Goal: Task Accomplishment & Management: Complete application form

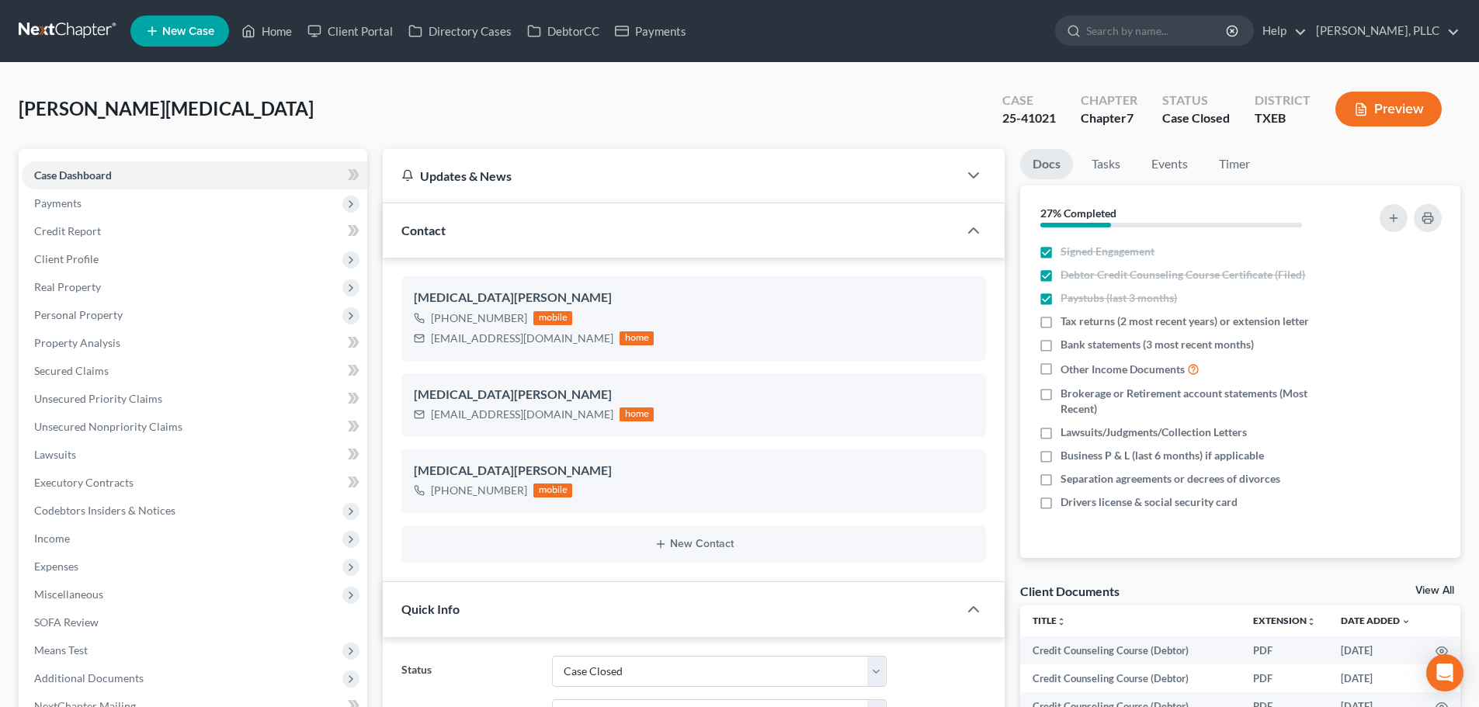
select select "1"
select select "6"
click at [279, 28] on link "Home" at bounding box center [267, 31] width 66 height 28
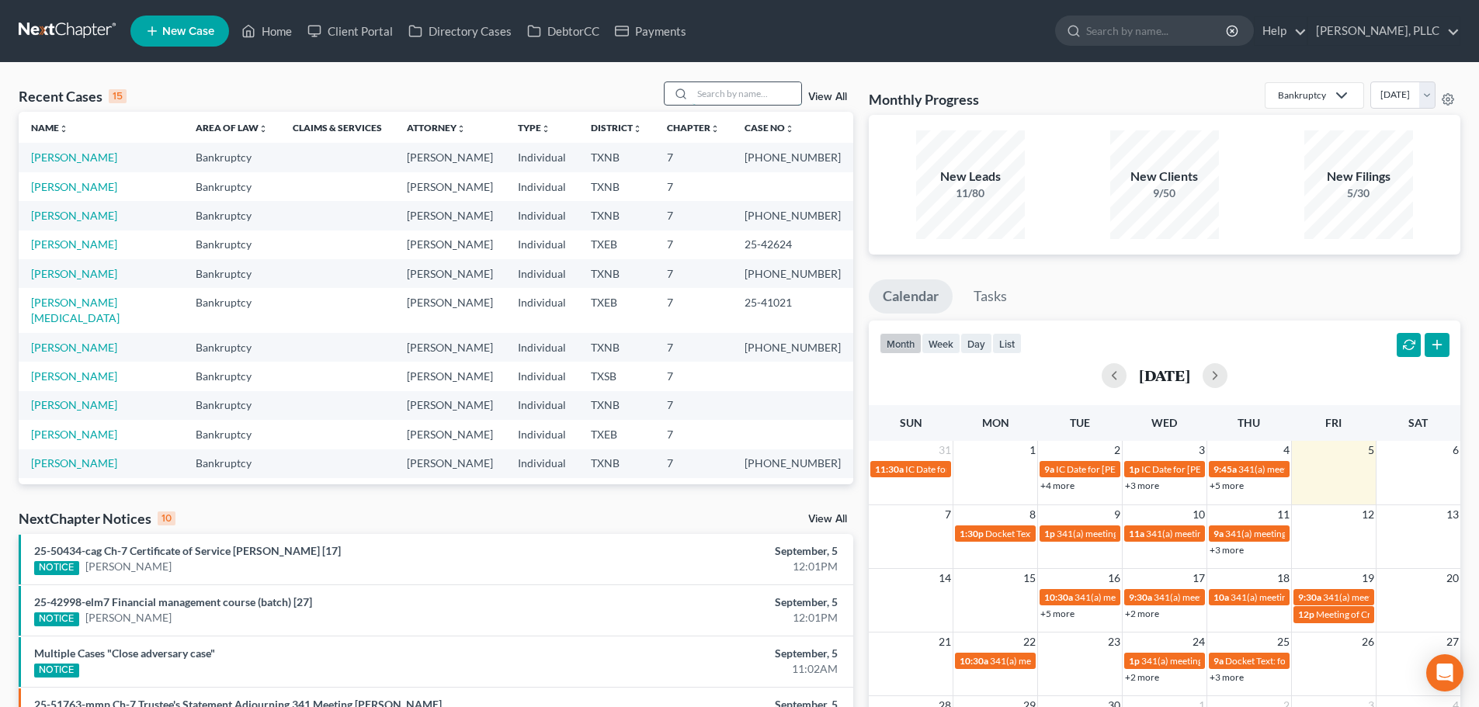
click at [720, 89] on input "search" at bounding box center [747, 93] width 109 height 23
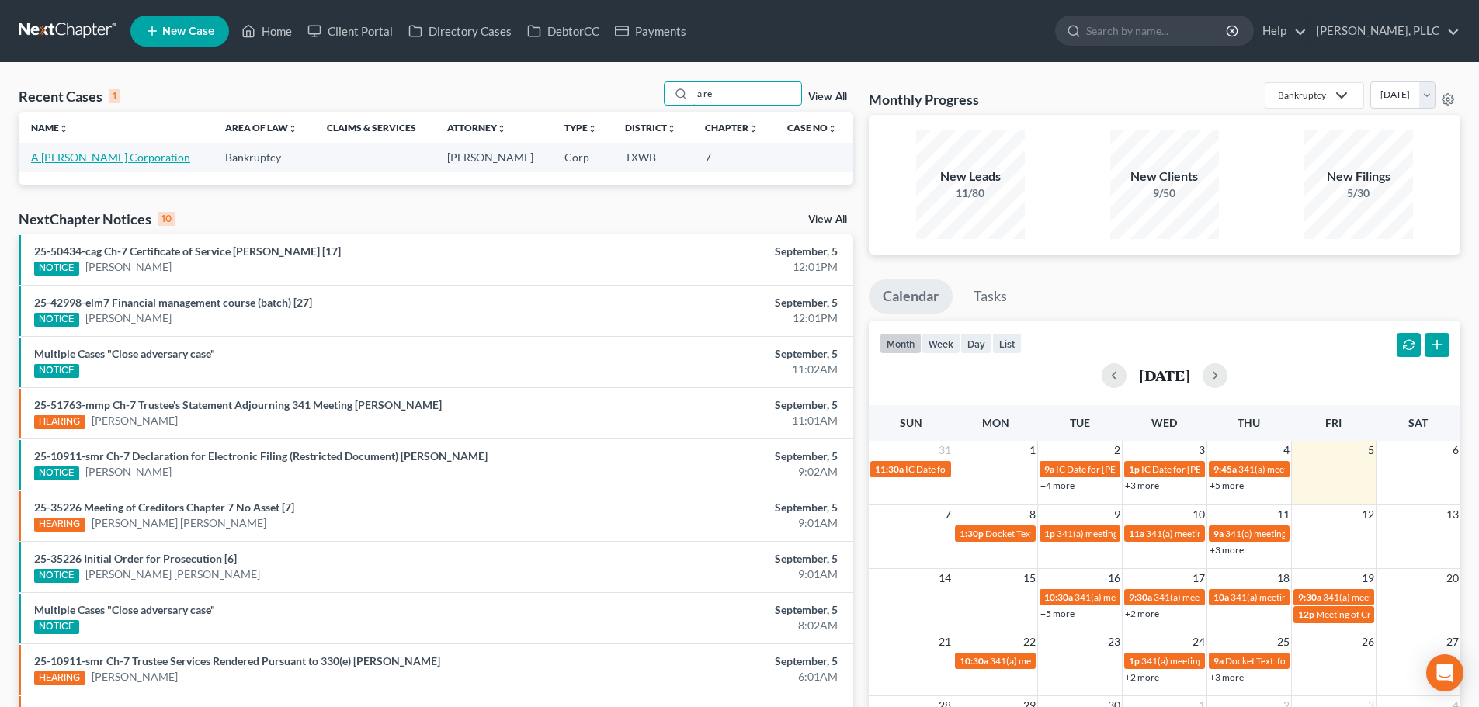
type input "a re"
click at [131, 153] on link "A [PERSON_NAME] Corporation" at bounding box center [110, 157] width 159 height 13
select select "4"
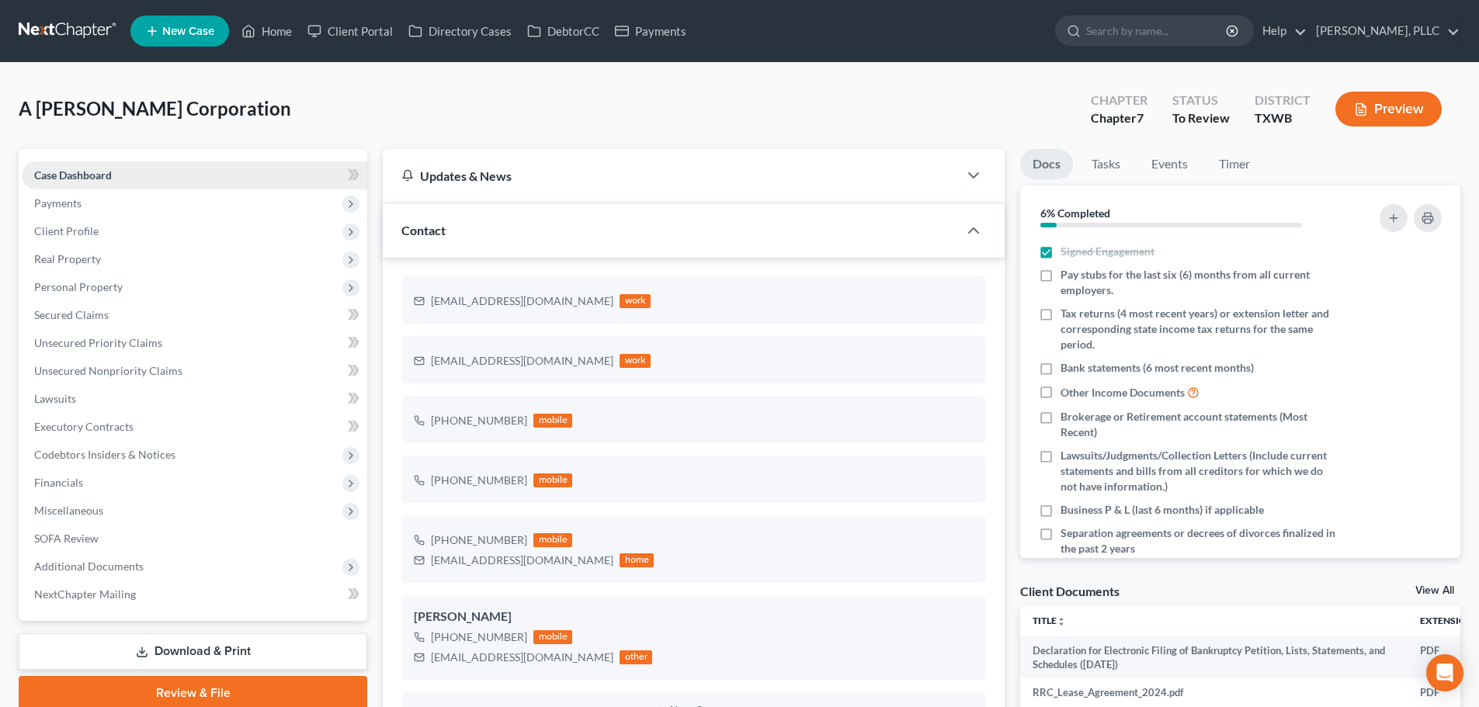
scroll to position [85, 0]
click at [128, 562] on span "Additional Documents" at bounding box center [88, 566] width 109 height 13
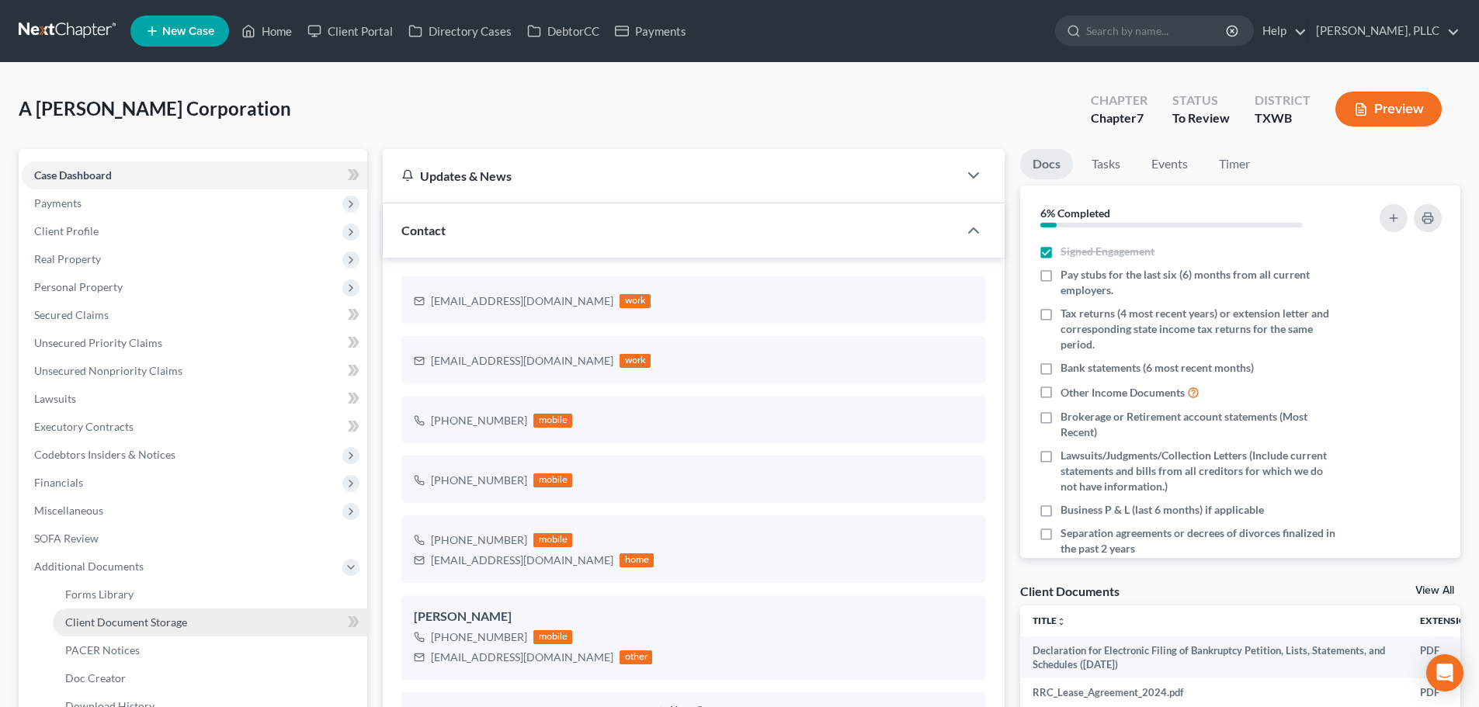
click at [134, 616] on span "Client Document Storage" at bounding box center [126, 622] width 122 height 13
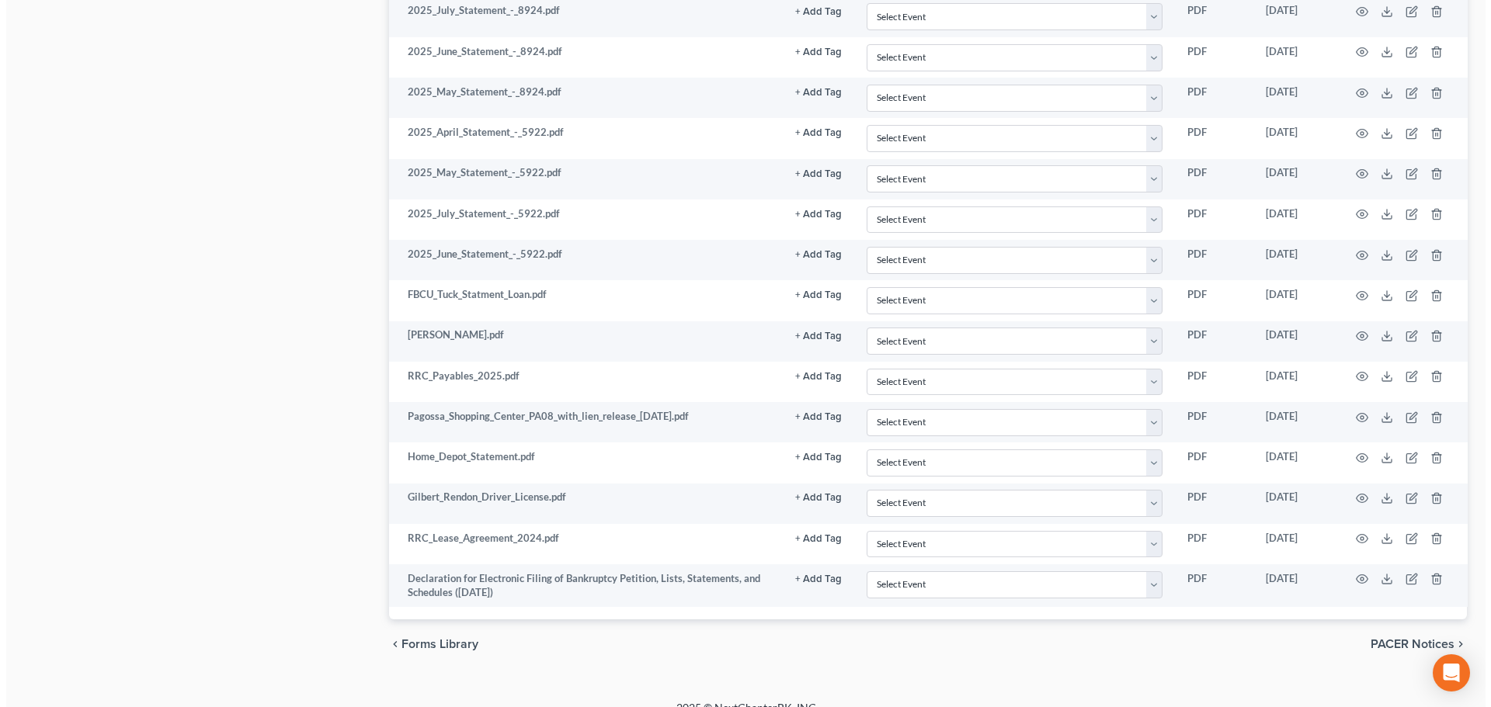
scroll to position [2466, 0]
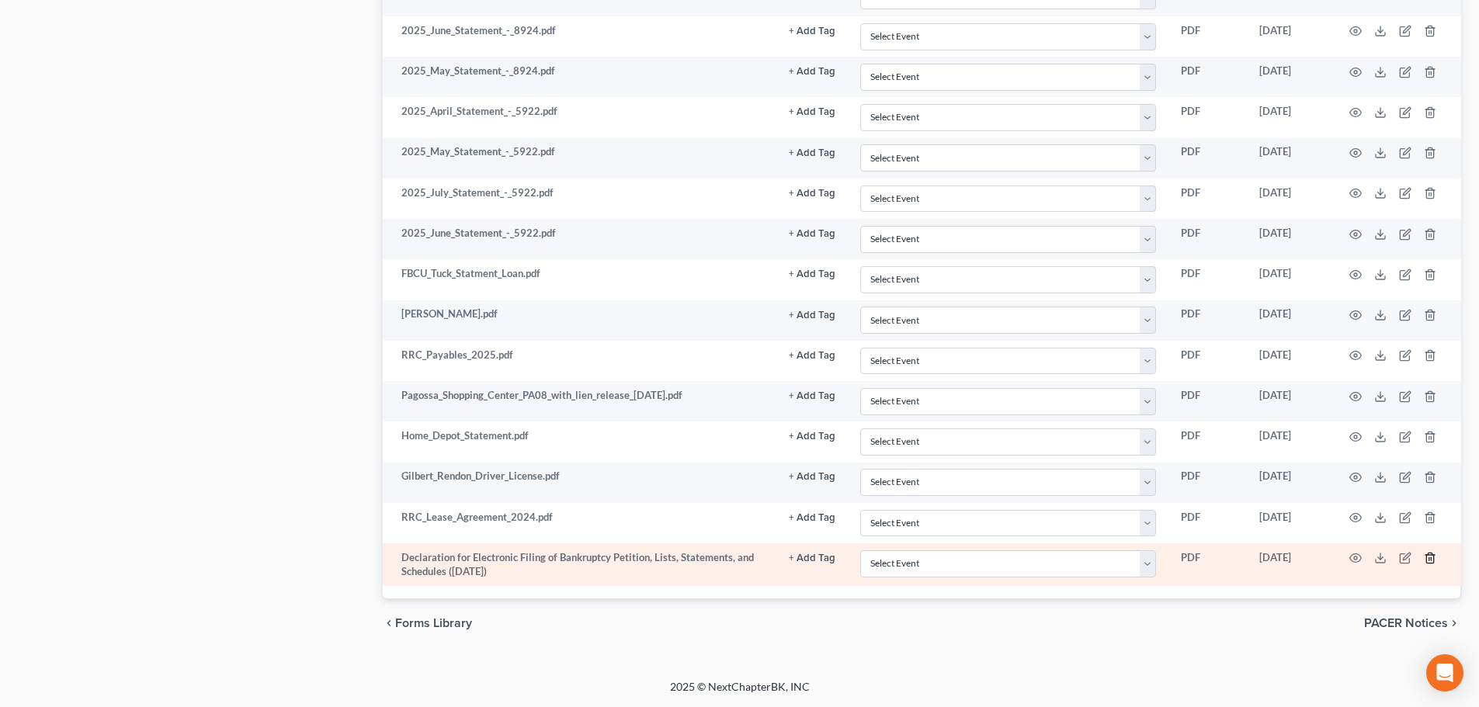
click at [1428, 555] on polyline "button" at bounding box center [1429, 555] width 9 height 0
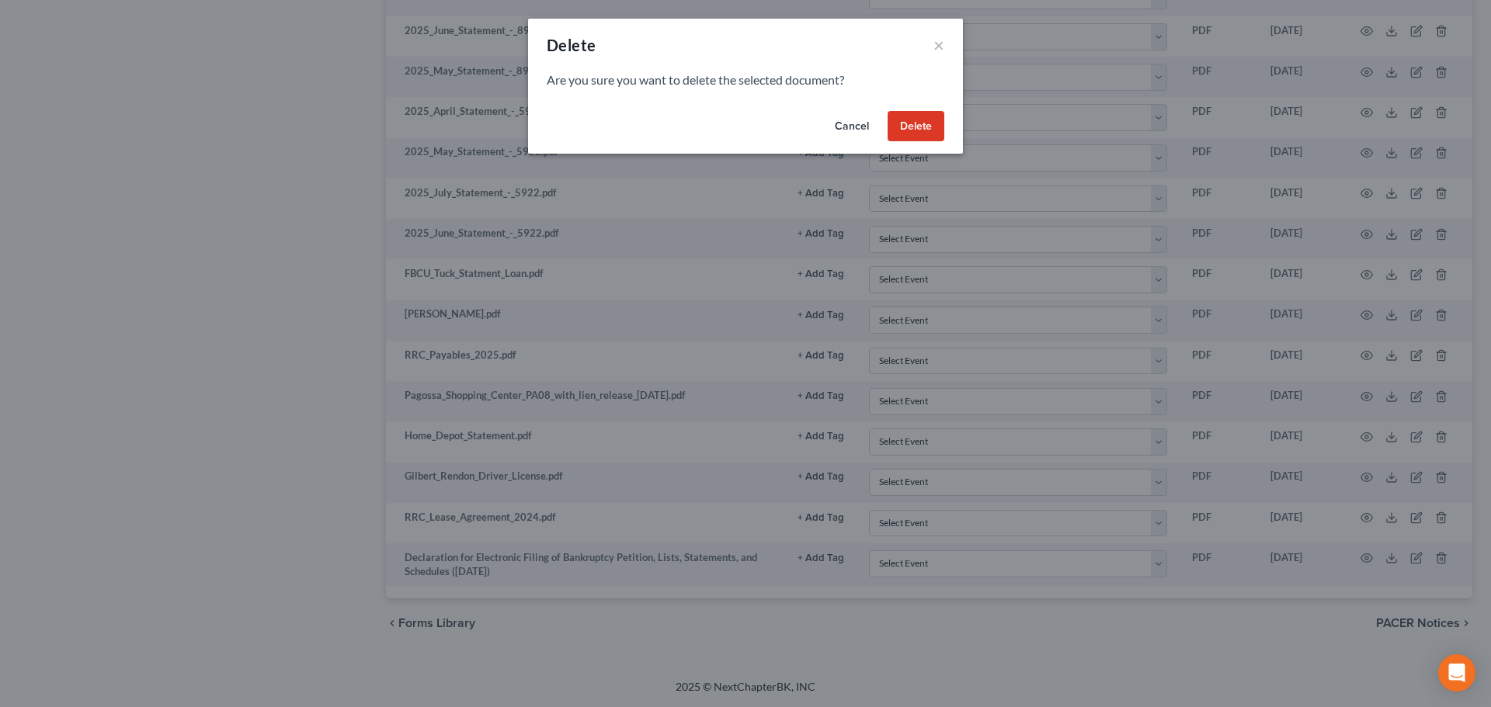
click at [915, 136] on button "Delete" at bounding box center [915, 126] width 57 height 31
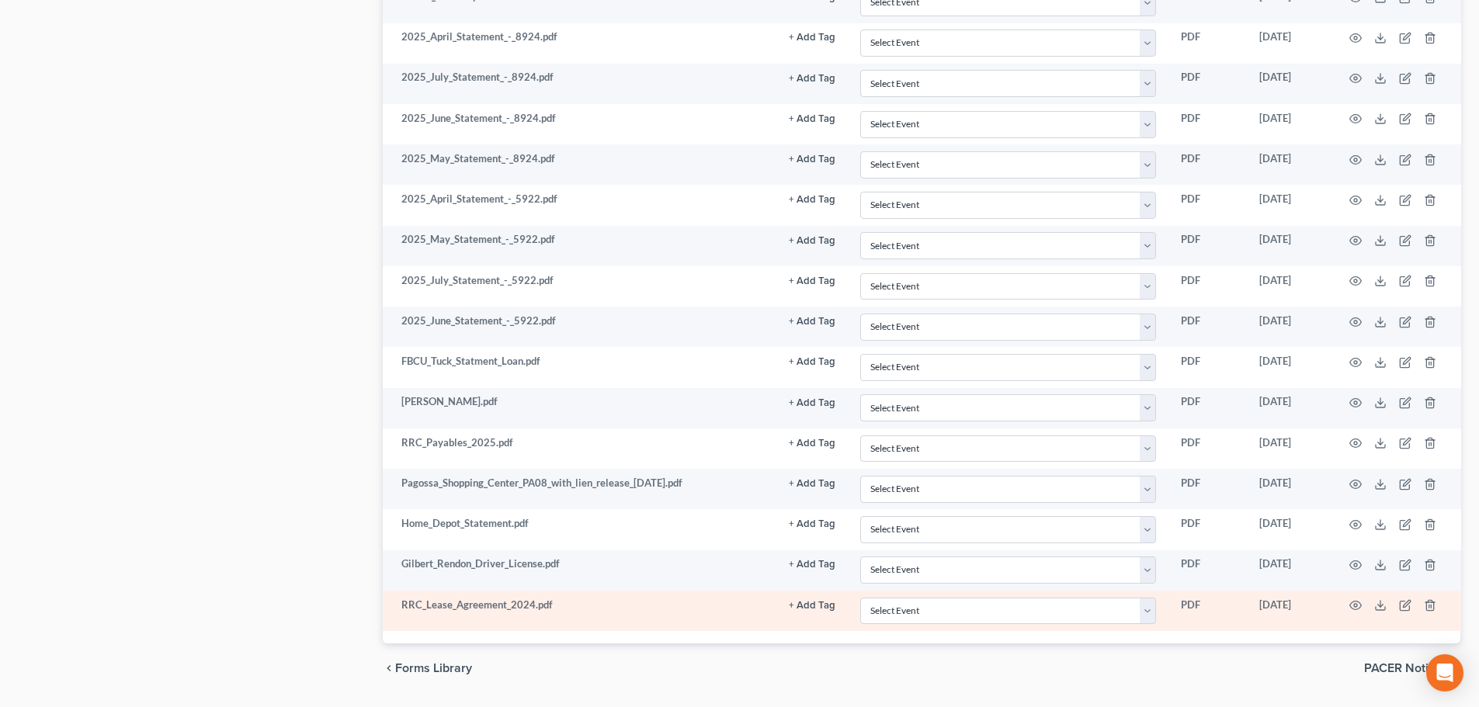
scroll to position [2423, 0]
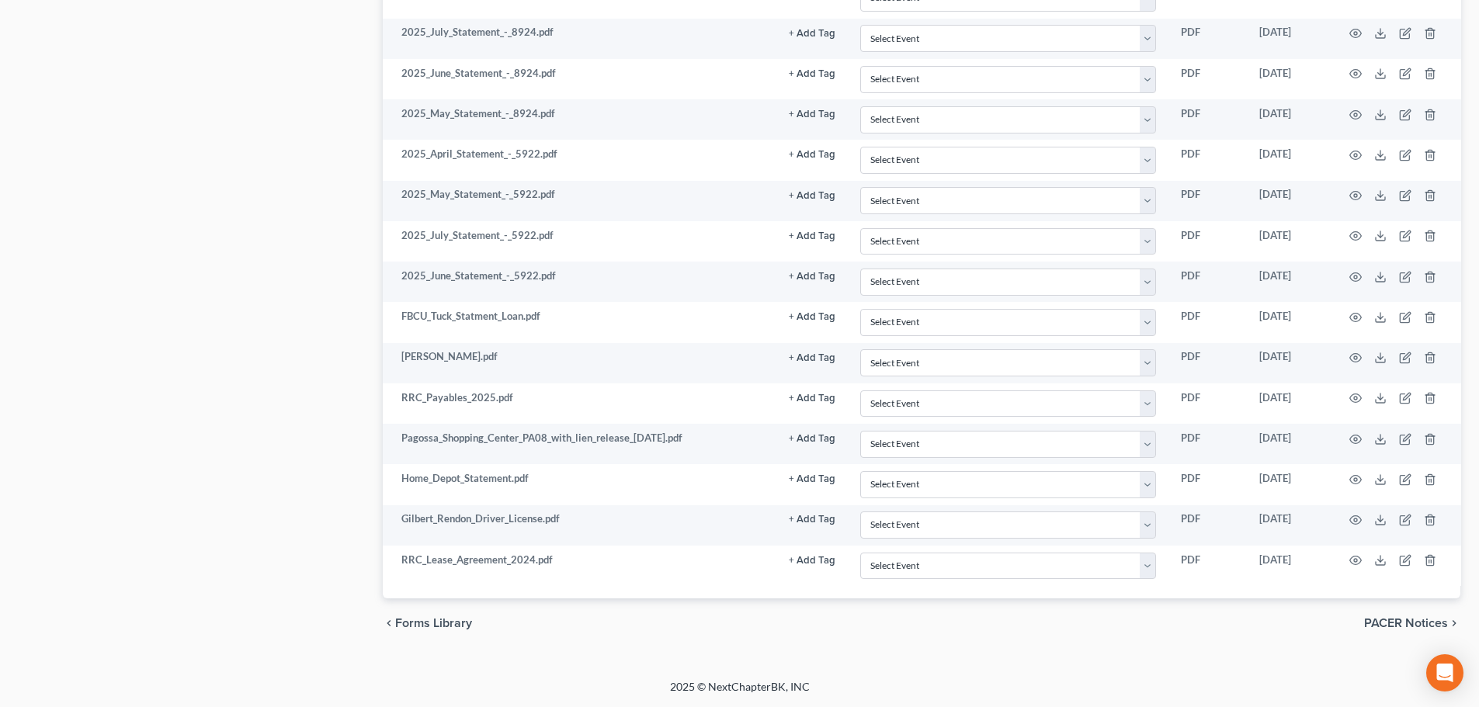
click at [724, 633] on div "chevron_left Forms Library PACER Notices chevron_right" at bounding box center [922, 624] width 1078 height 50
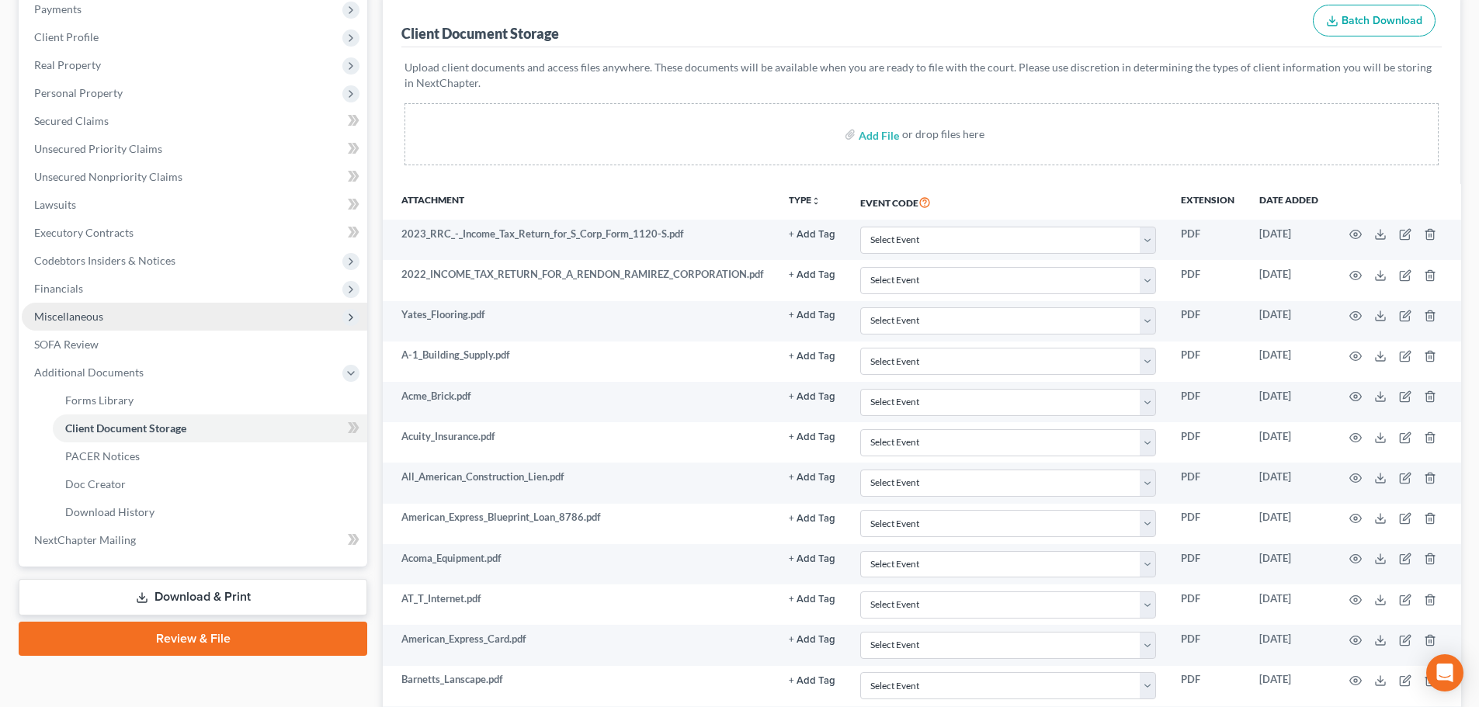
scroll to position [249, 0]
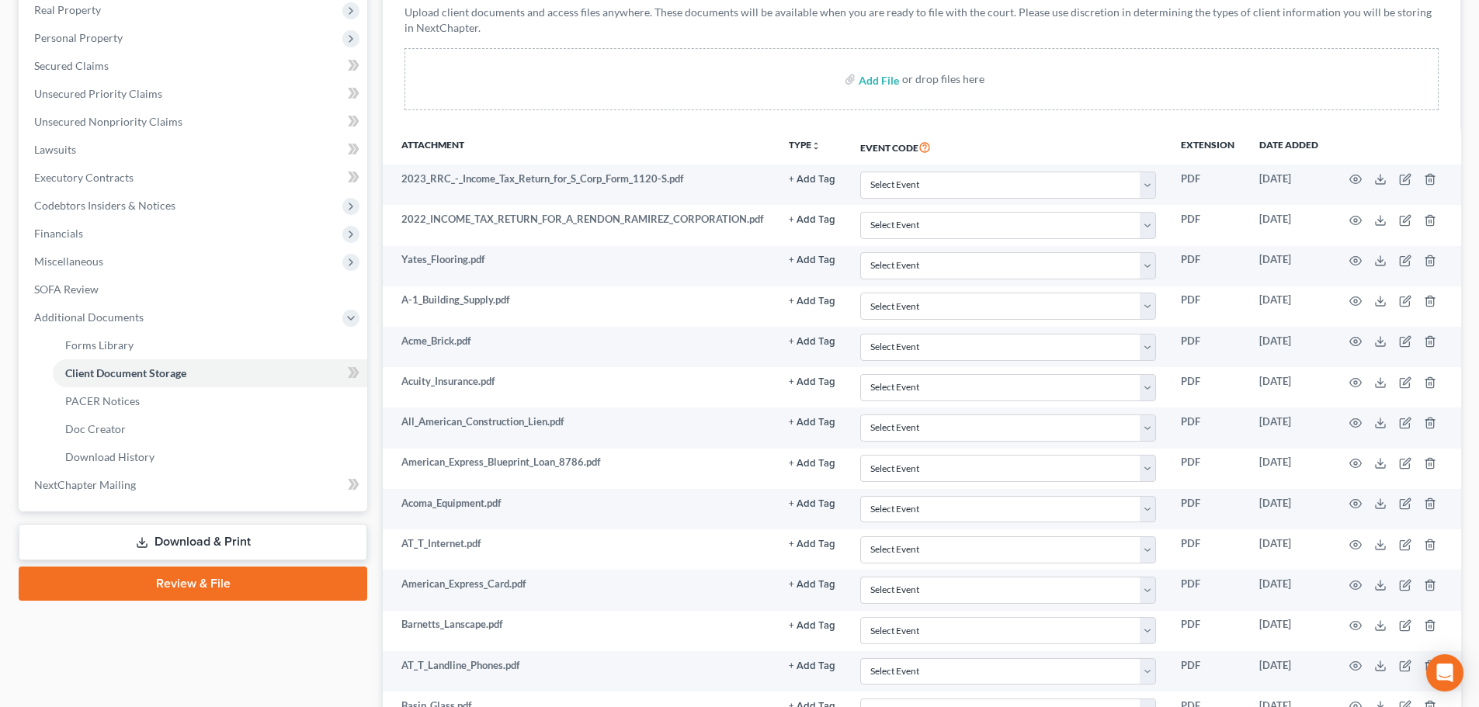
click at [218, 584] on link "Review & File" at bounding box center [193, 584] width 349 height 34
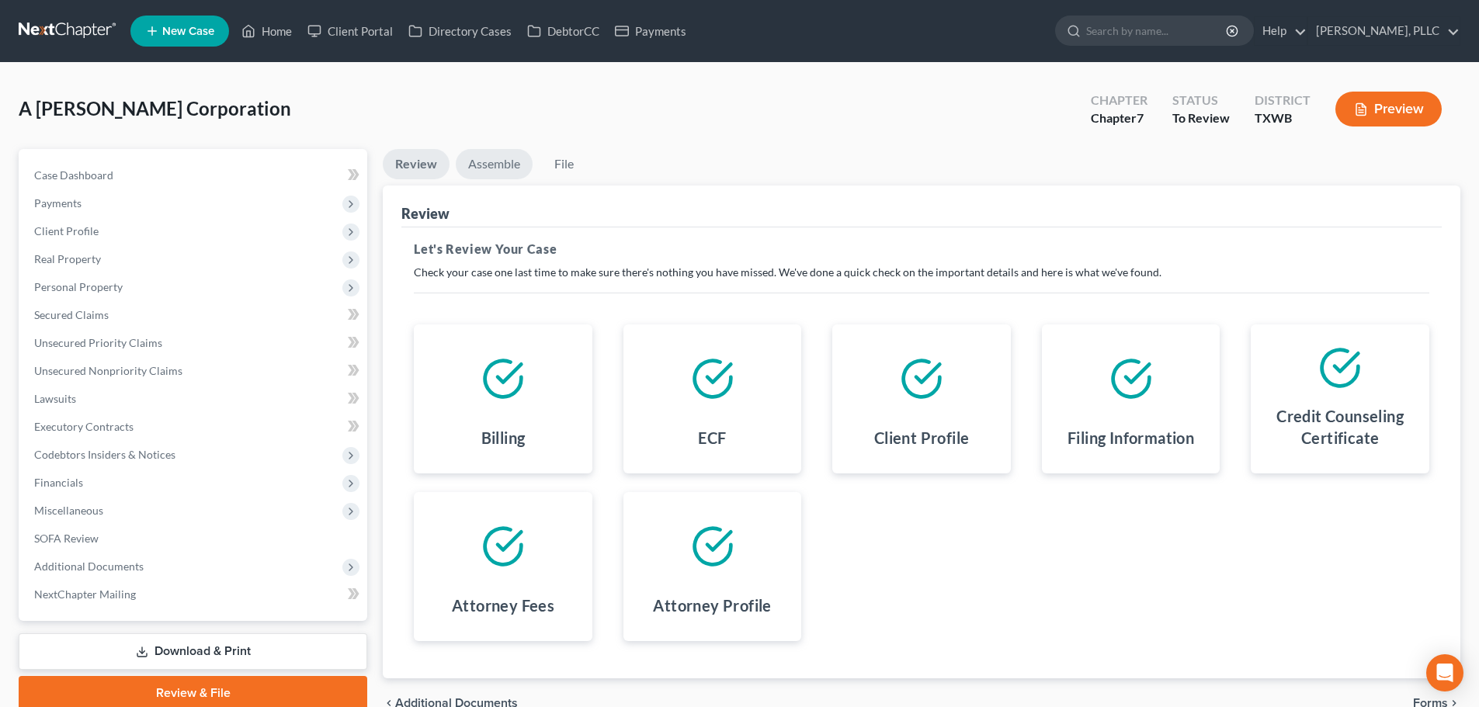
click at [488, 164] on link "Assemble" at bounding box center [494, 164] width 77 height 30
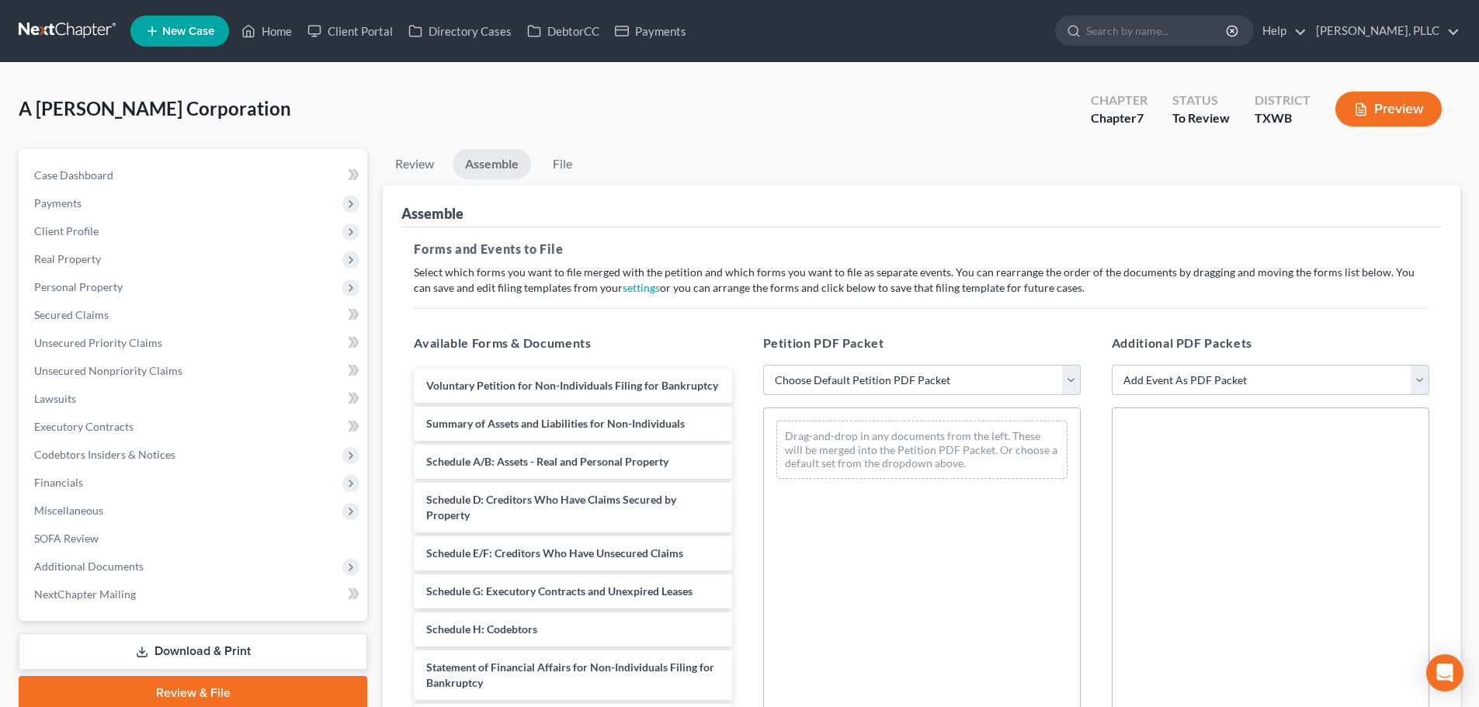
click at [801, 376] on select "Choose Default Petition PDF Packet Complete Bankruptcy Petition (all forms and …" at bounding box center [922, 380] width 318 height 31
select select "0"
click at [763, 365] on select "Choose Default Petition PDF Packet Complete Bankruptcy Petition (all forms and …" at bounding box center [922, 380] width 318 height 31
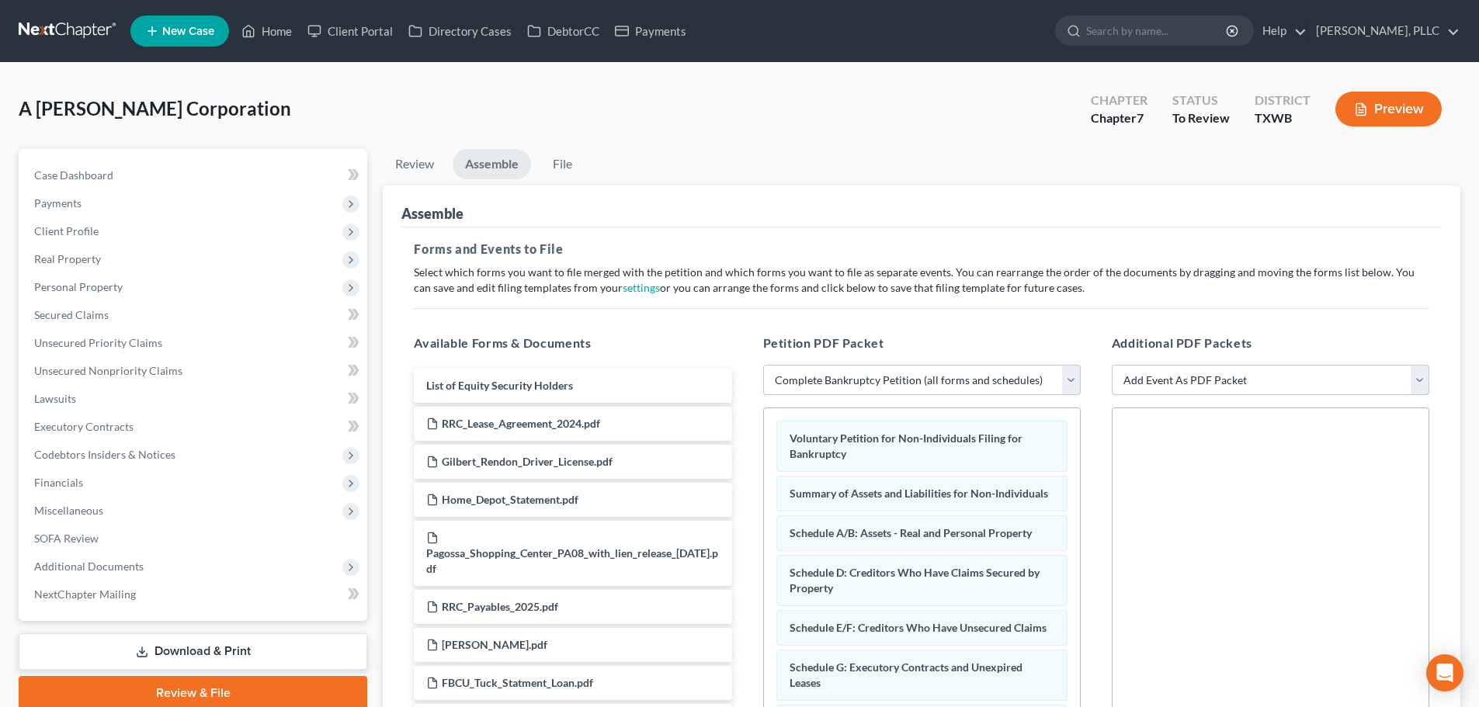
click at [1231, 380] on select "Add Event As PDF Packet Certificate of Budget and Credit Counseling-First and S…" at bounding box center [1271, 380] width 318 height 31
select select "5"
click at [1112, 365] on select "Add Event As PDF Packet Certificate of Budget and Credit Counseling-First and S…" at bounding box center [1271, 380] width 318 height 31
select select
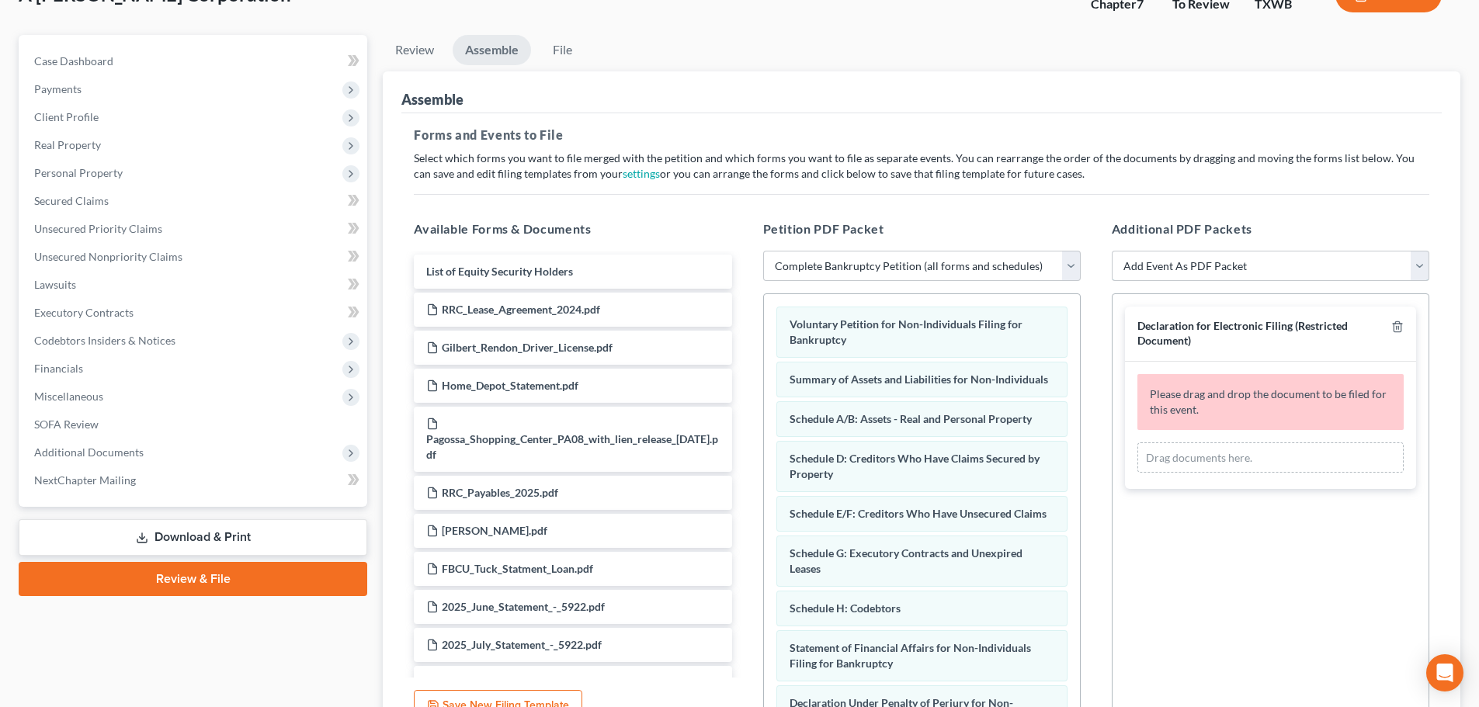
scroll to position [155, 0]
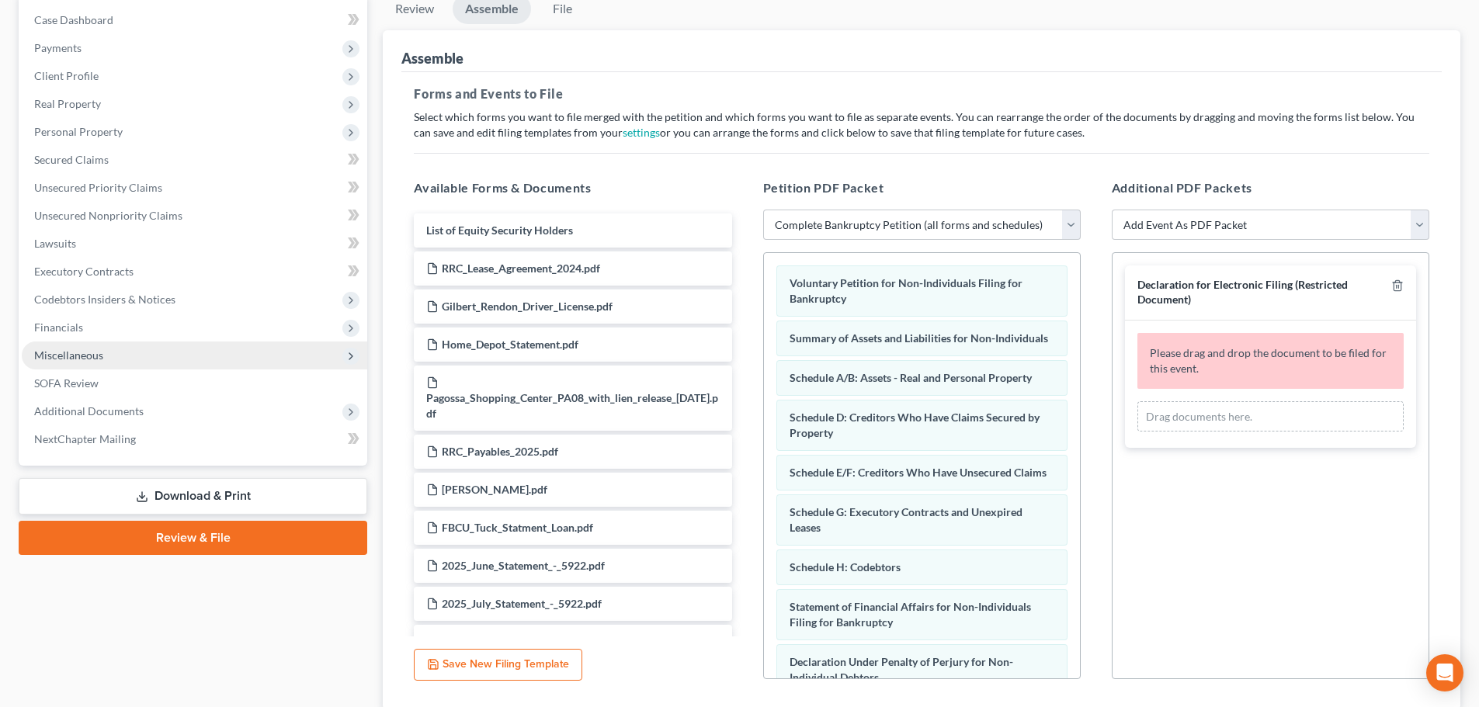
click at [78, 359] on span "Miscellaneous" at bounding box center [68, 355] width 69 height 13
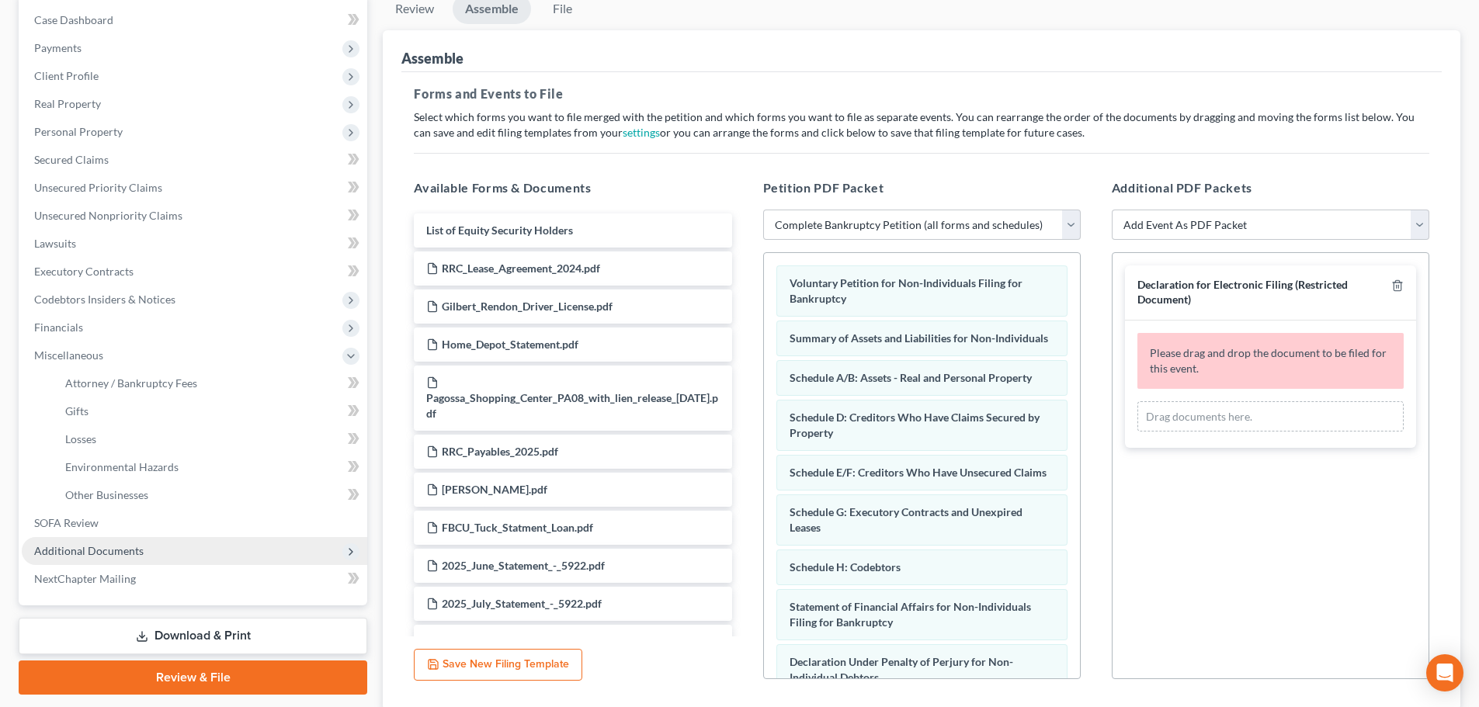
click at [73, 552] on span "Additional Documents" at bounding box center [88, 550] width 109 height 13
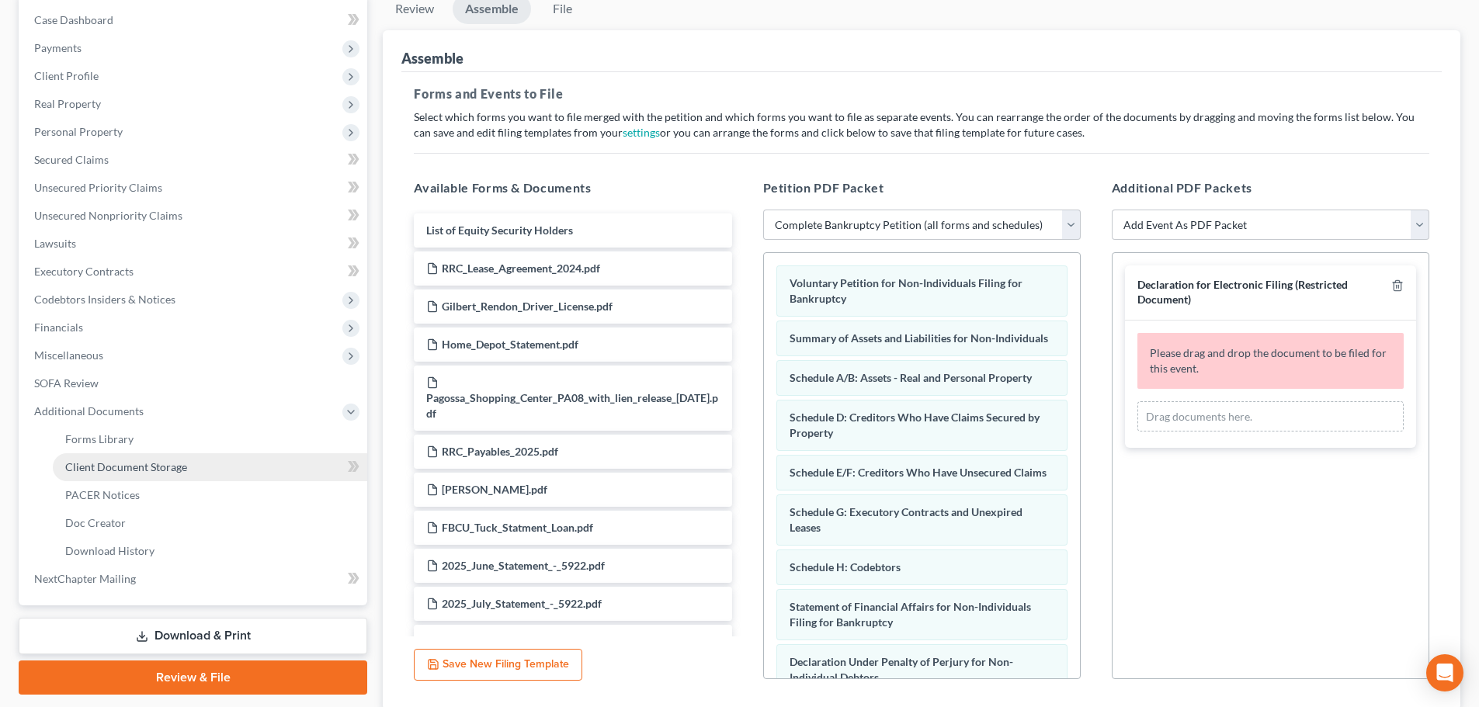
click at [113, 465] on span "Client Document Storage" at bounding box center [126, 466] width 122 height 13
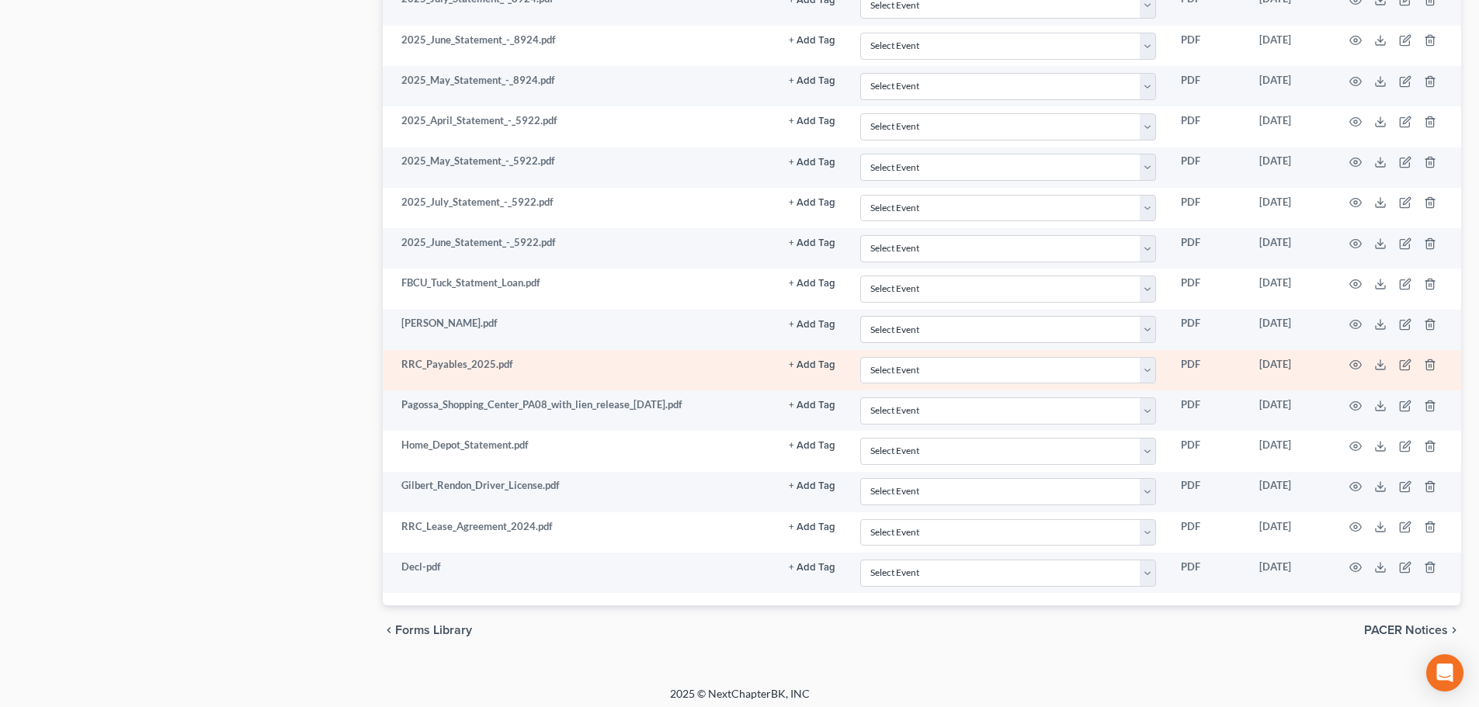
scroll to position [2463, 0]
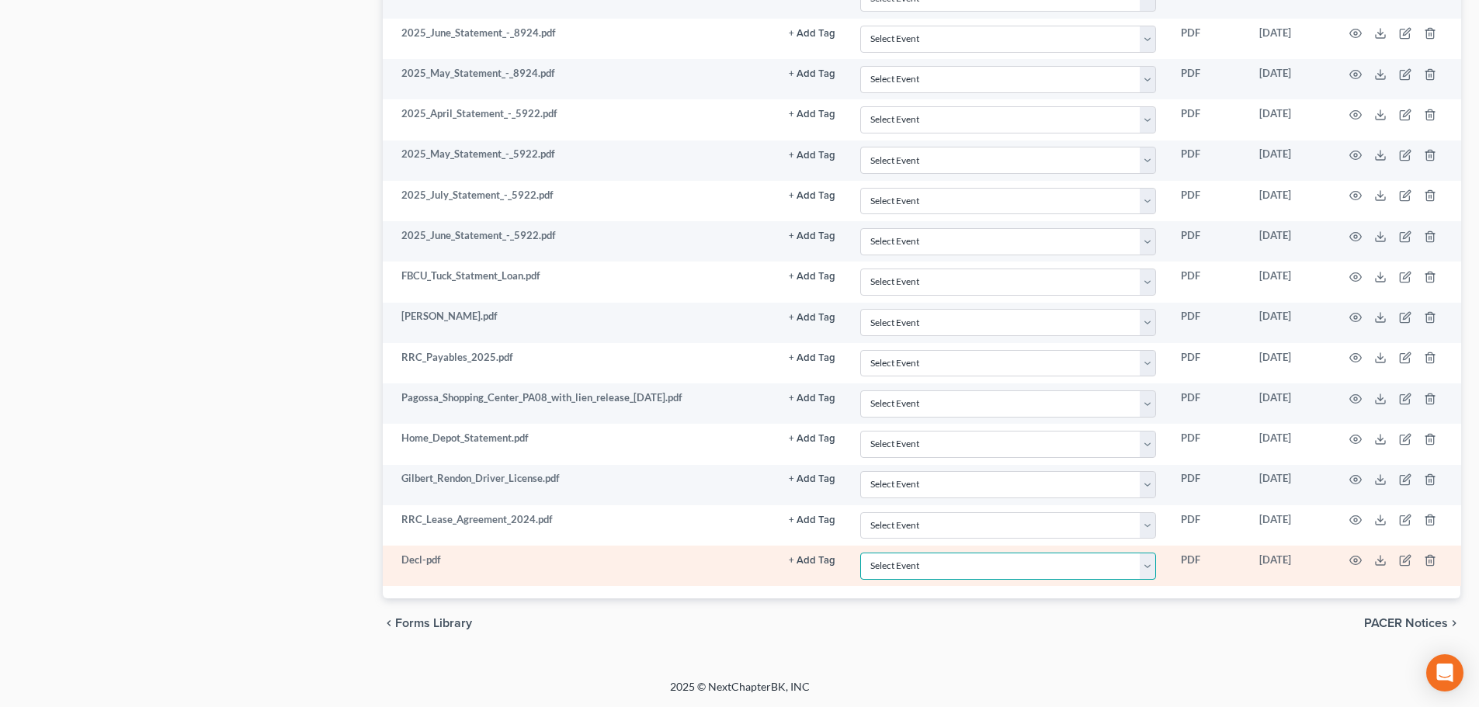
click at [1123, 565] on select "Select Event Attachment: Schedule A/B: Assets - Real and Personal Property Atta…" at bounding box center [1008, 566] width 296 height 27
select select "15"
click at [860, 553] on select "Select Event Attachment: Schedule A/B: Assets - Real and Personal Property Atta…" at bounding box center [1008, 566] width 296 height 27
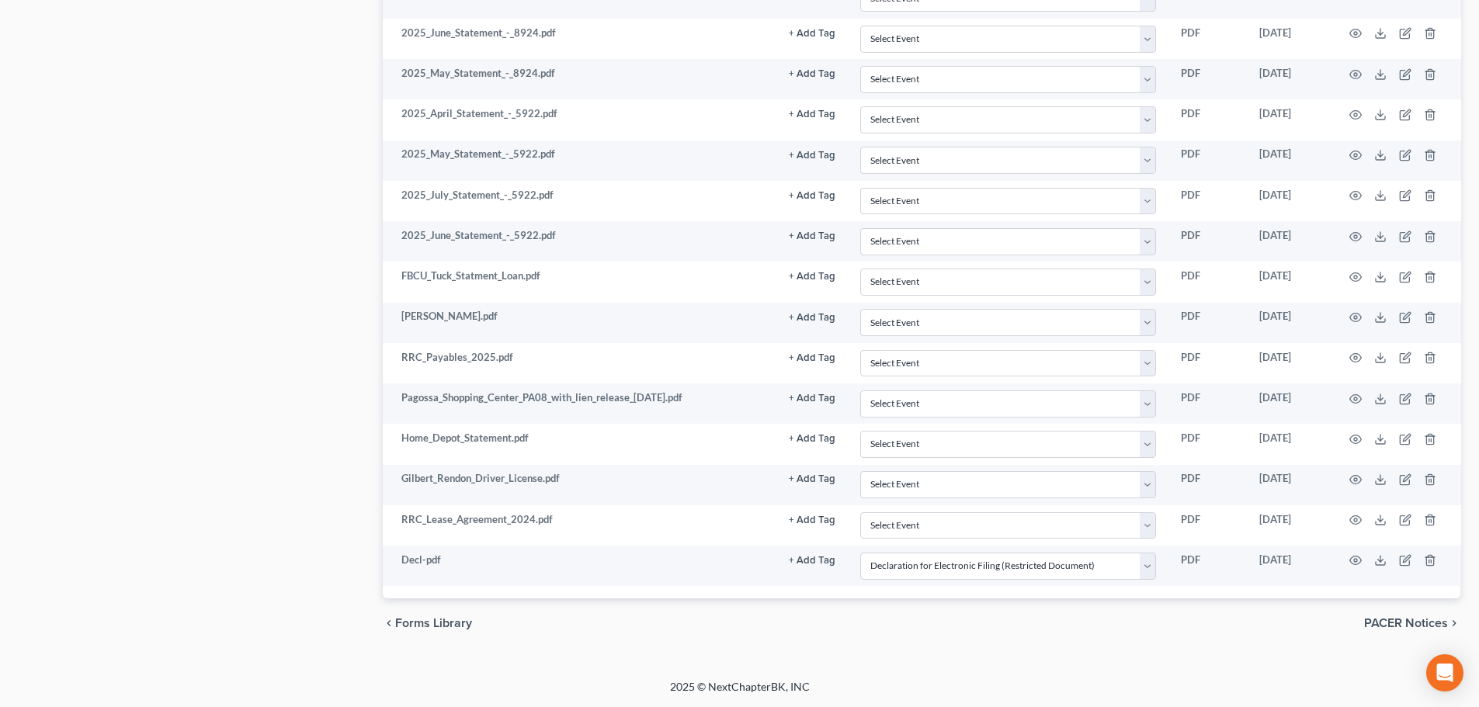
click at [1081, 648] on div "chevron_left Forms Library PACER Notices chevron_right" at bounding box center [922, 624] width 1078 height 50
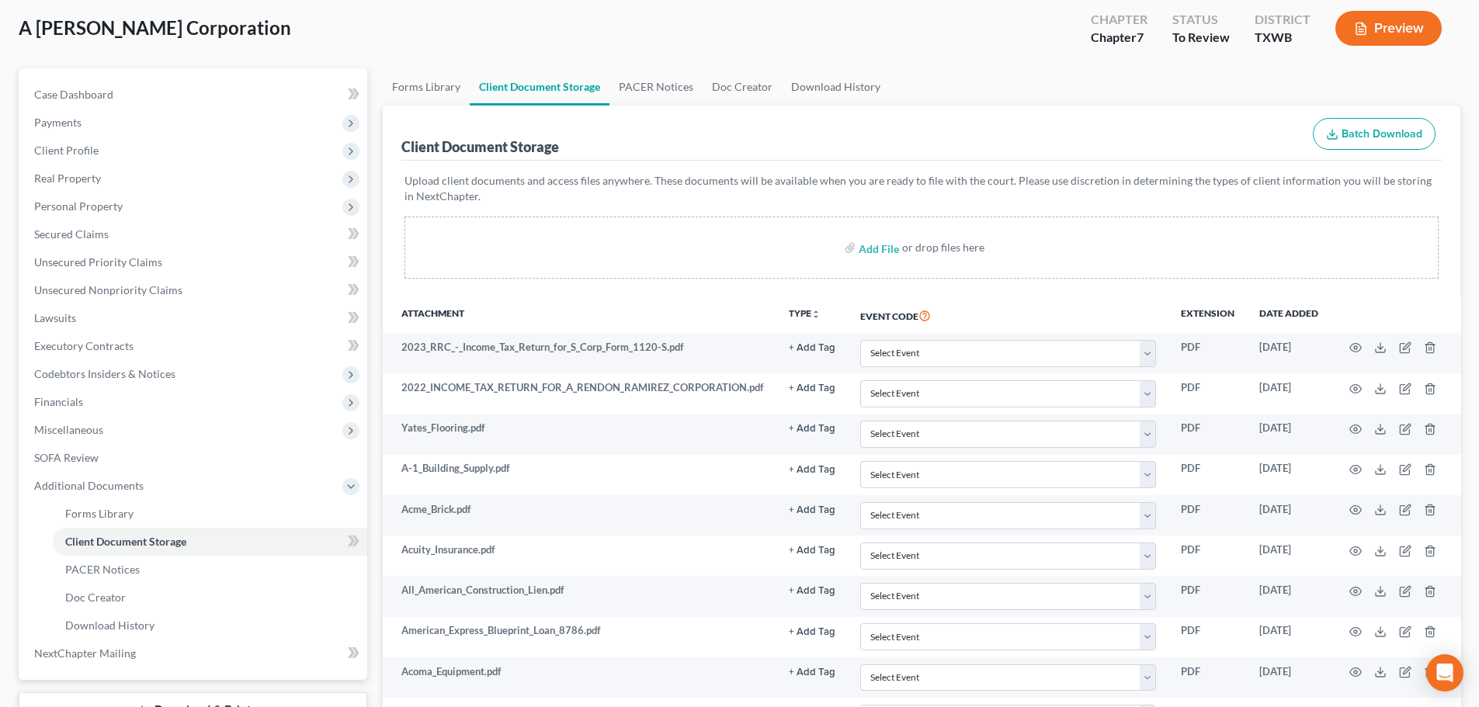
scroll to position [233, 0]
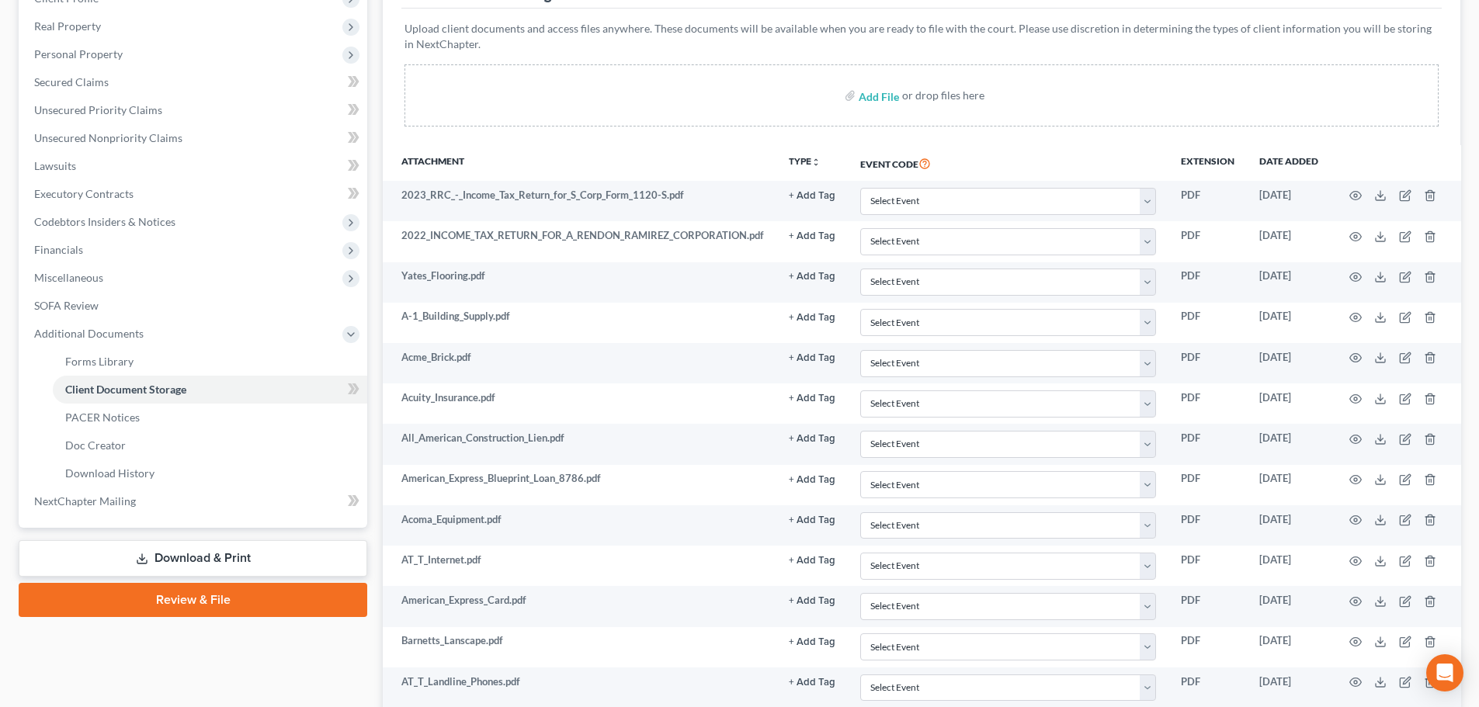
click at [221, 605] on link "Review & File" at bounding box center [193, 600] width 349 height 34
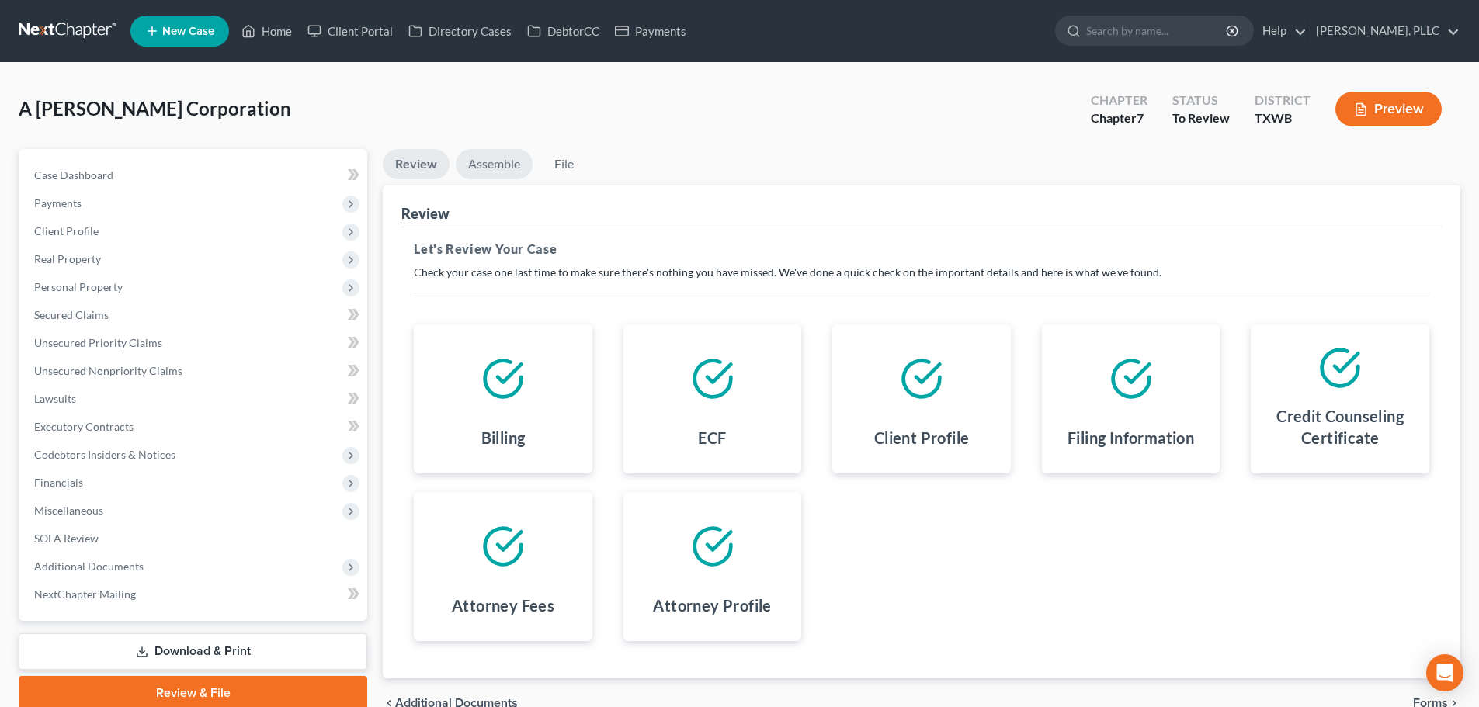
click at [507, 168] on link "Assemble" at bounding box center [494, 164] width 77 height 30
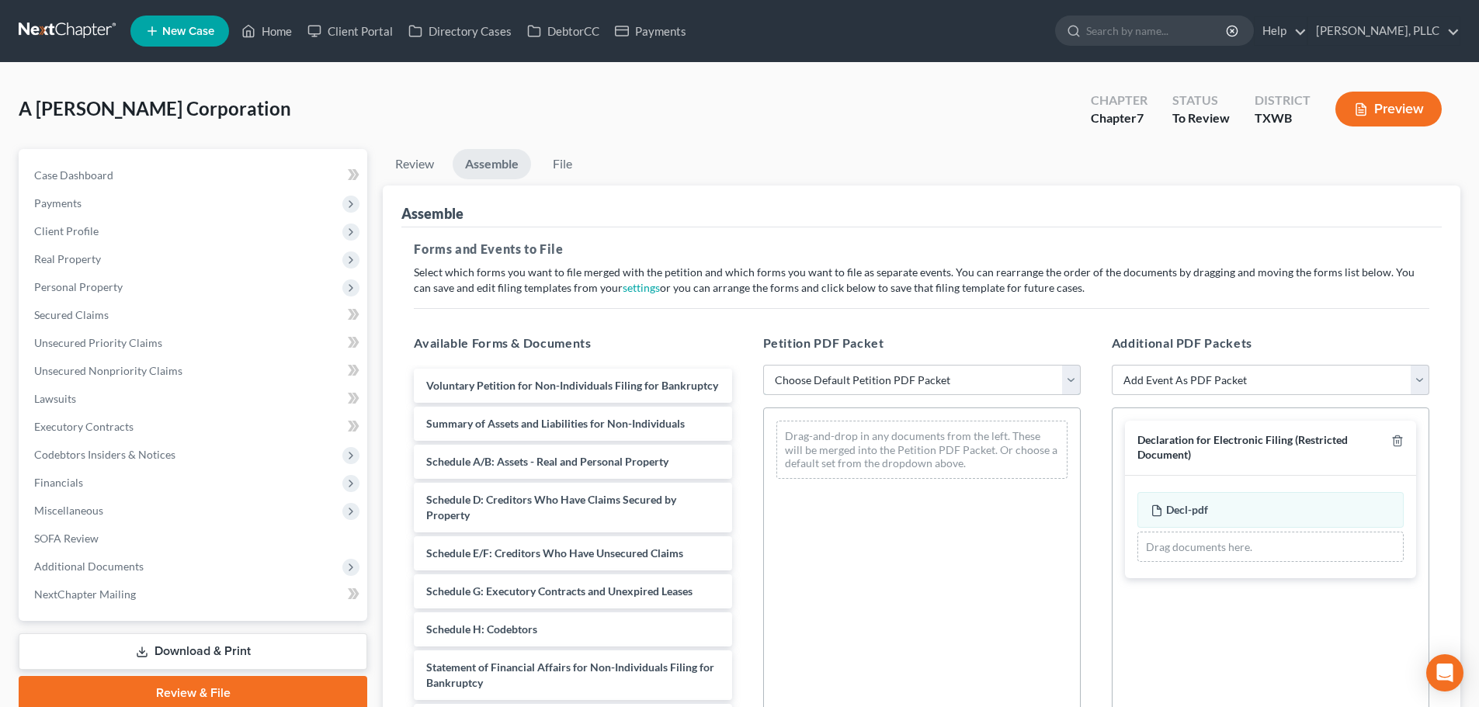
click at [930, 373] on select "Choose Default Petition PDF Packet Complete Bankruptcy Petition (all forms and …" at bounding box center [922, 380] width 318 height 31
select select "0"
click at [763, 365] on select "Choose Default Petition PDF Packet Complete Bankruptcy Petition (all forms and …" at bounding box center [922, 380] width 318 height 31
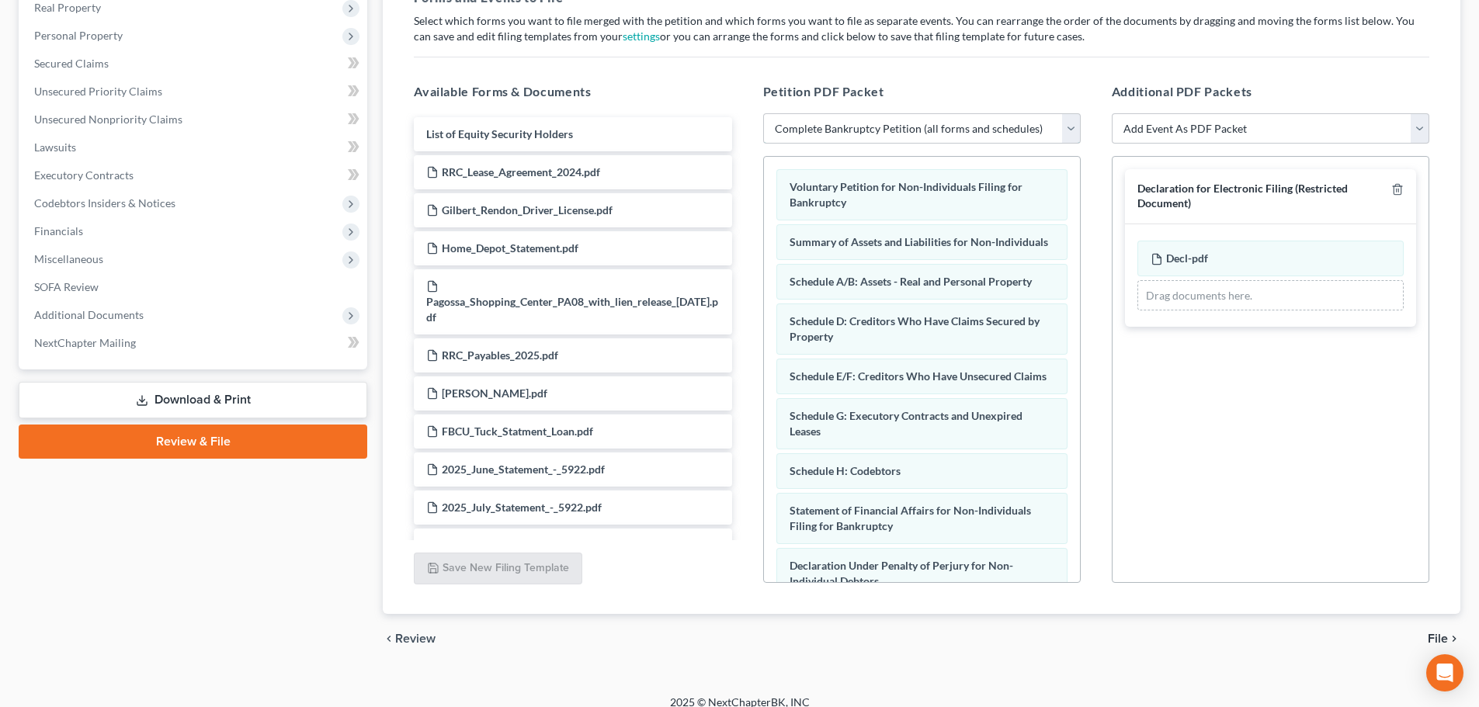
scroll to position [267, 0]
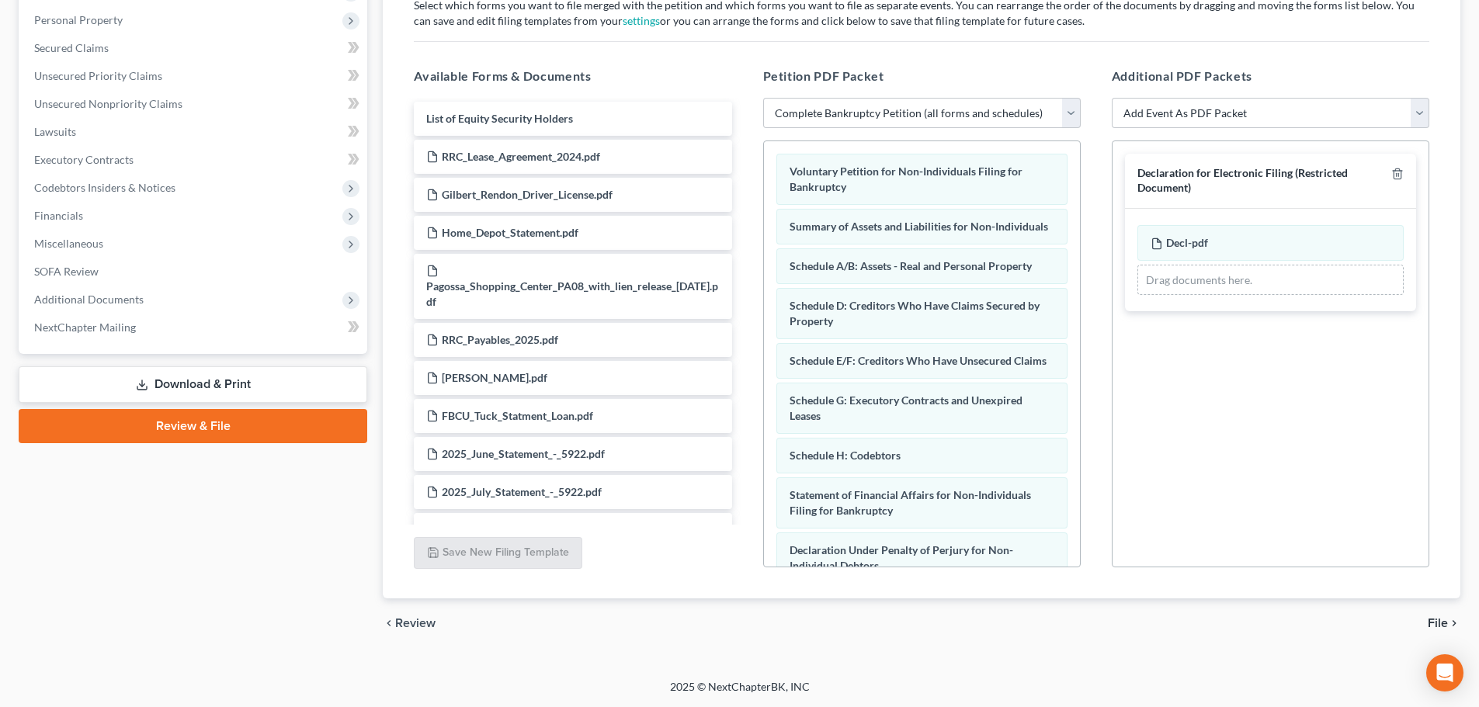
click at [1434, 621] on span "File" at bounding box center [1438, 623] width 20 height 12
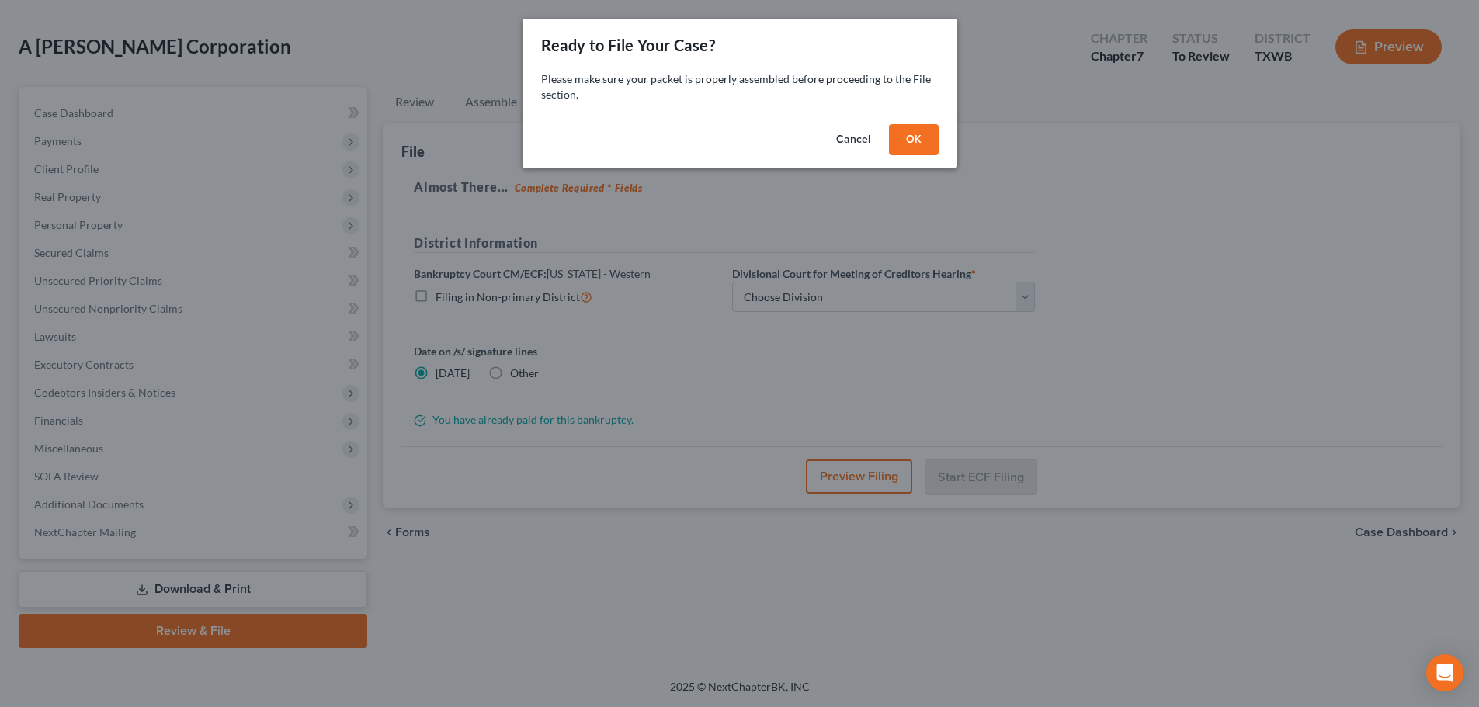
scroll to position [62, 0]
click at [927, 144] on button "OK" at bounding box center [919, 139] width 50 height 31
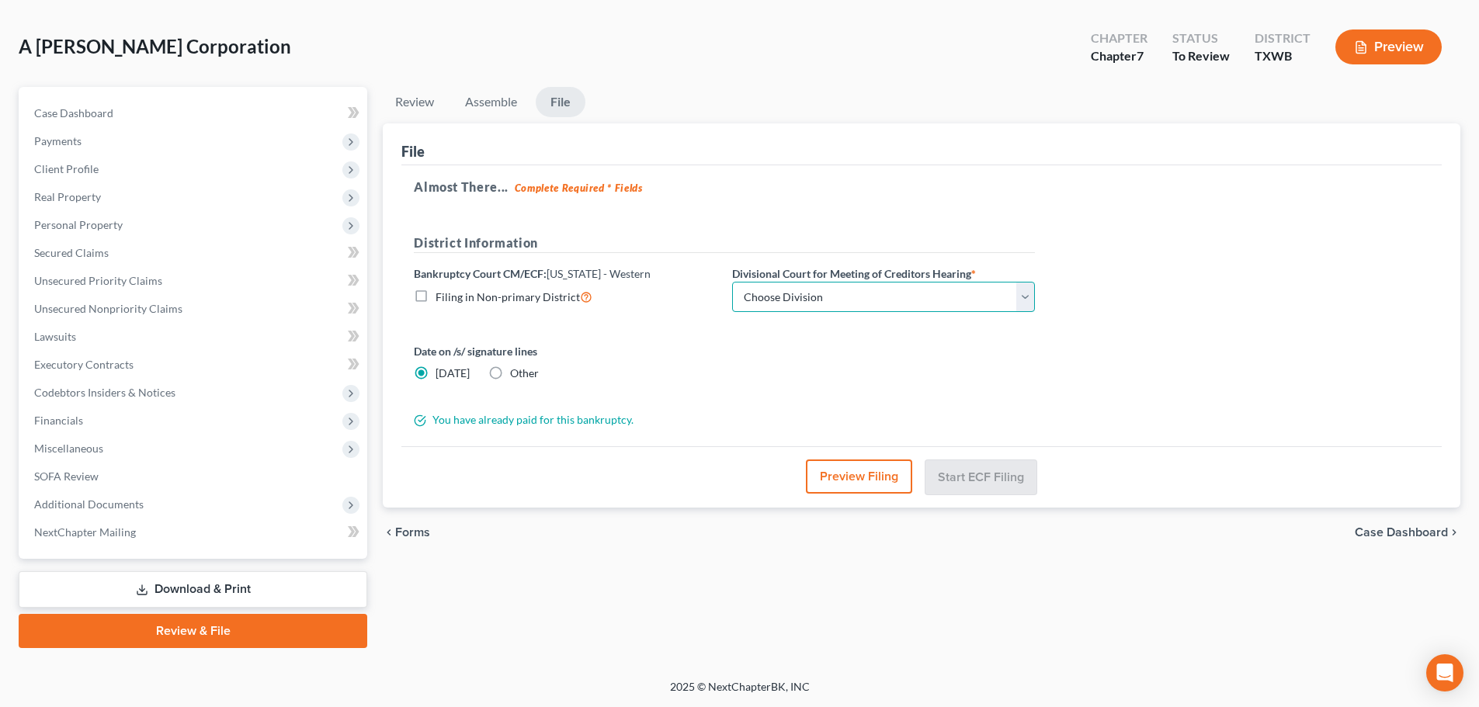
click at [874, 294] on select "Choose Division [GEOGRAPHIC_DATA] [GEOGRAPHIC_DATA] [GEOGRAPHIC_DATA] Waco" at bounding box center [883, 297] width 303 height 31
select select "2"
click at [732, 282] on select "Choose Division [GEOGRAPHIC_DATA] [GEOGRAPHIC_DATA] [GEOGRAPHIC_DATA] Waco" at bounding box center [883, 297] width 303 height 31
click at [967, 473] on button "Start ECF Filing" at bounding box center [980, 477] width 111 height 34
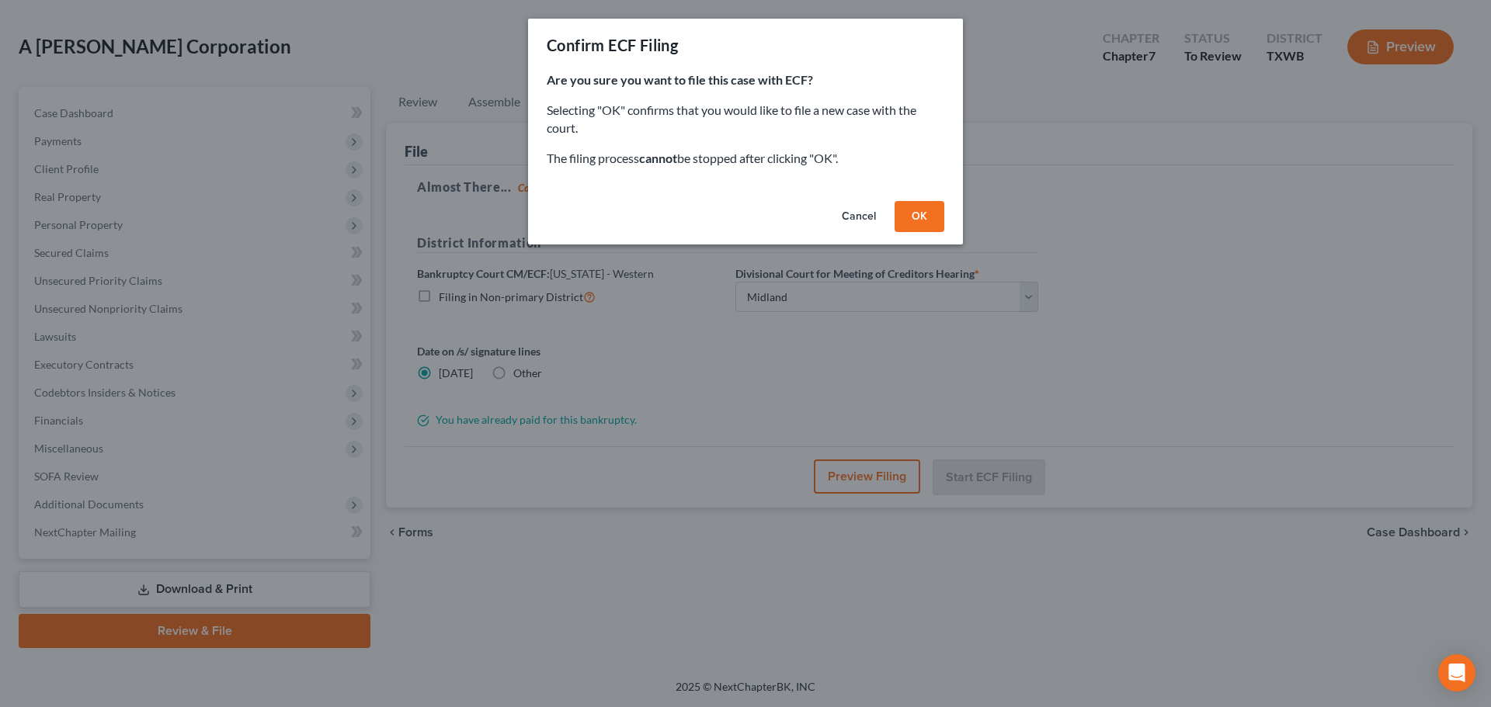
click at [909, 216] on button "OK" at bounding box center [919, 216] width 50 height 31
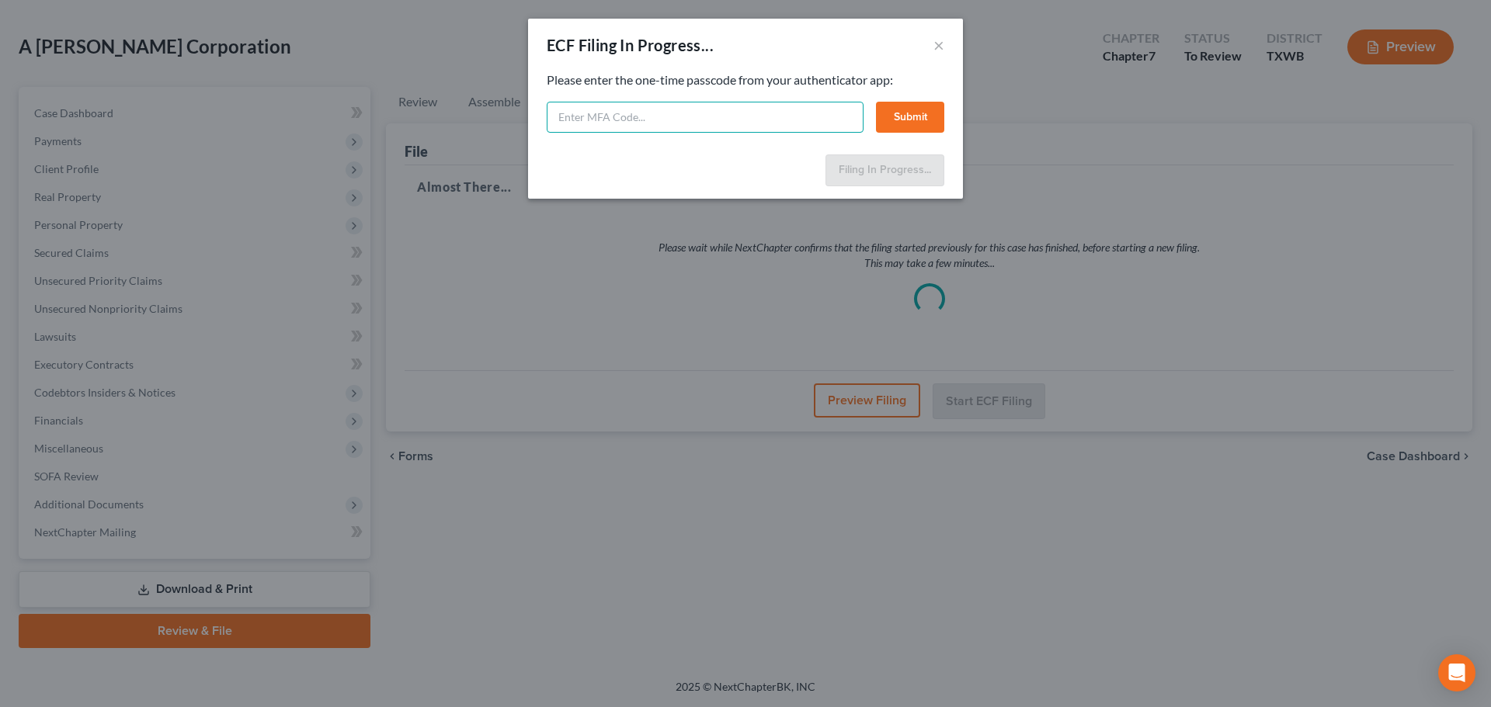
click at [584, 117] on input "text" at bounding box center [705, 117] width 317 height 31
paste input "159508"
type input "159508"
click at [904, 112] on button "Submit" at bounding box center [910, 117] width 68 height 31
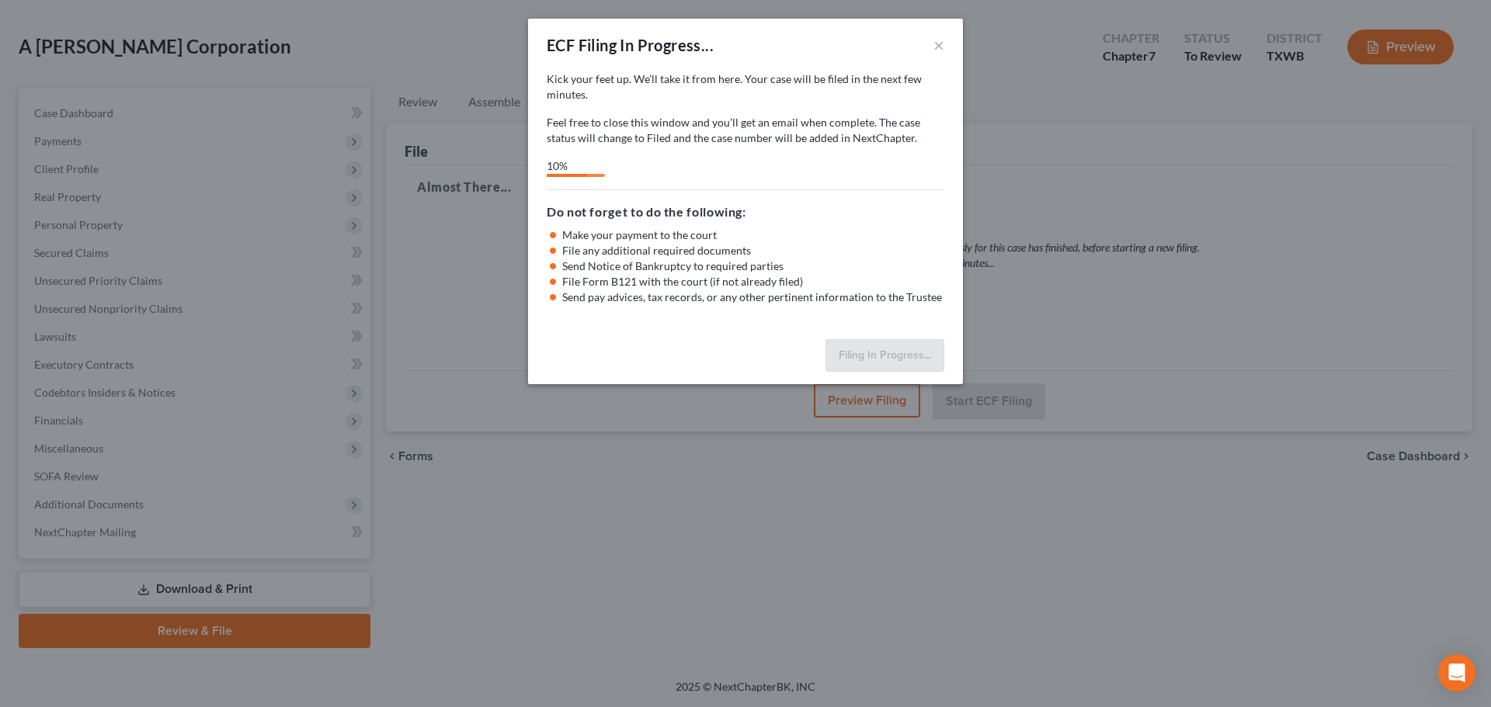
select select "2"
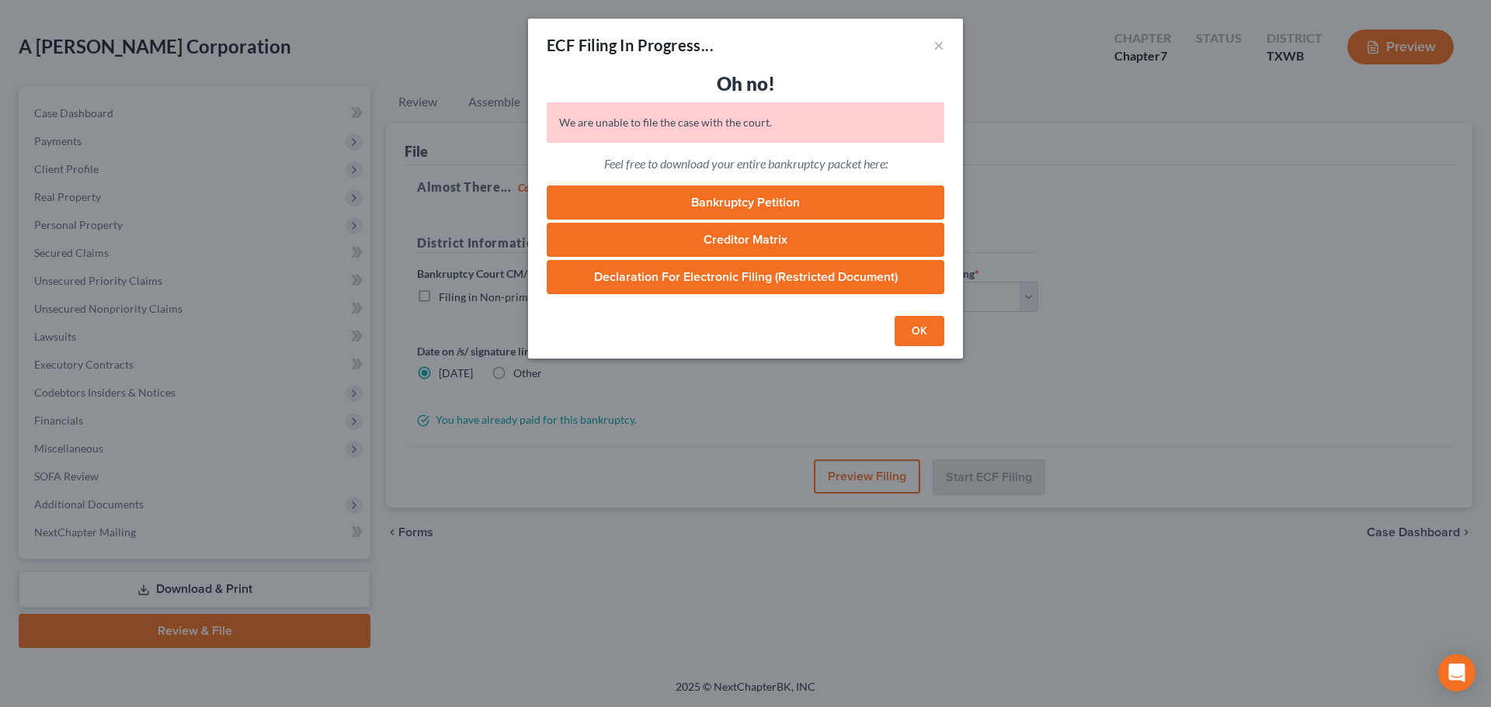
click at [909, 335] on button "OK" at bounding box center [919, 331] width 50 height 31
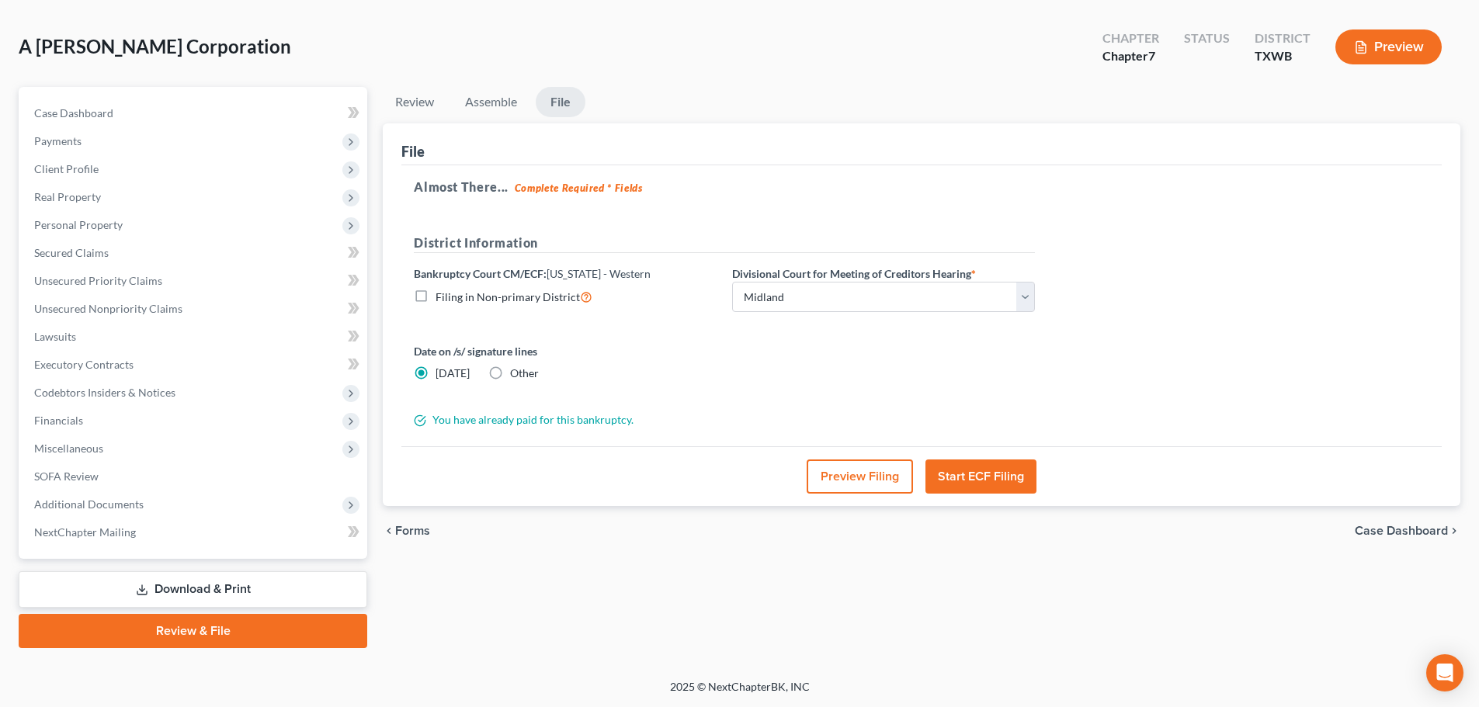
click at [988, 481] on button "Start ECF Filing" at bounding box center [980, 477] width 111 height 34
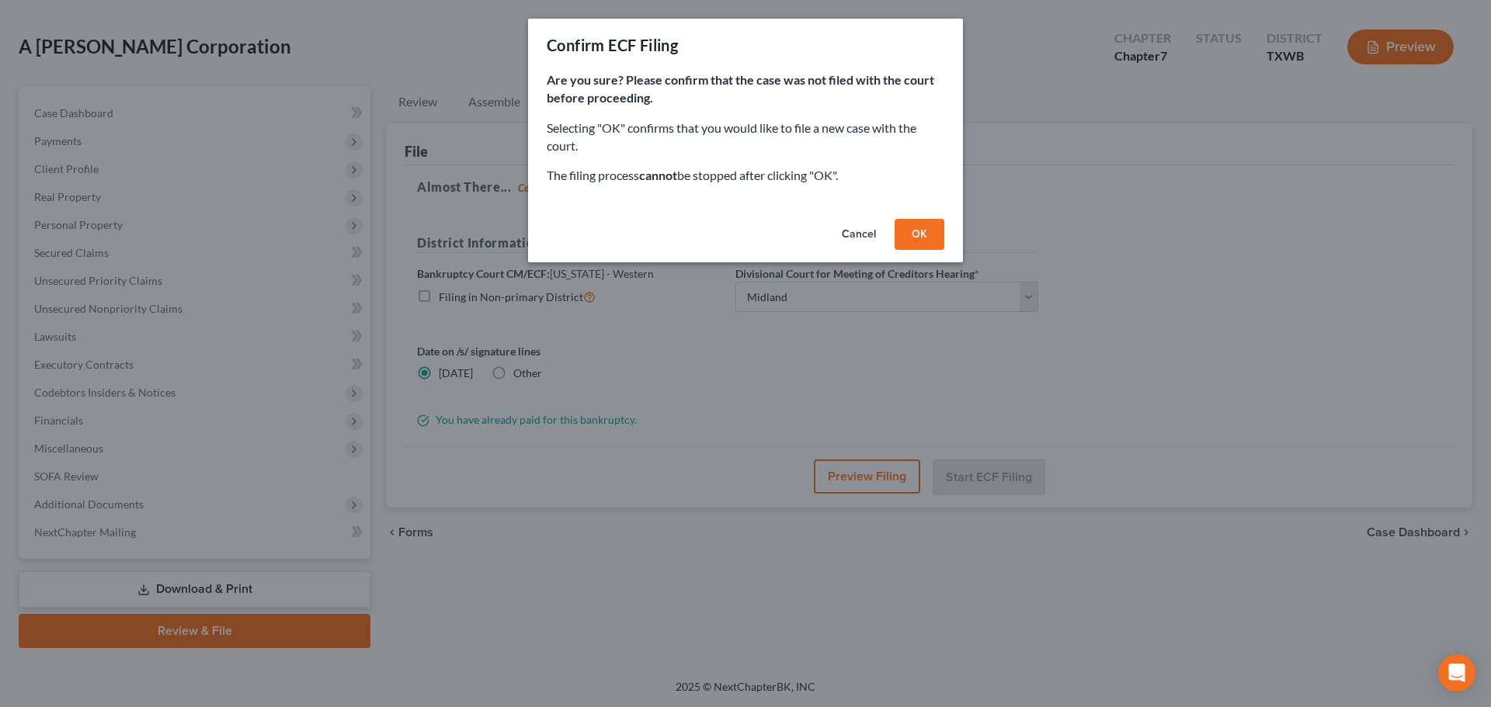
click at [915, 228] on button "OK" at bounding box center [919, 234] width 50 height 31
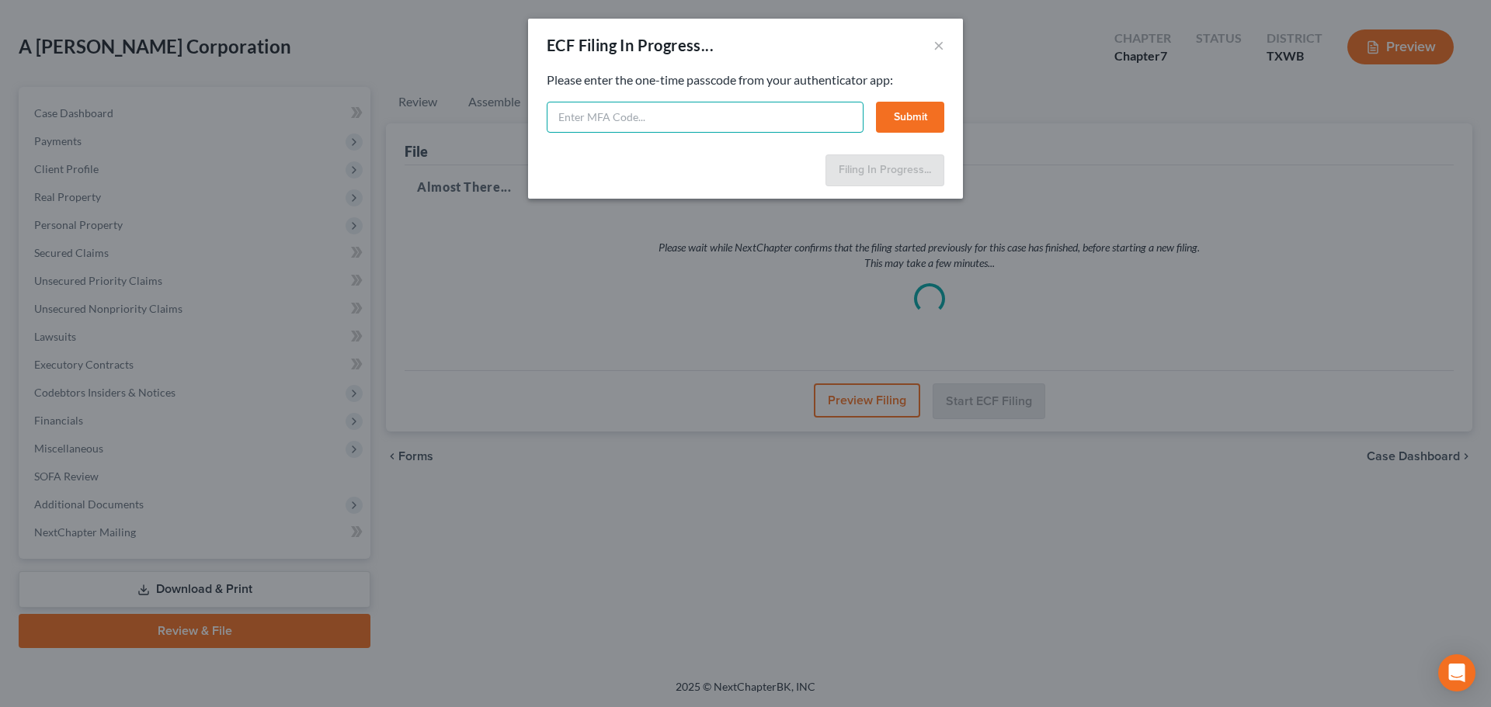
click at [802, 112] on input "text" at bounding box center [705, 117] width 317 height 31
paste input "097268"
type input "097268"
click at [898, 123] on button "Submit" at bounding box center [910, 117] width 68 height 31
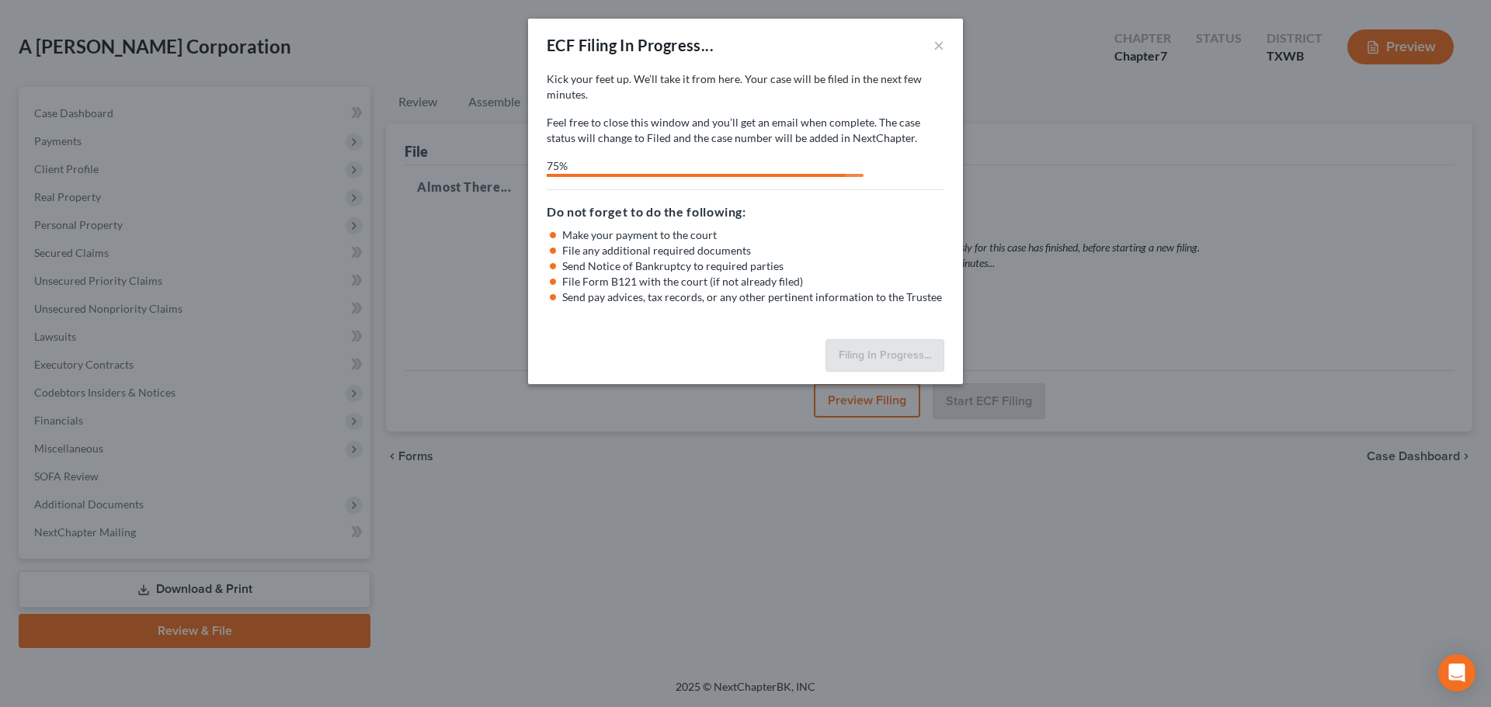
select select "2"
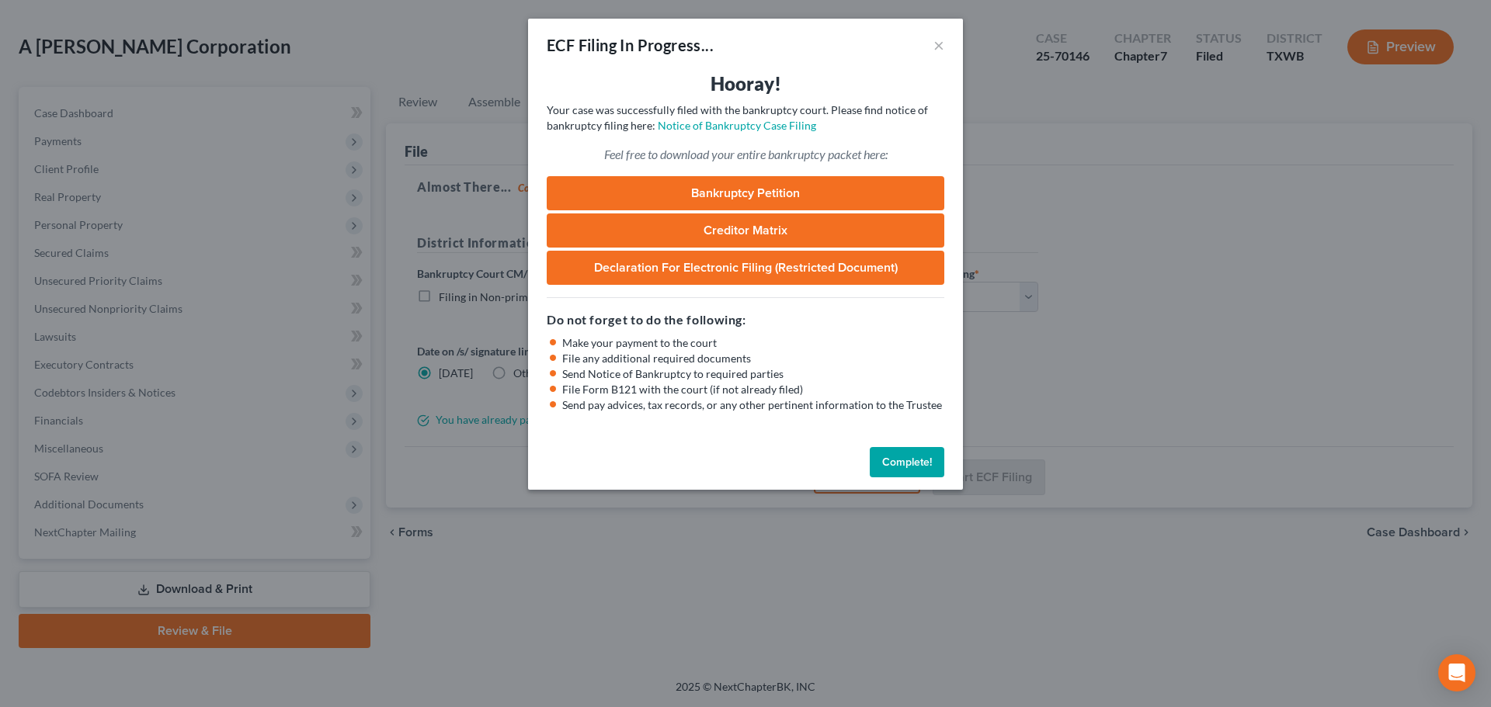
click at [923, 470] on button "Complete!" at bounding box center [907, 462] width 75 height 31
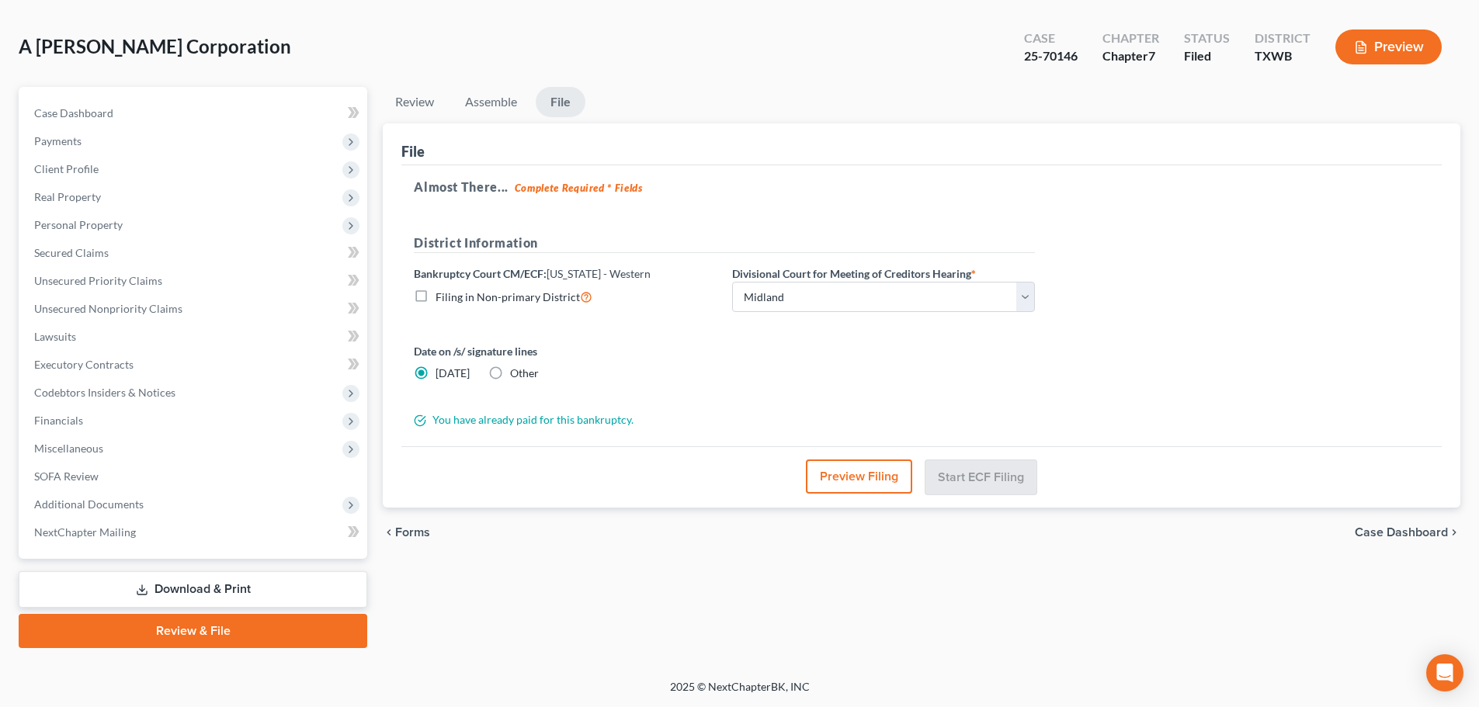
click at [463, 71] on div "A [PERSON_NAME] Corporation Upgraded Case 25-70146 Chapter Chapter 7 Status [GE…" at bounding box center [740, 53] width 1442 height 68
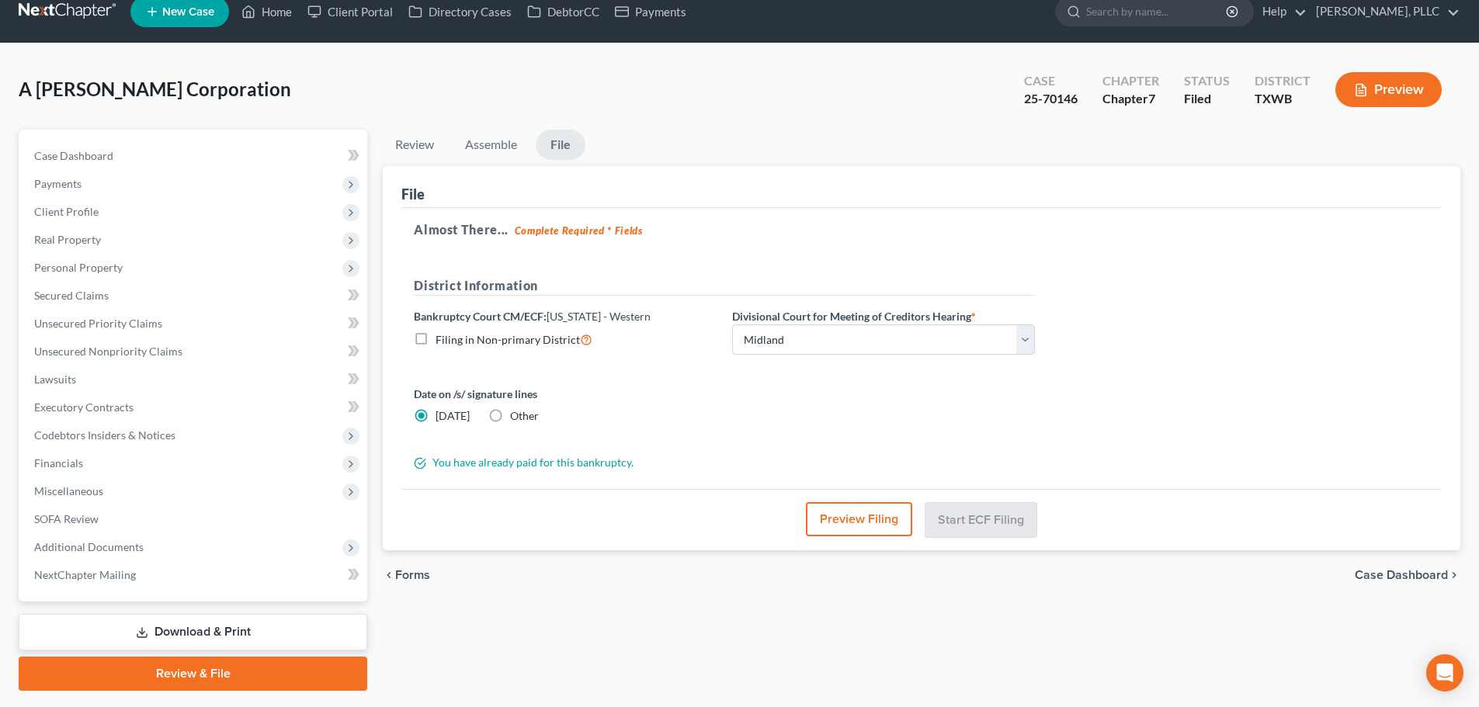
scroll to position [0, 0]
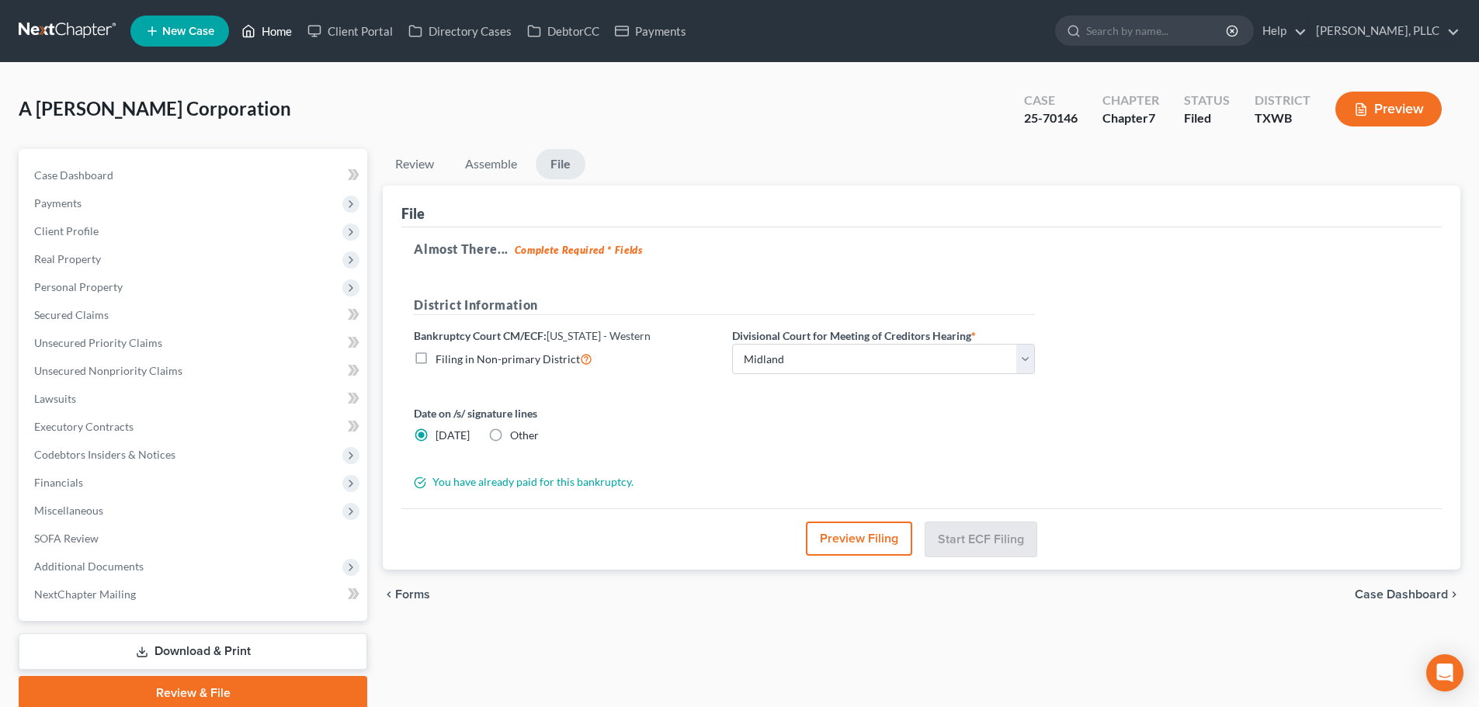
click at [284, 36] on link "Home" at bounding box center [267, 31] width 66 height 28
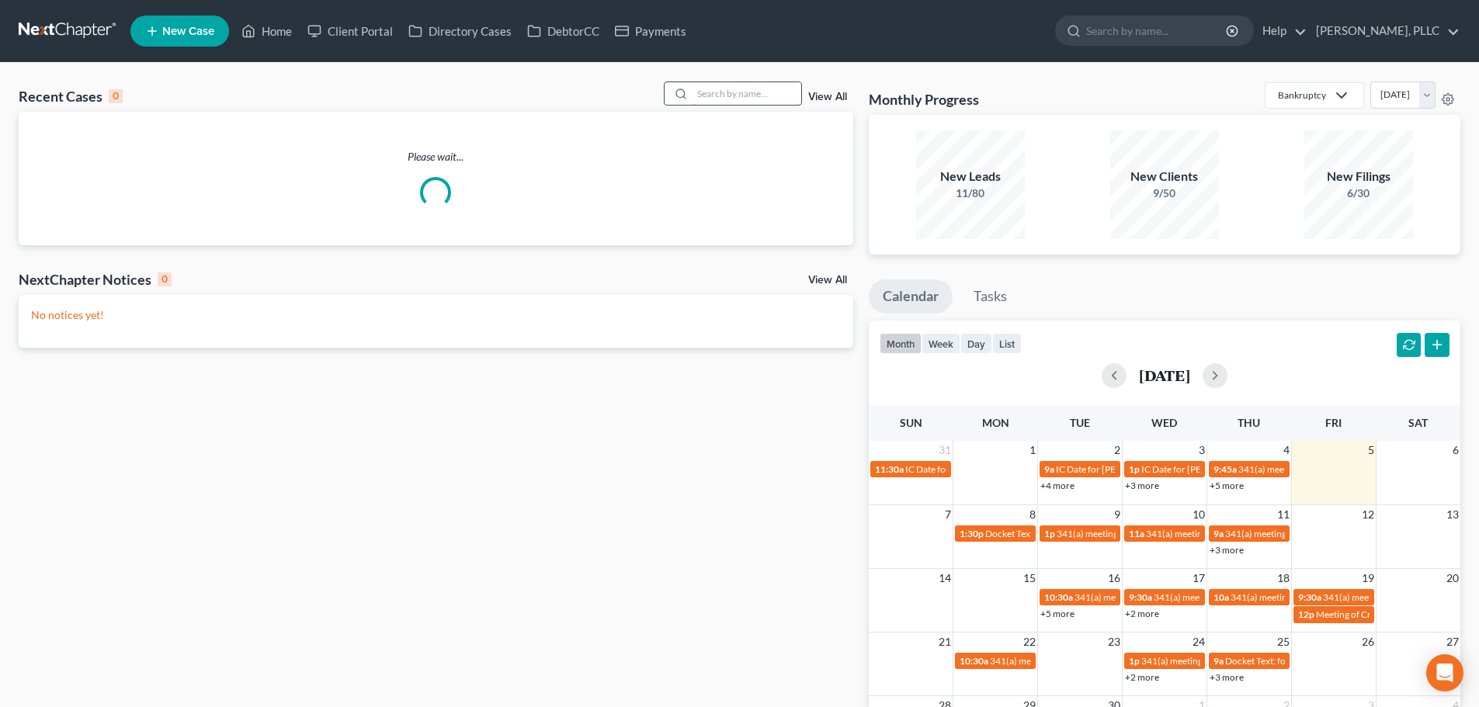
click at [751, 96] on input "search" at bounding box center [747, 93] width 109 height 23
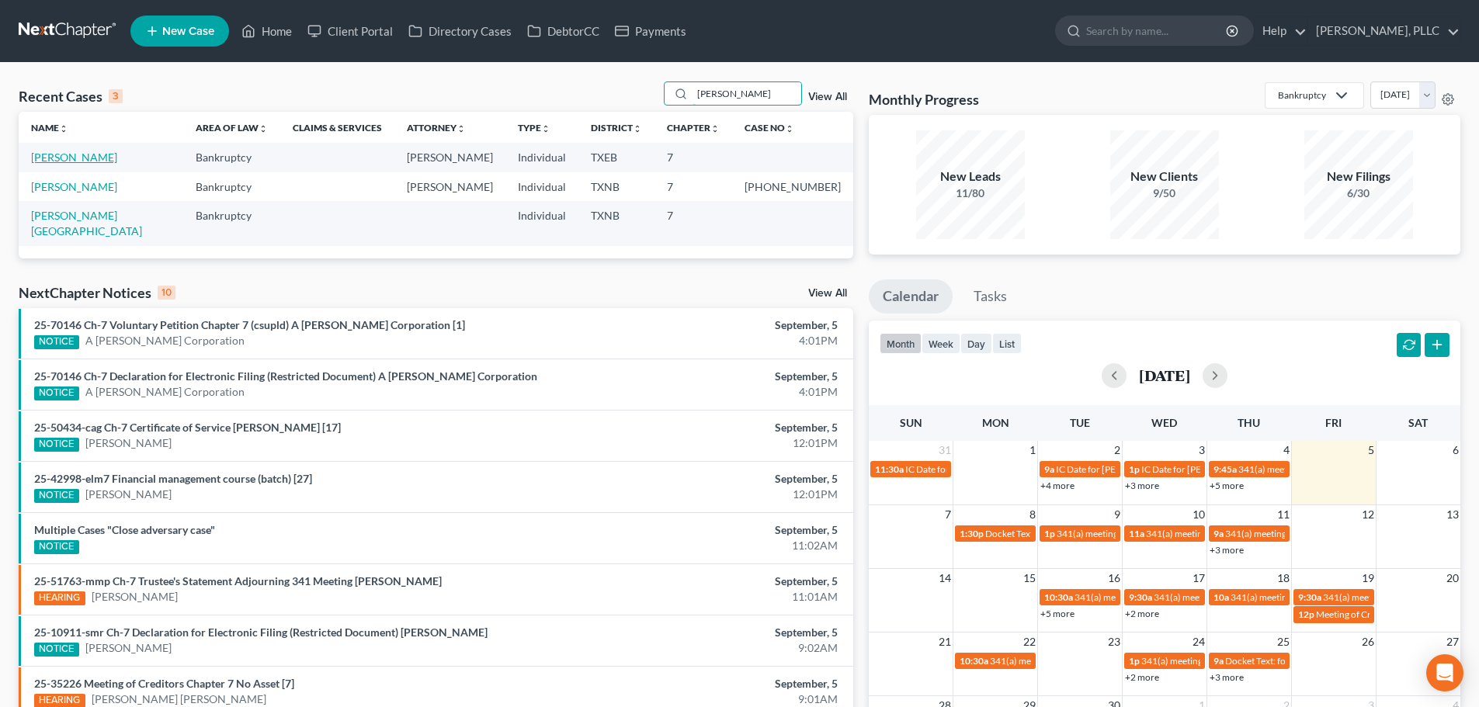
type input "[PERSON_NAME]"
click at [64, 159] on link "[PERSON_NAME]" at bounding box center [74, 157] width 86 height 13
select select "4"
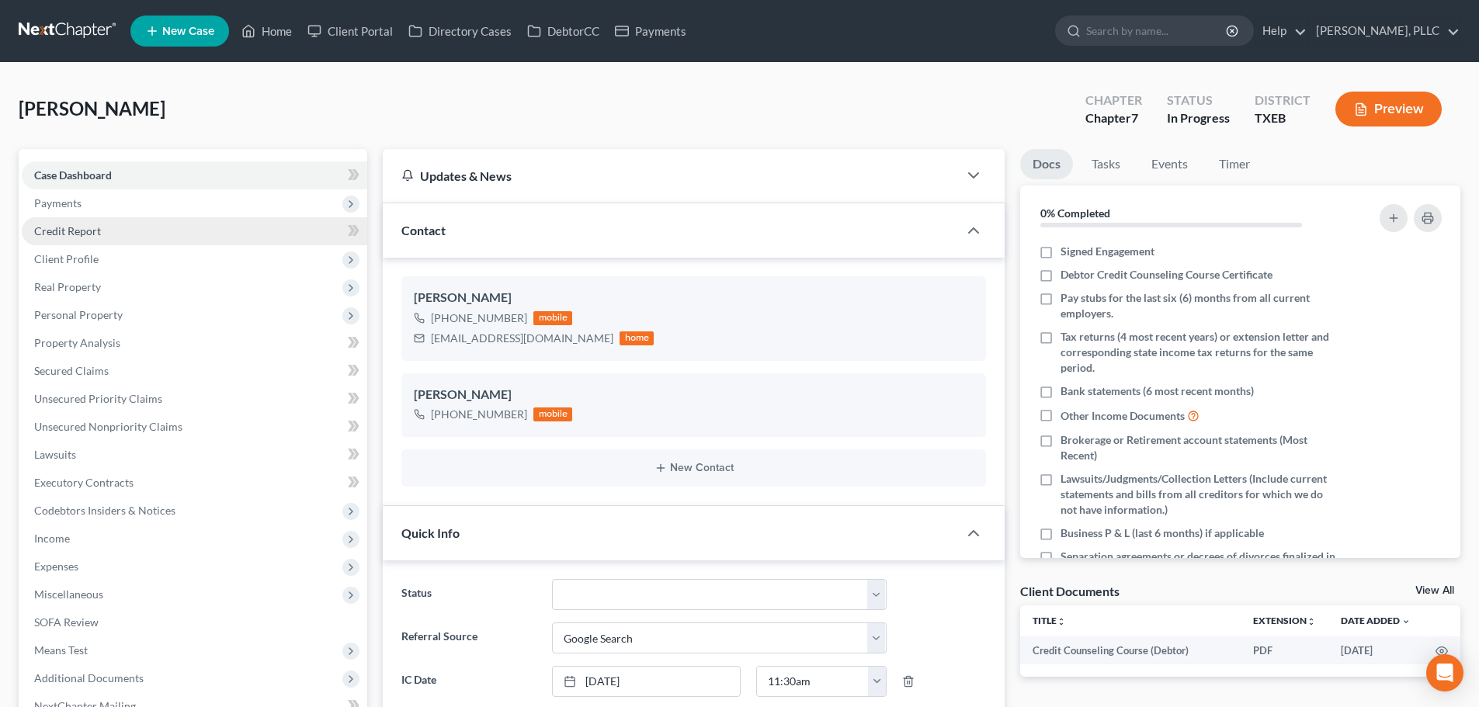
scroll to position [1033, 0]
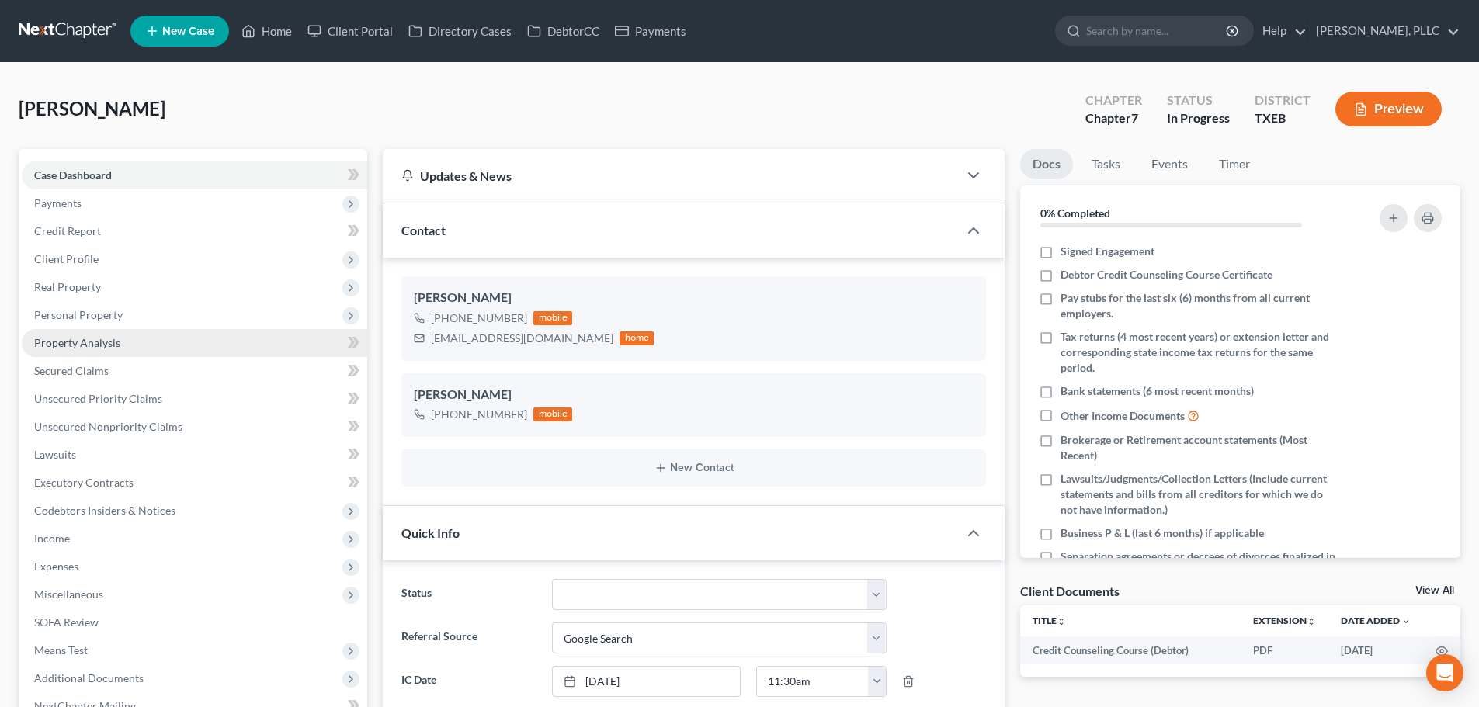
click at [80, 339] on span "Property Analysis" at bounding box center [77, 342] width 86 height 13
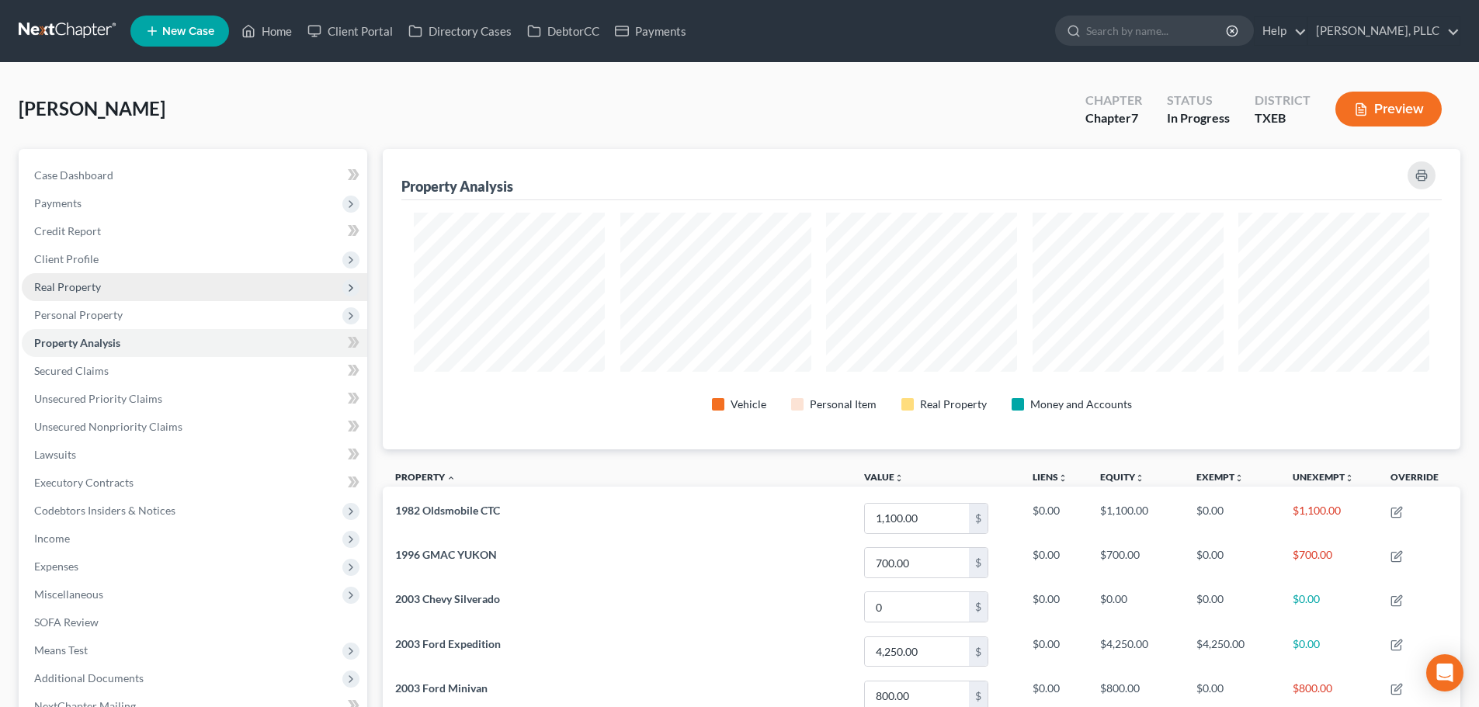
click at [79, 285] on span "Real Property" at bounding box center [67, 286] width 67 height 13
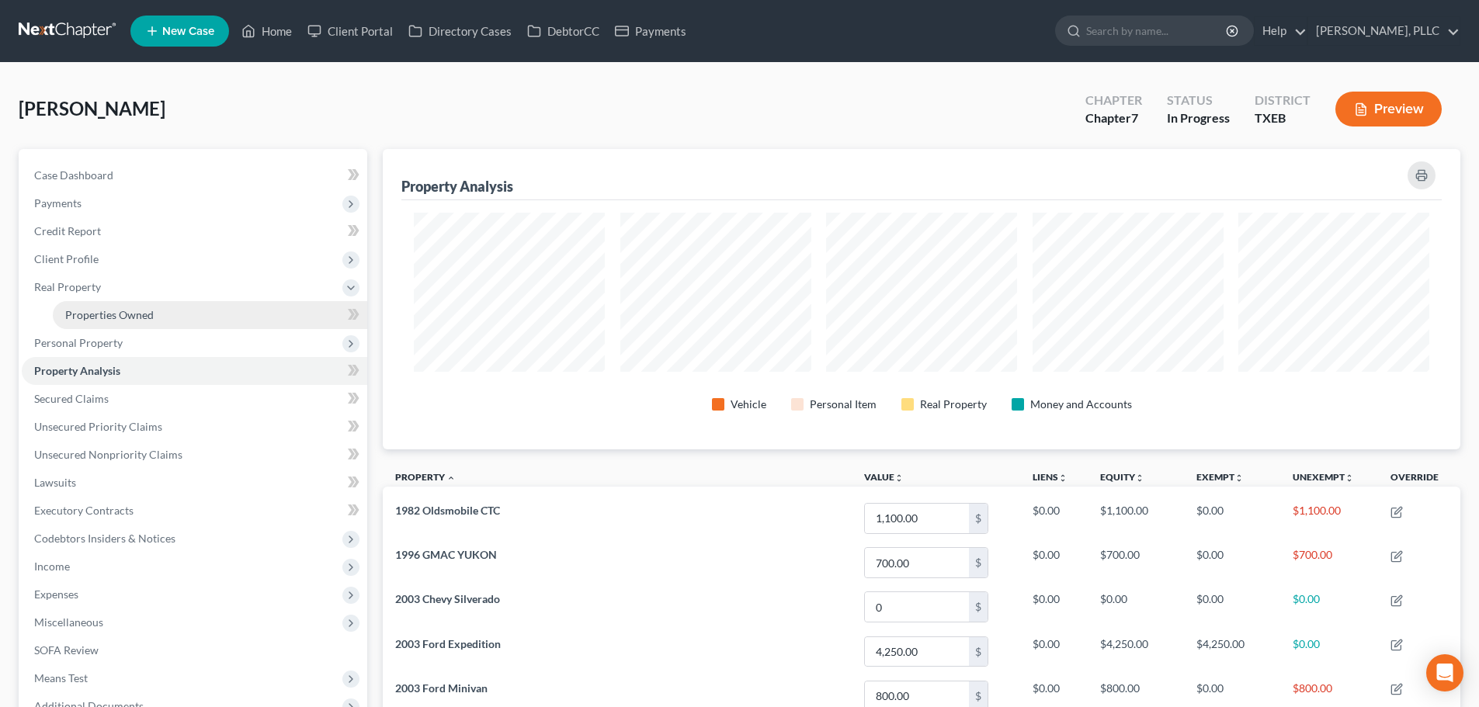
click at [89, 311] on span "Properties Owned" at bounding box center [109, 314] width 89 height 13
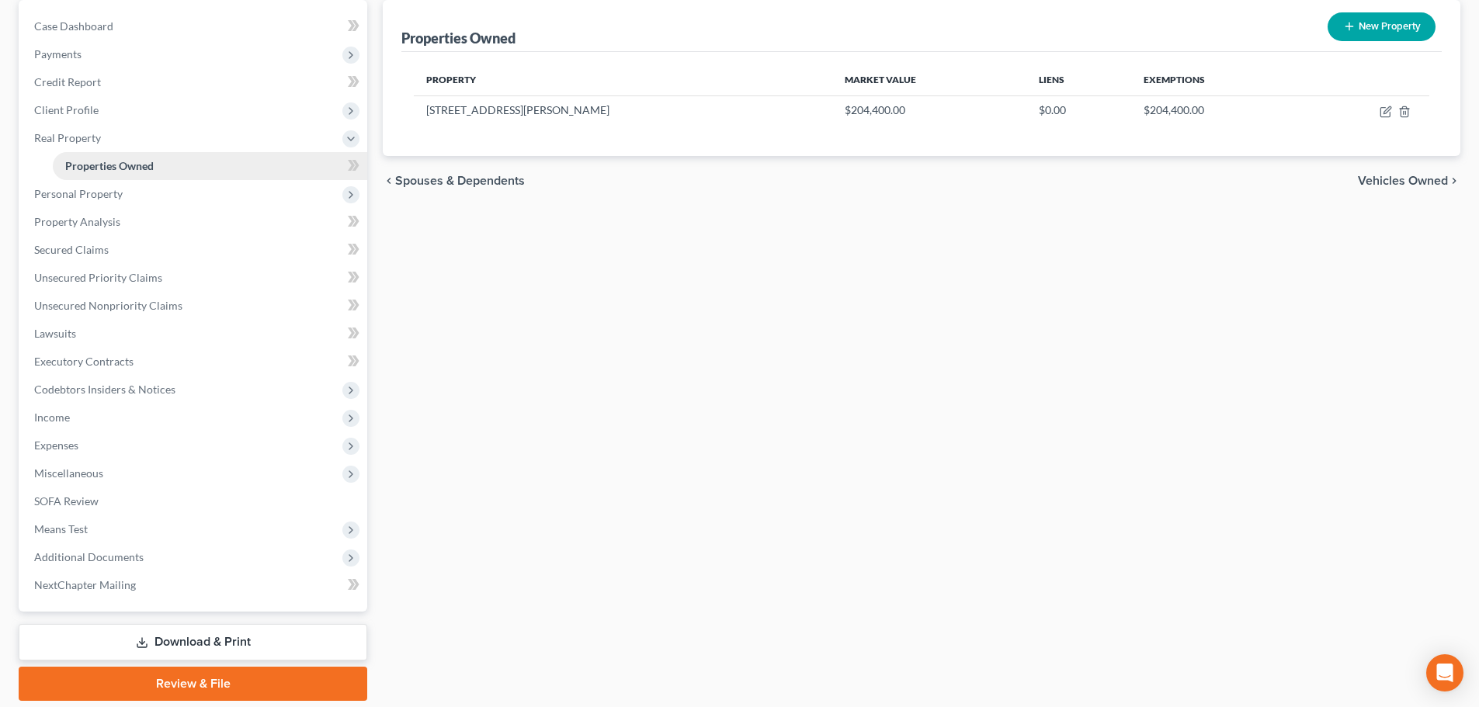
scroll to position [155, 0]
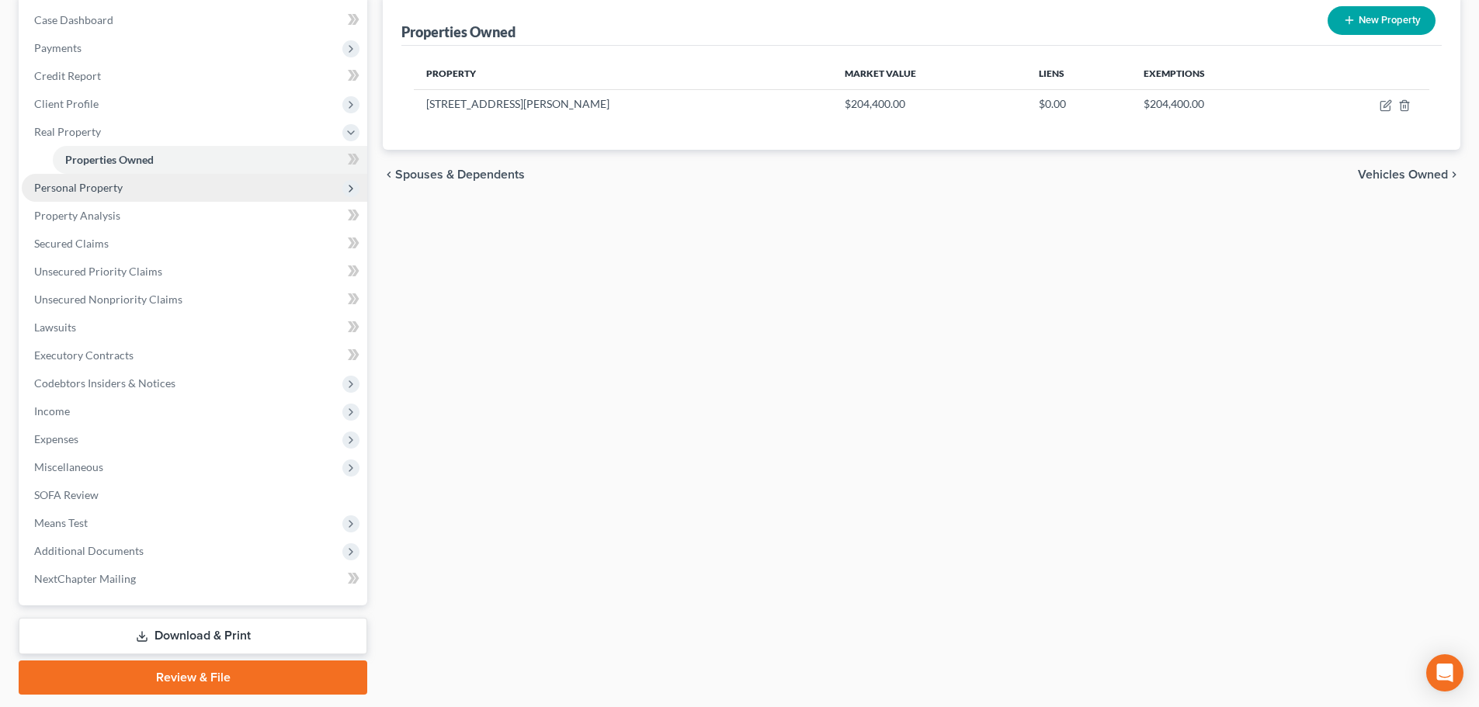
click at [95, 195] on span "Personal Property" at bounding box center [194, 188] width 345 height 28
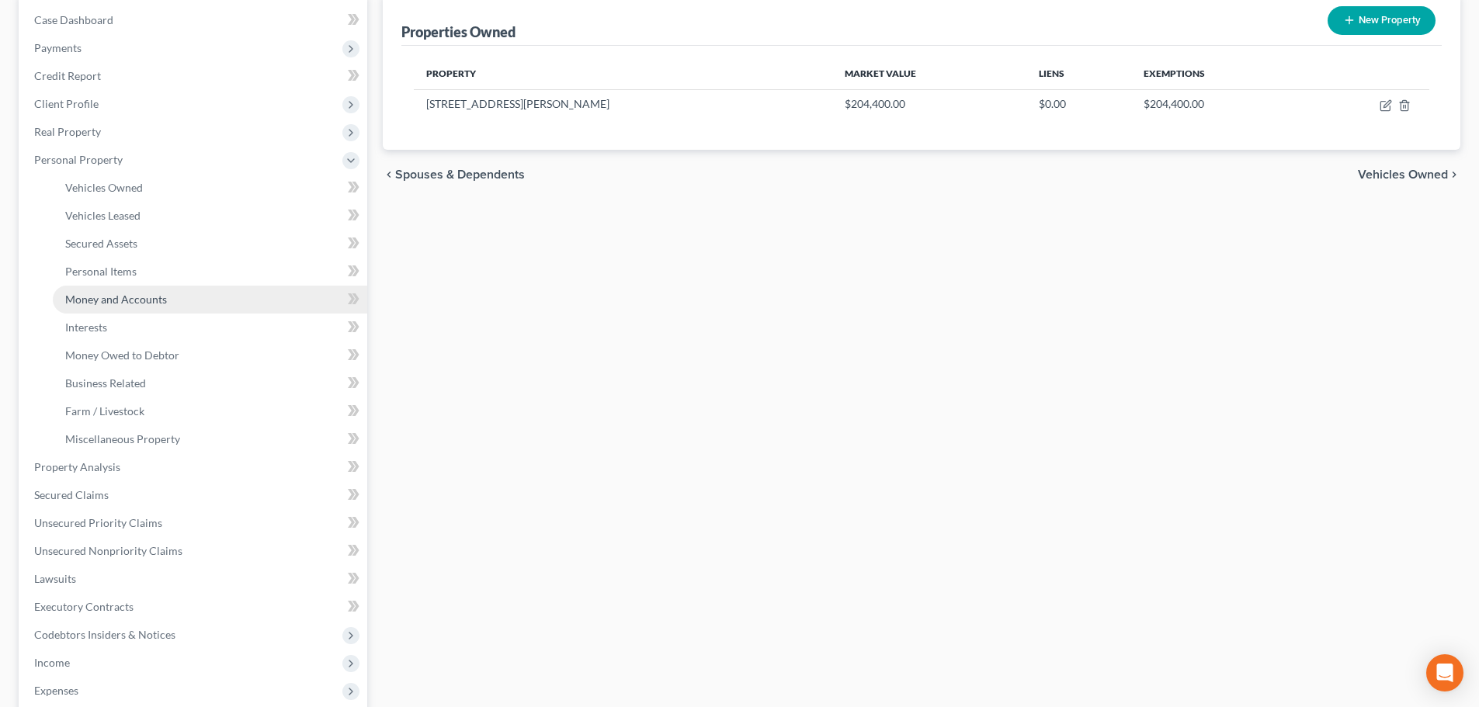
click at [99, 299] on span "Money and Accounts" at bounding box center [116, 299] width 102 height 13
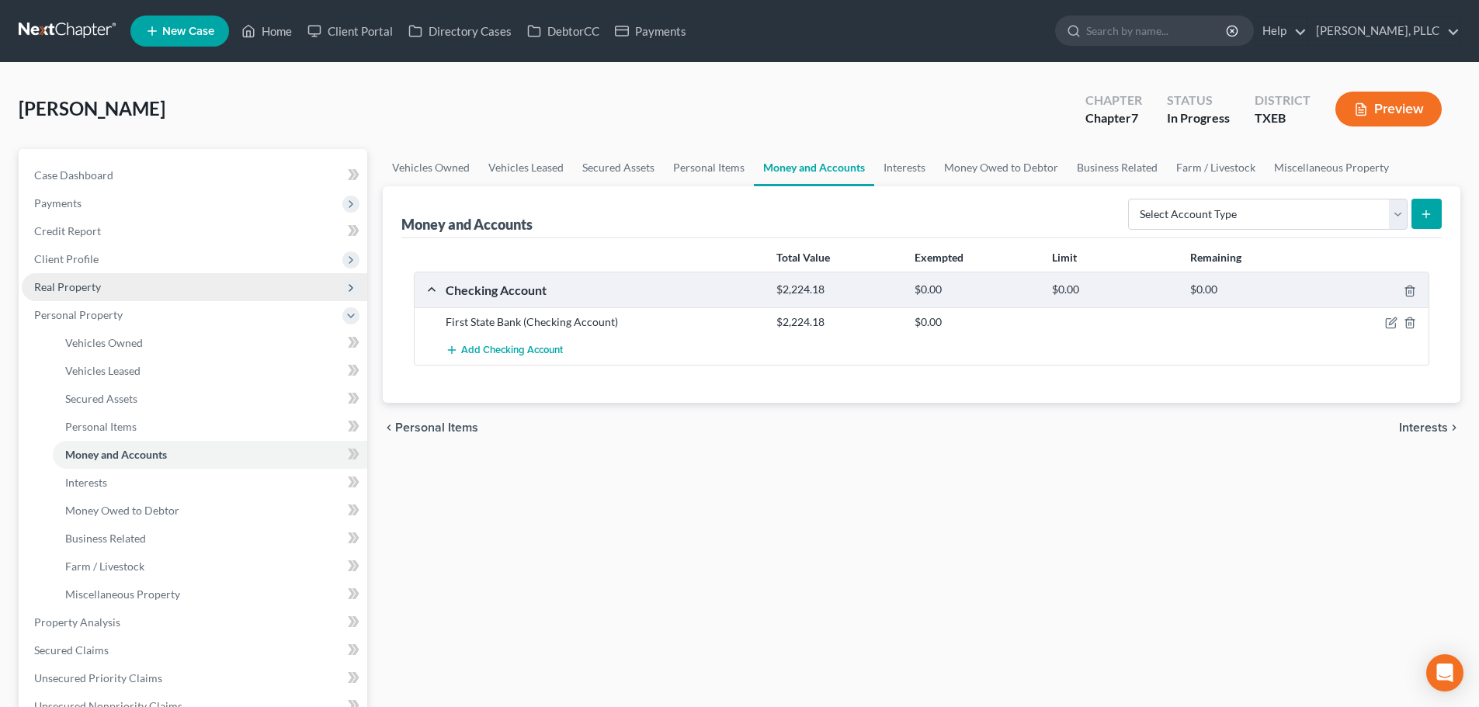
click at [78, 283] on span "Real Property" at bounding box center [67, 286] width 67 height 13
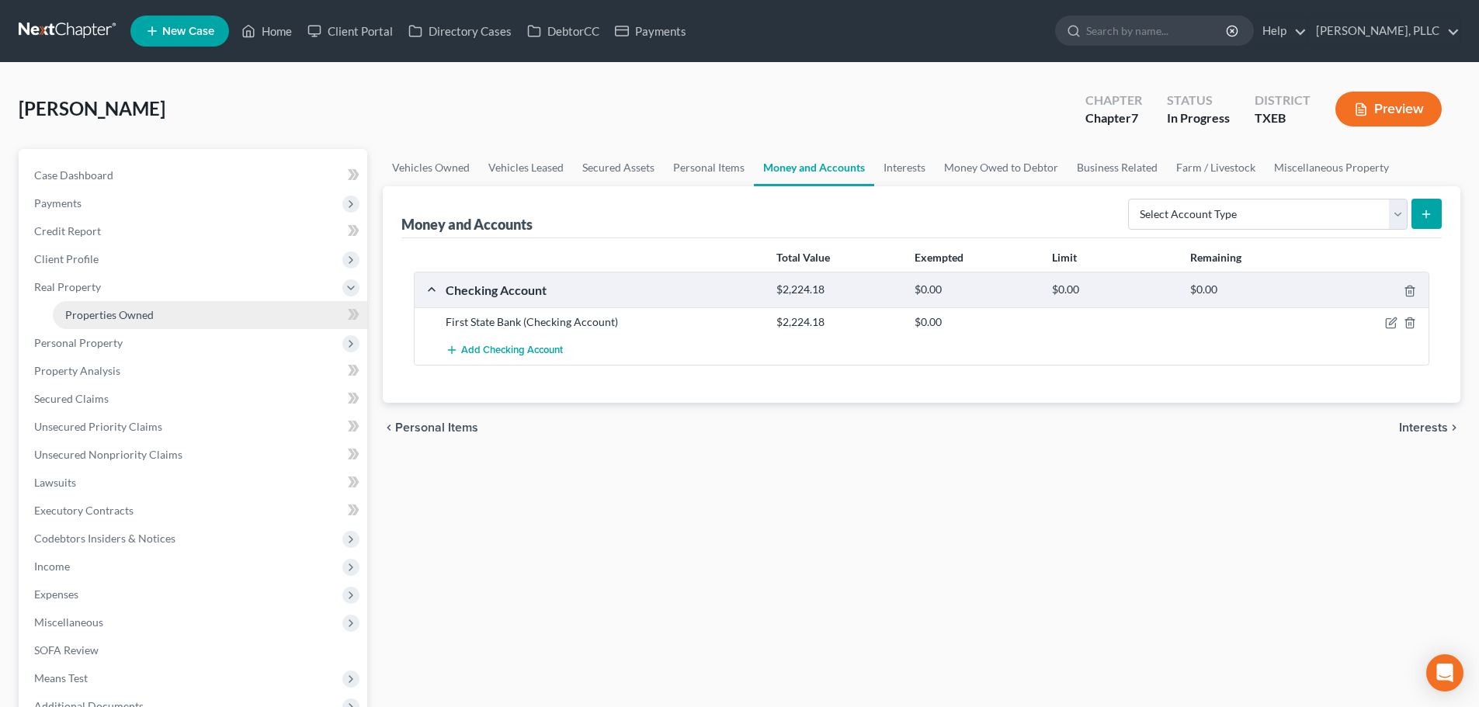
click at [96, 315] on span "Properties Owned" at bounding box center [109, 314] width 89 height 13
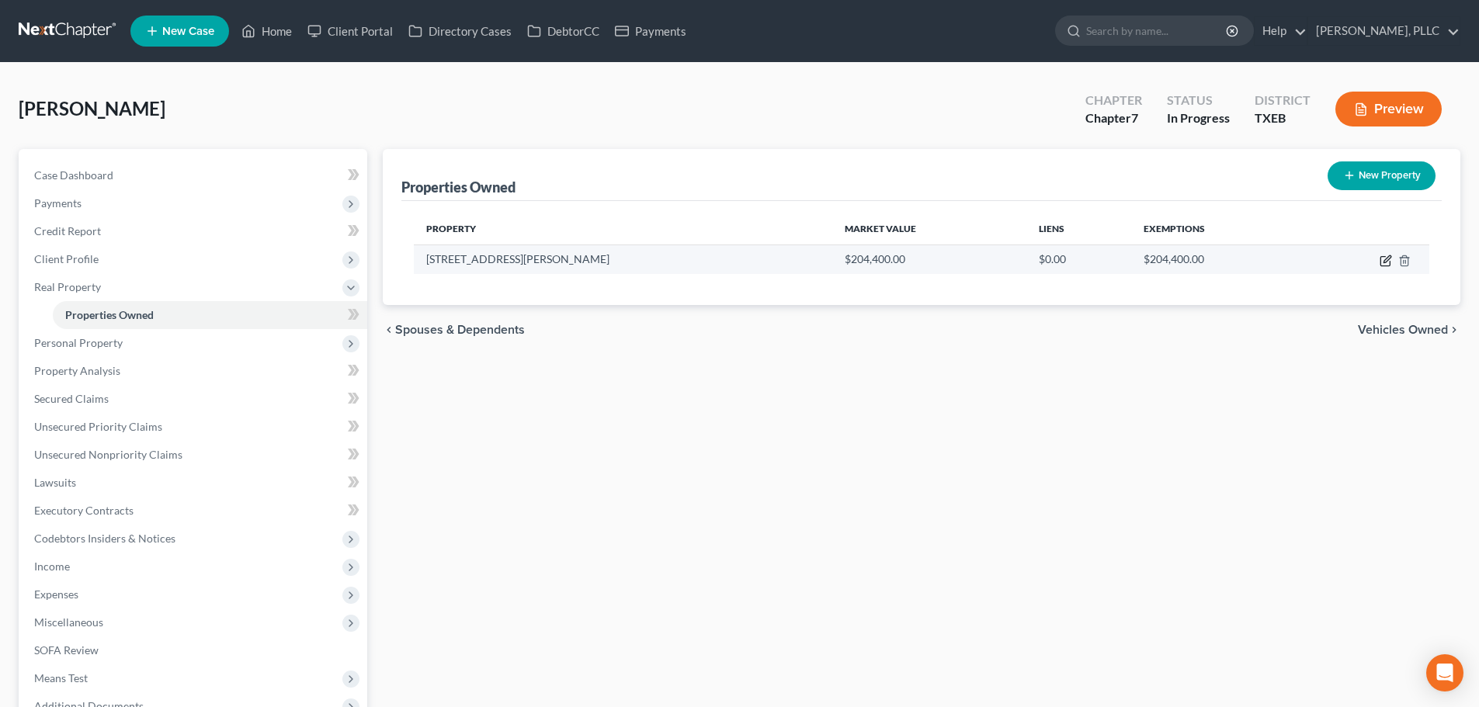
click at [1382, 262] on icon "button" at bounding box center [1386, 261] width 12 height 12
select select "45"
select select "0"
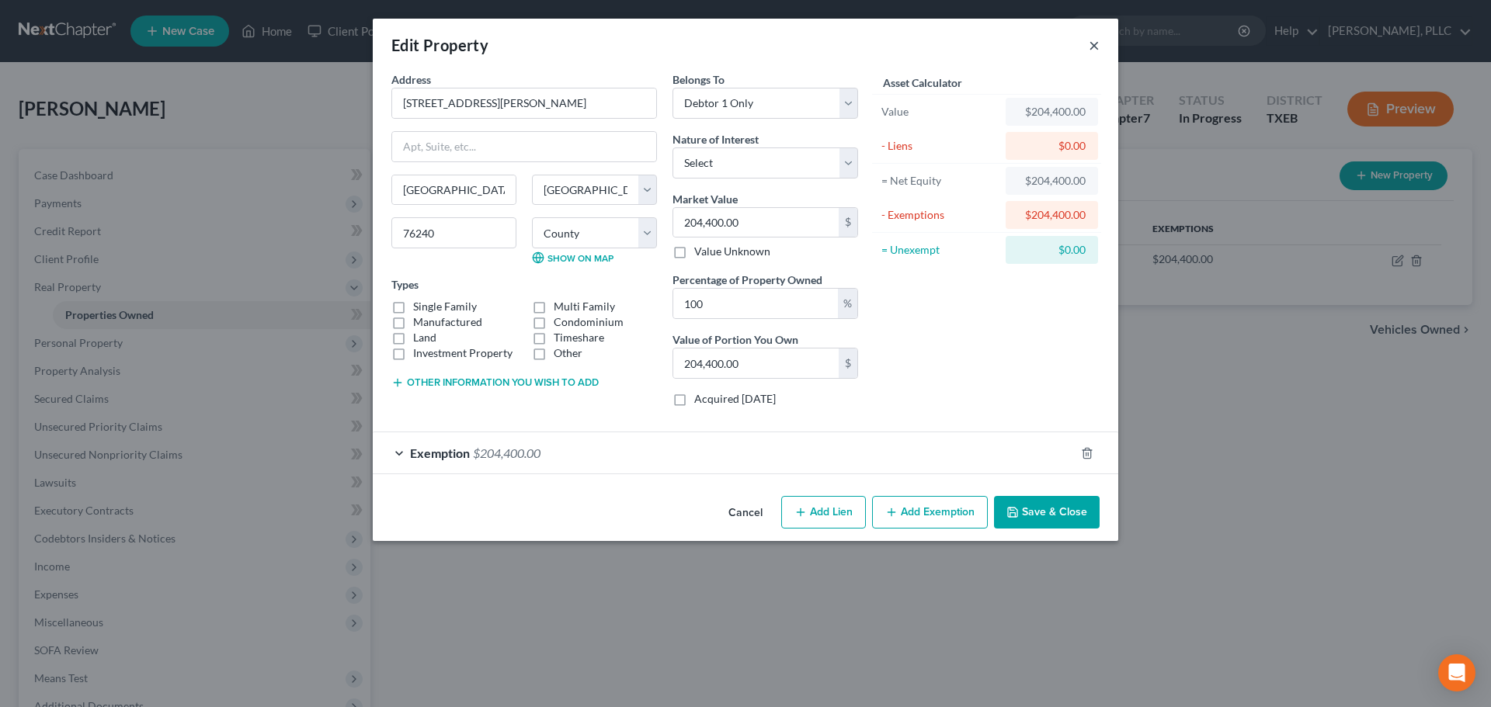
click at [1092, 45] on button "×" at bounding box center [1093, 45] width 11 height 19
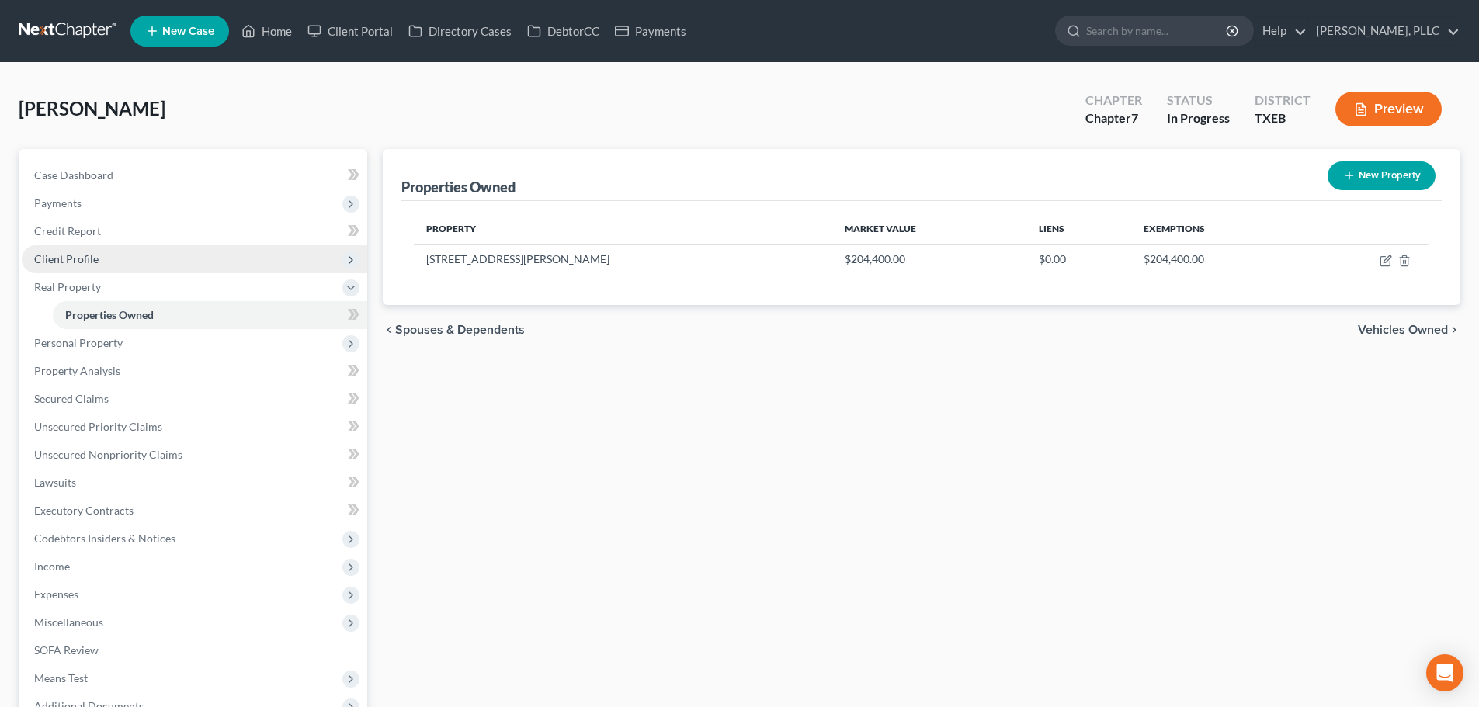
click at [101, 259] on span "Client Profile" at bounding box center [194, 259] width 345 height 28
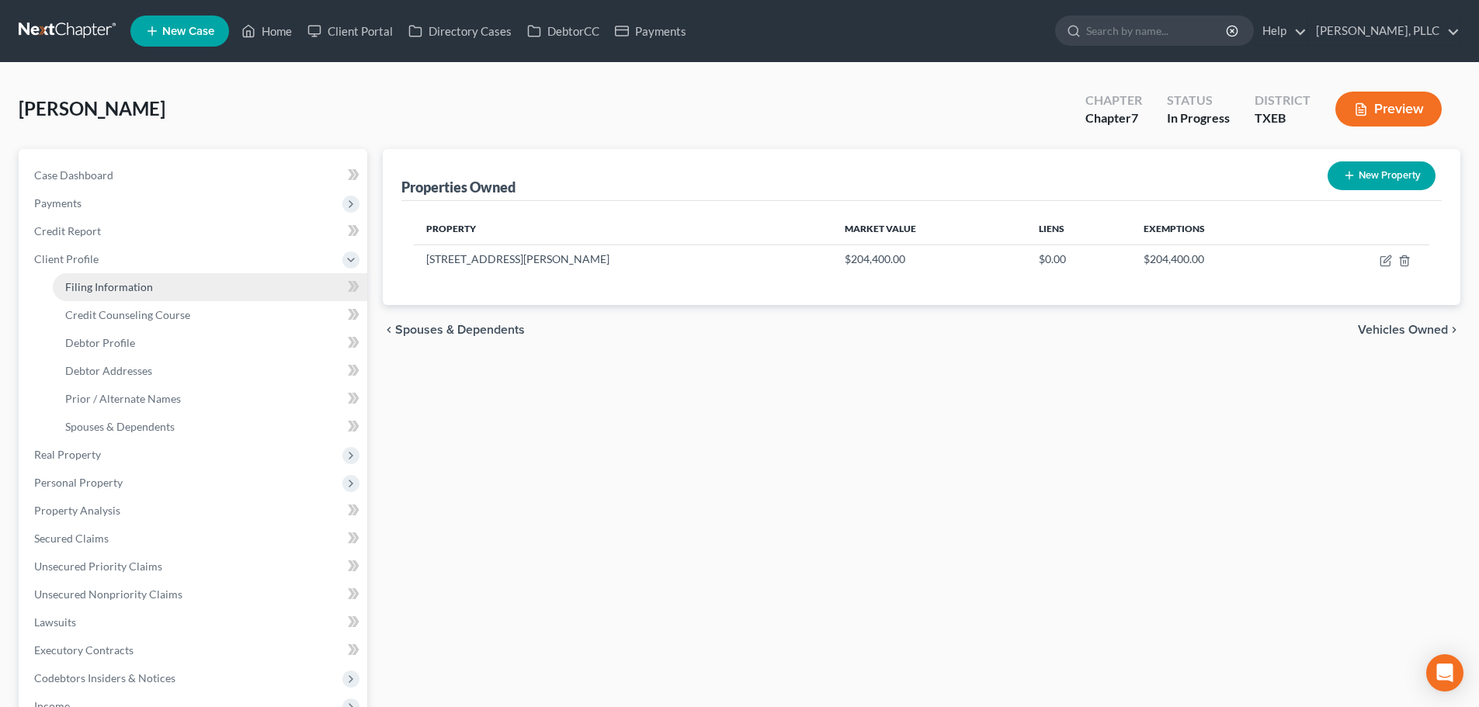
click at [135, 288] on span "Filing Information" at bounding box center [109, 286] width 88 height 13
select select "1"
select select "0"
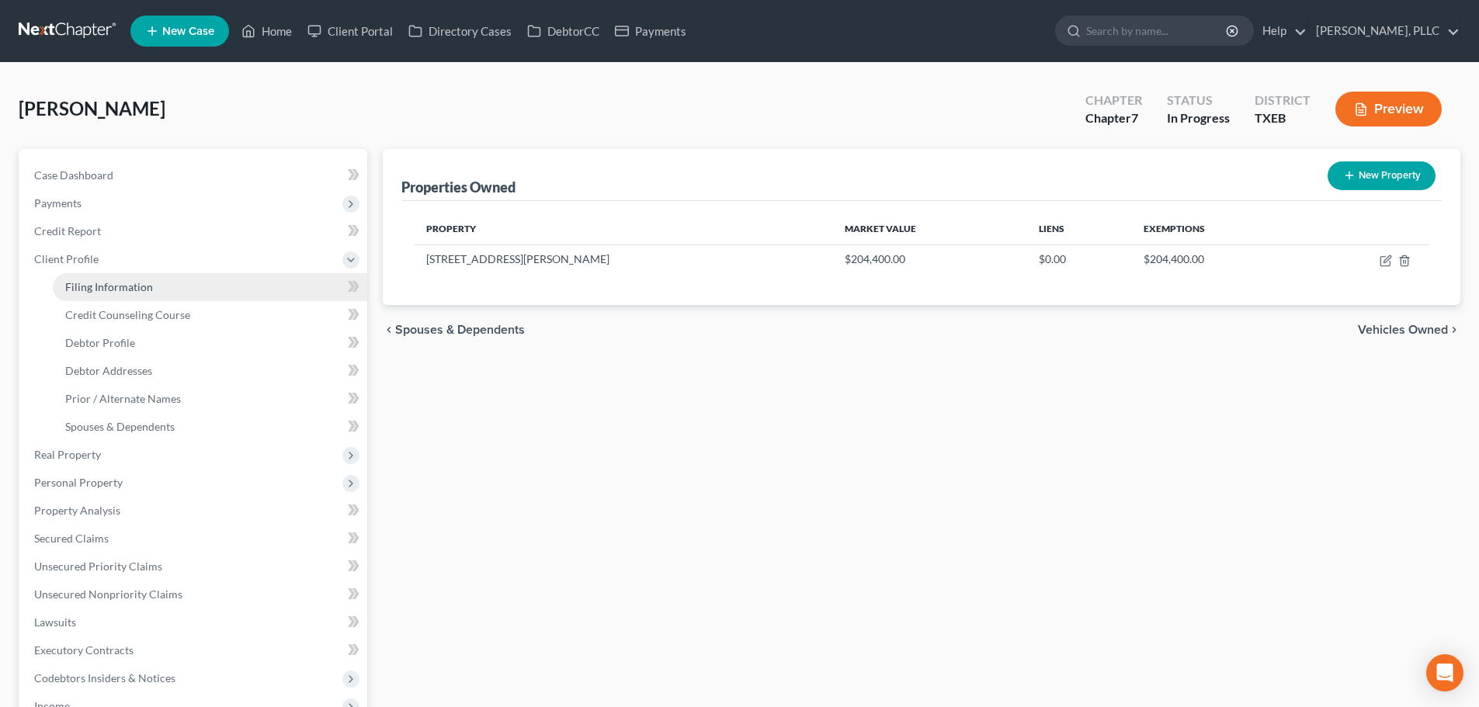
select select "45"
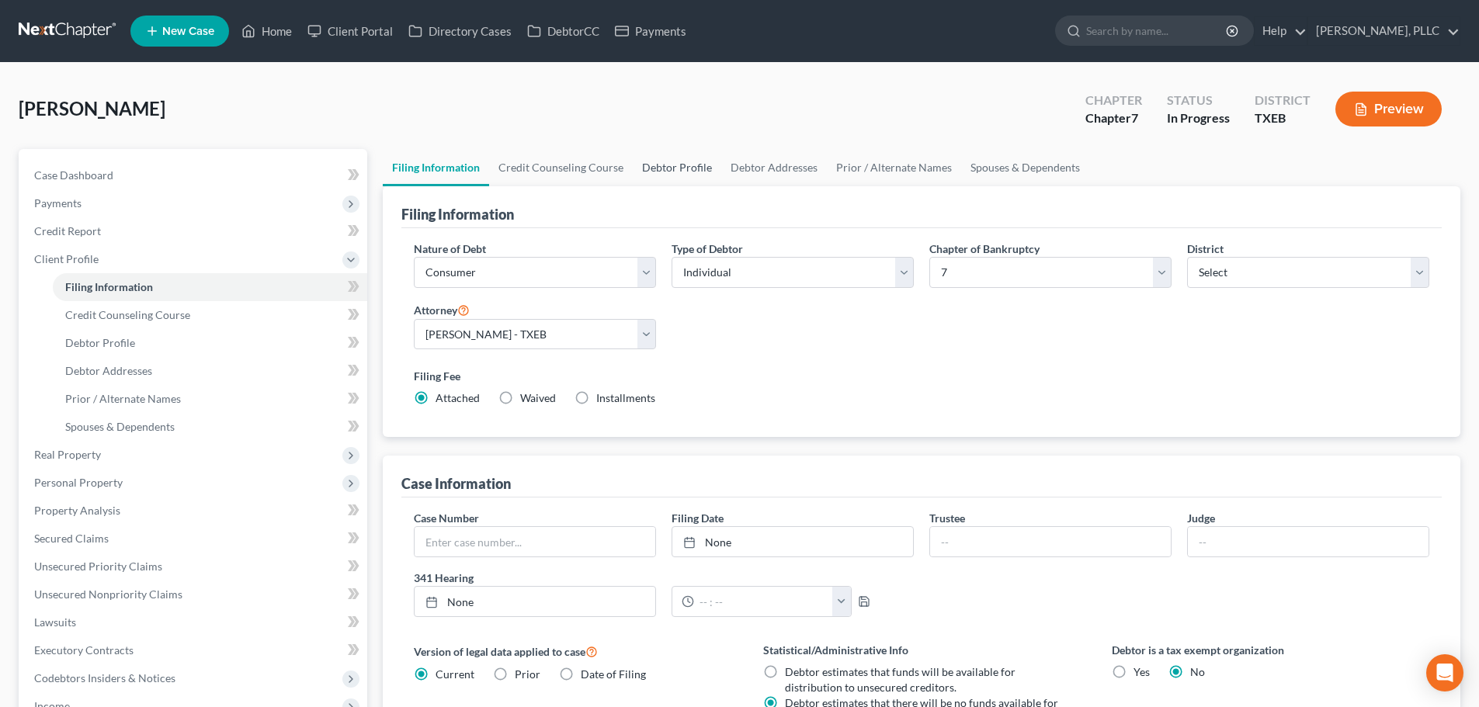
click at [654, 165] on link "Debtor Profile" at bounding box center [677, 167] width 89 height 37
select select "1"
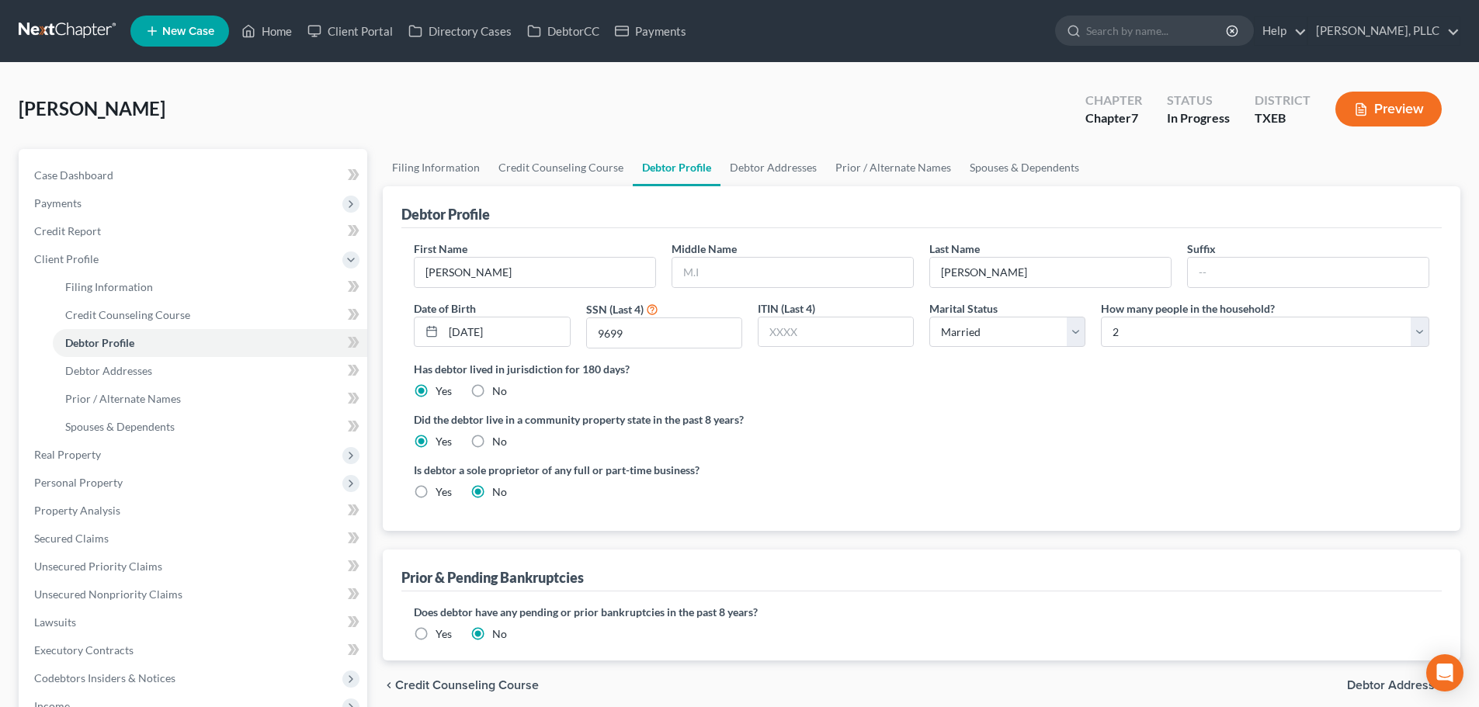
click at [254, 134] on div "[PERSON_NAME] Upgraded Chapter Chapter 7 Status In [GEOGRAPHIC_DATA] TXEB Previ…" at bounding box center [740, 116] width 1442 height 68
click at [981, 171] on link "Spouses & Dependents" at bounding box center [1024, 167] width 128 height 37
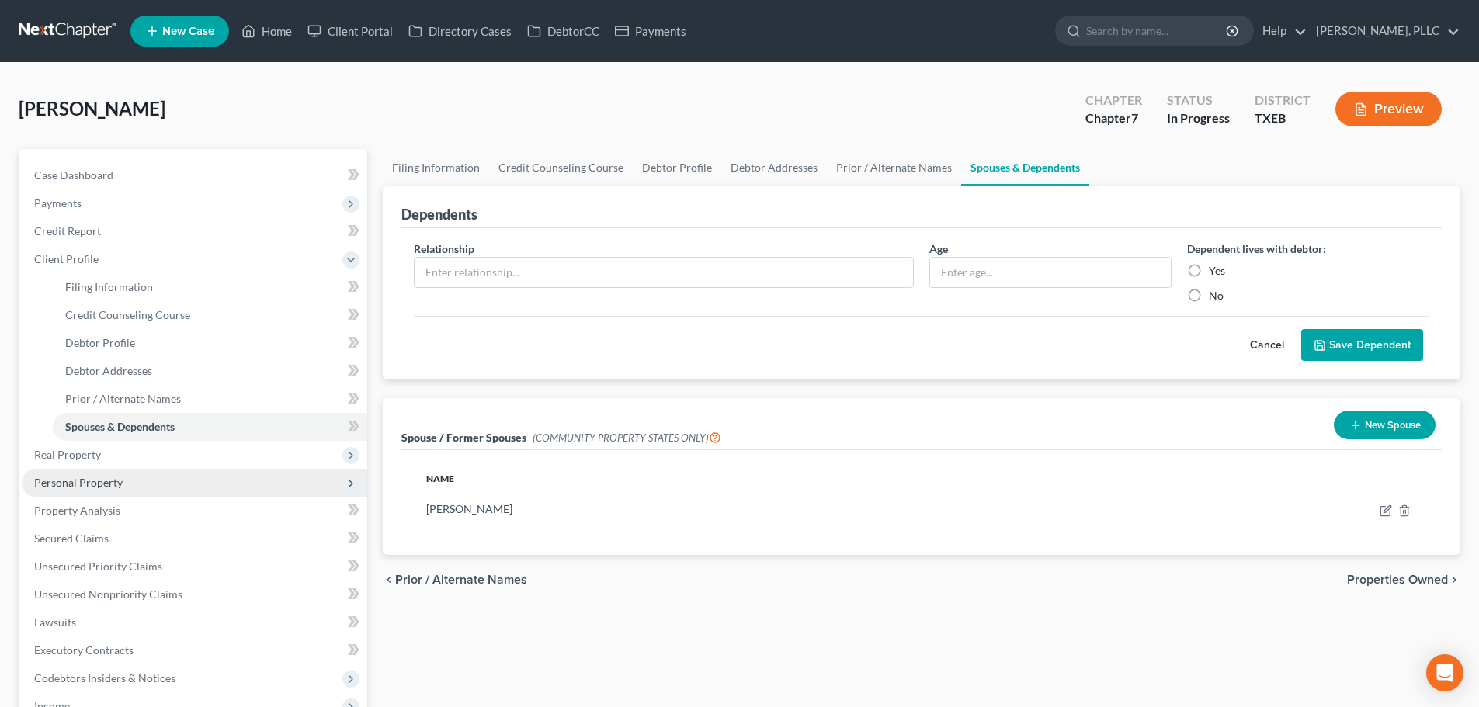
click at [114, 482] on span "Personal Property" at bounding box center [78, 482] width 89 height 13
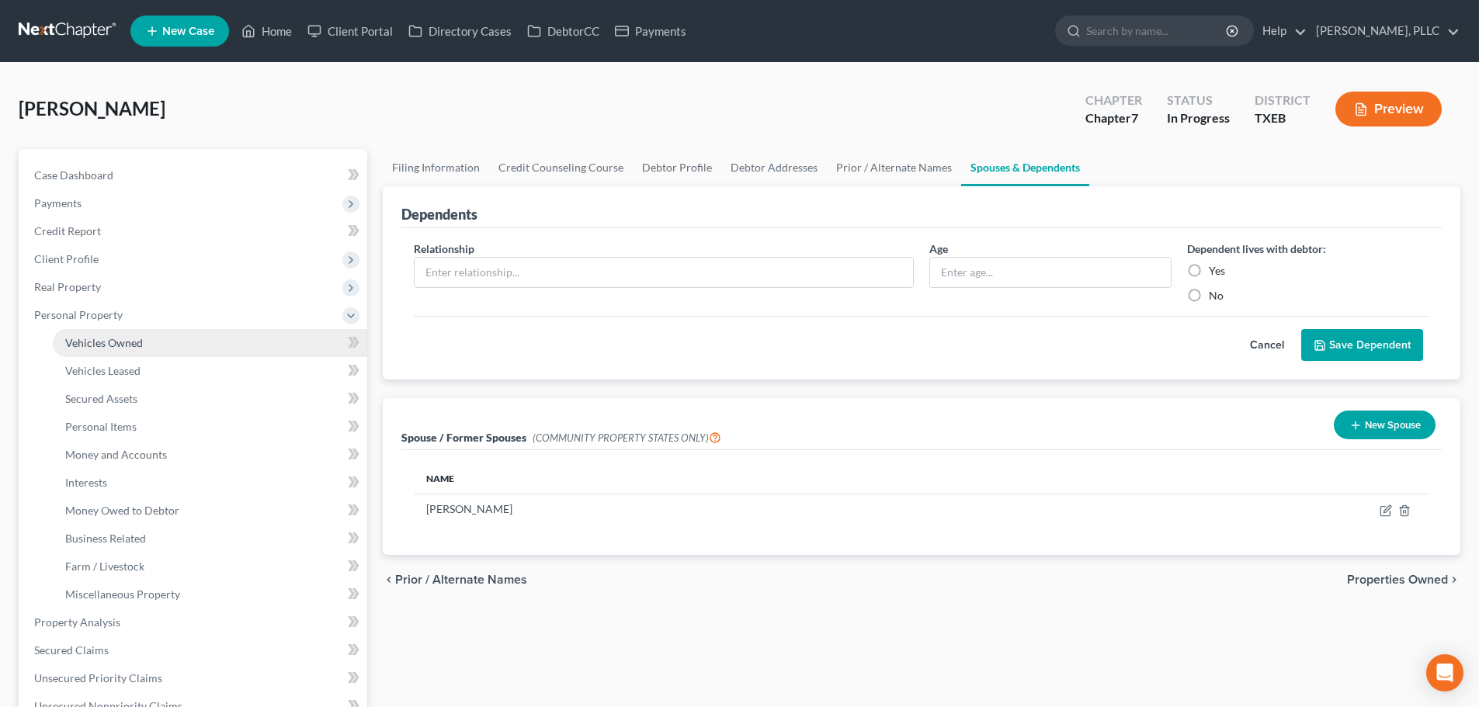
click at [129, 345] on span "Vehicles Owned" at bounding box center [104, 342] width 78 height 13
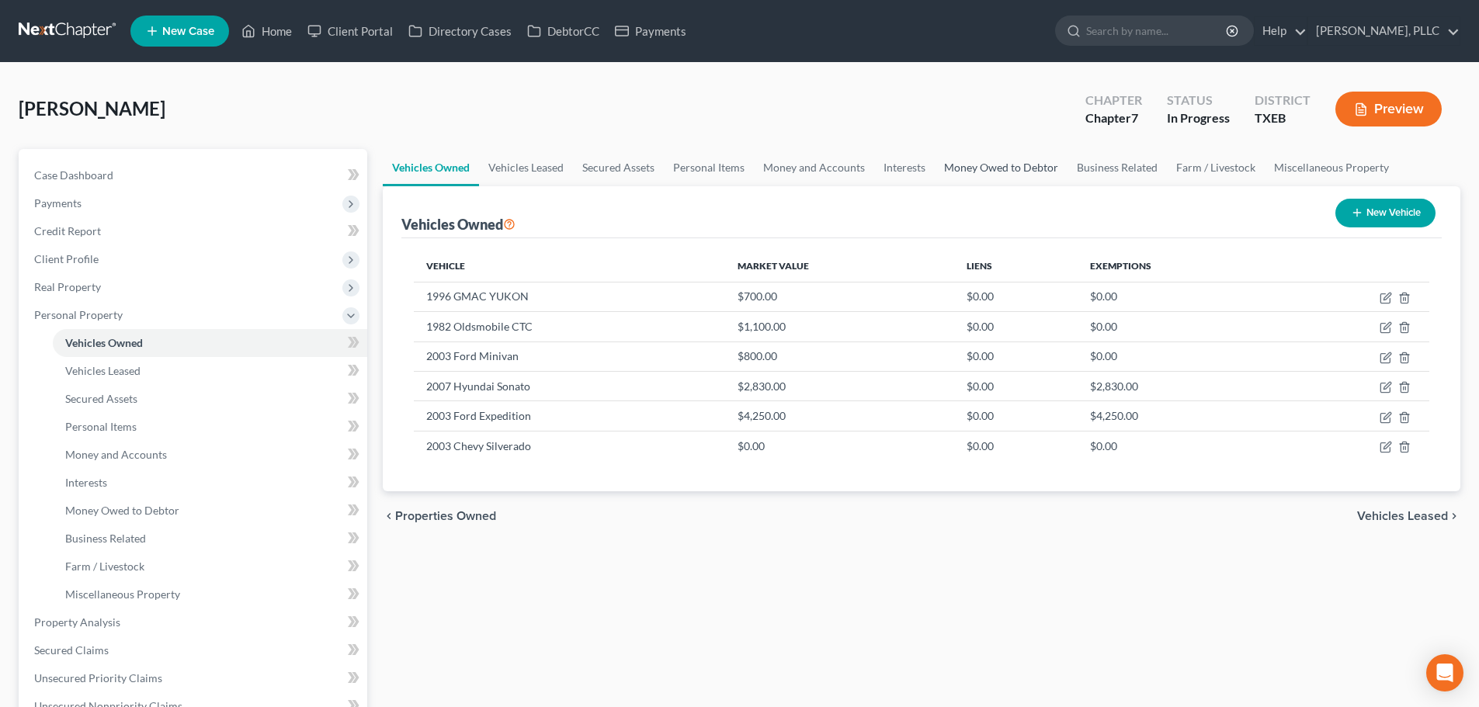
click at [989, 185] on link "Money Owed to Debtor" at bounding box center [1001, 167] width 133 height 37
click at [989, 177] on link "Money Owed to Debtor" at bounding box center [1001, 167] width 133 height 37
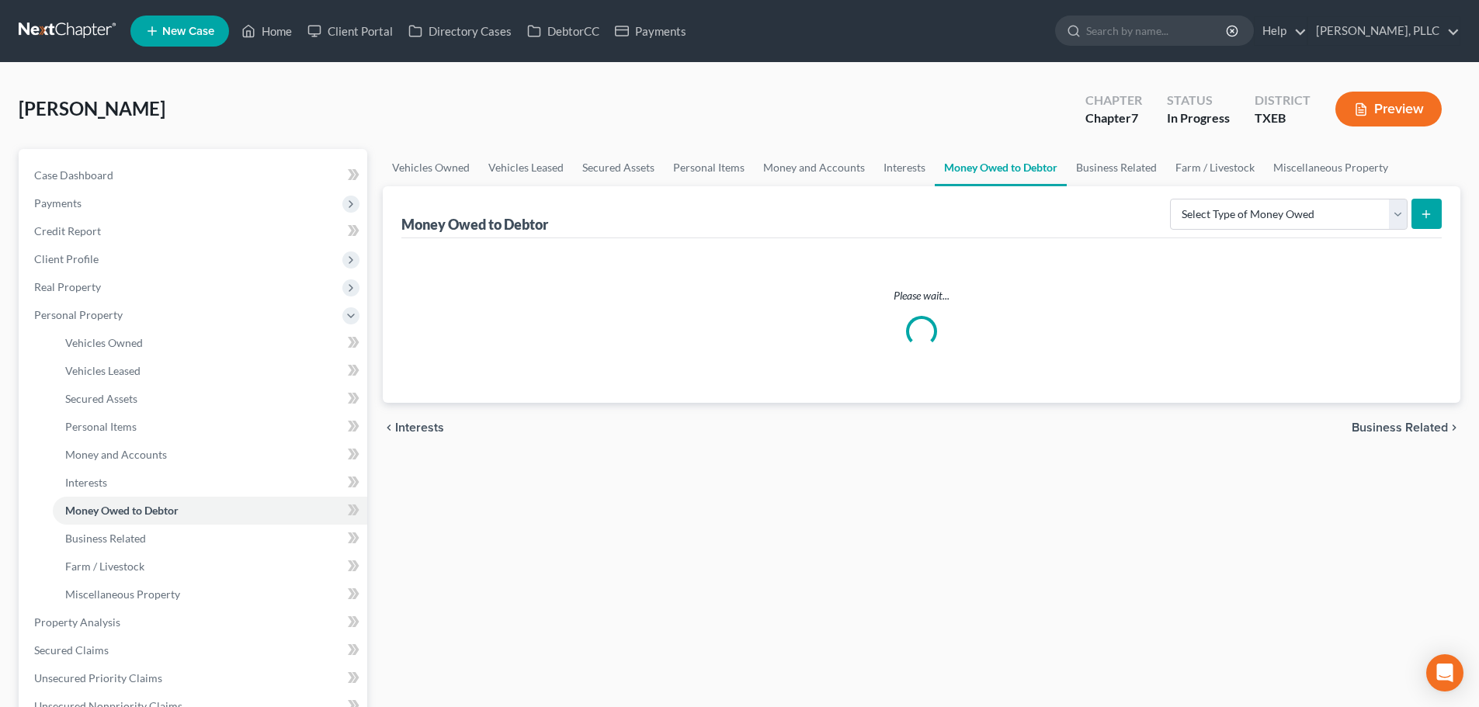
click at [936, 5] on nav "Home New Case Client Portal Directory Cases DebtorCC Payments [PERSON_NAME], PL…" at bounding box center [739, 31] width 1479 height 62
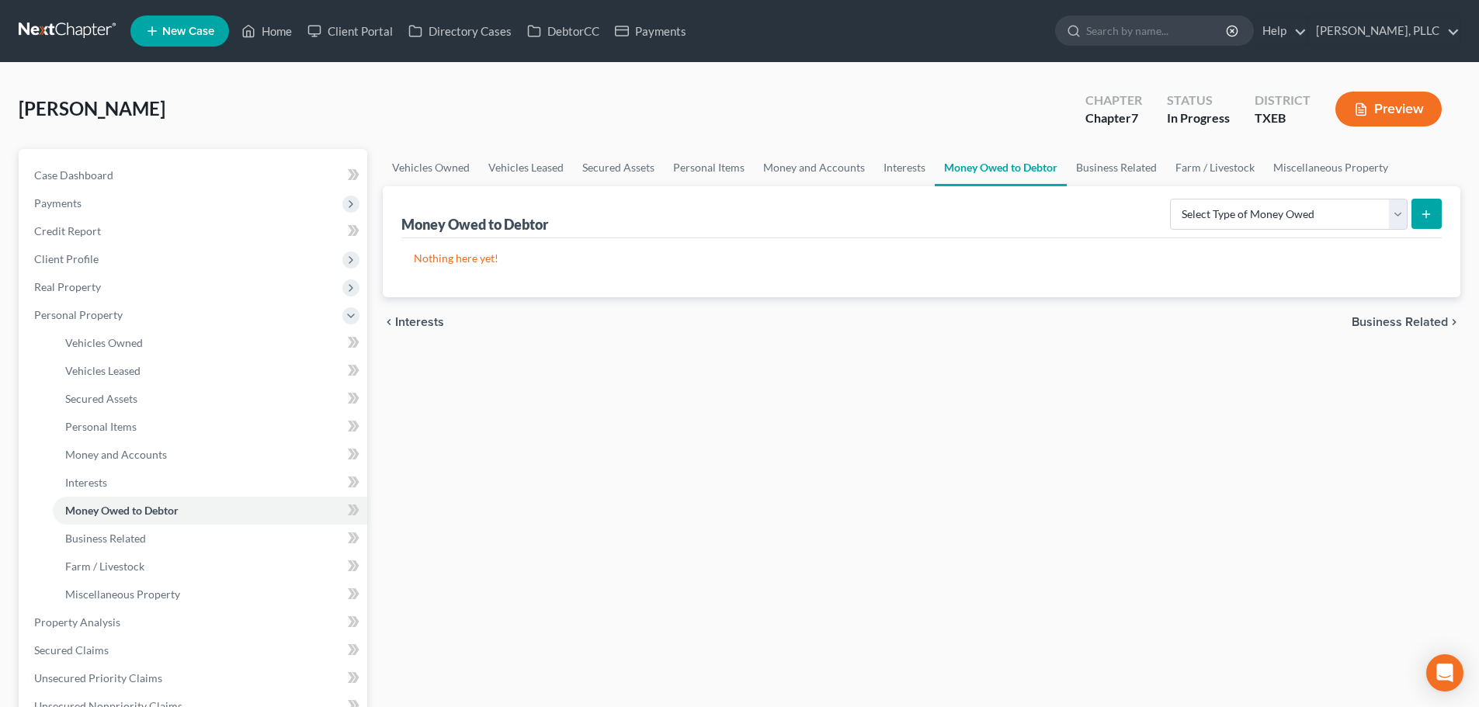
click at [686, 90] on div "[PERSON_NAME] Upgraded Chapter Chapter 7 Status In [GEOGRAPHIC_DATA] TXEB Previ…" at bounding box center [740, 116] width 1442 height 68
click at [273, 34] on link "Home" at bounding box center [267, 31] width 66 height 28
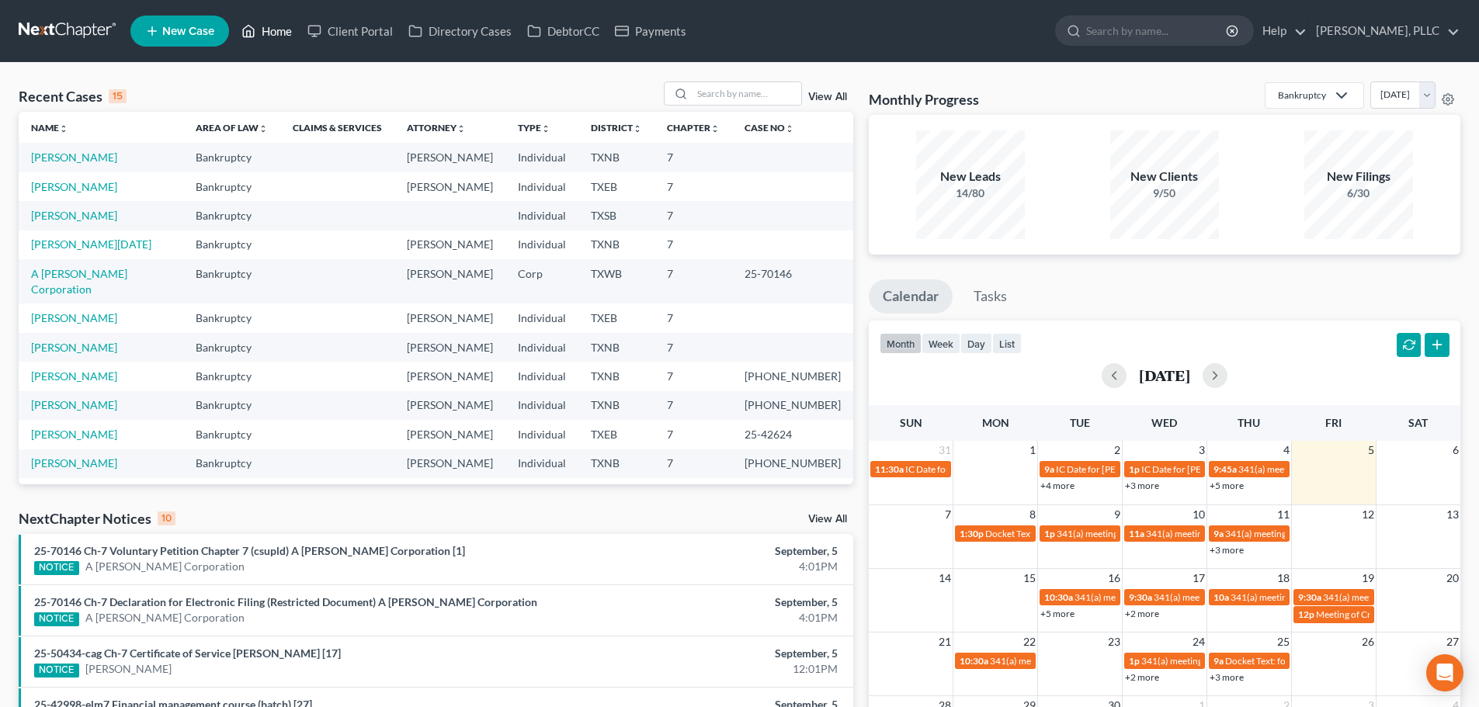
click at [275, 30] on link "Home" at bounding box center [267, 31] width 66 height 28
